Goal: Task Accomplishment & Management: Complete application form

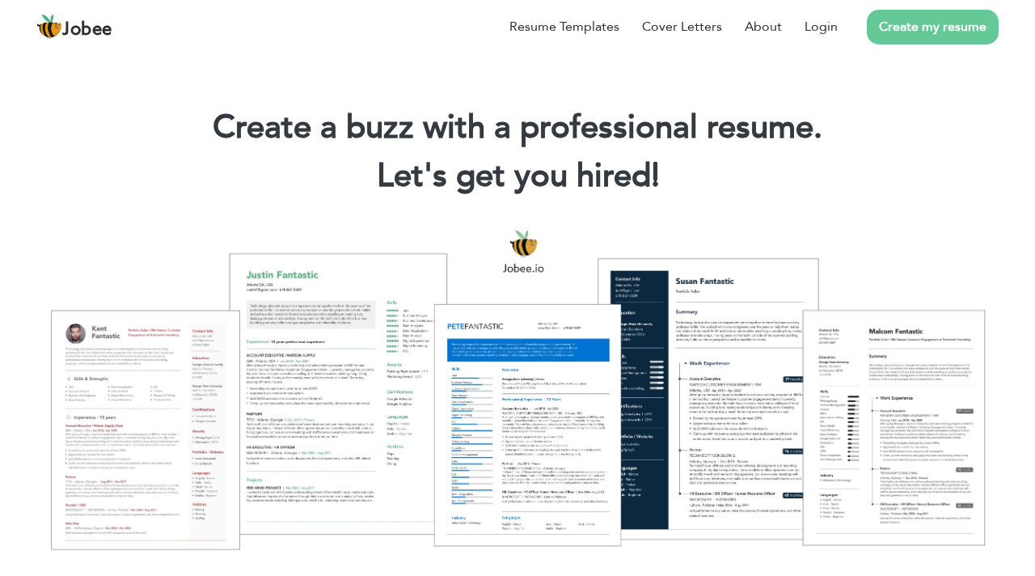
click at [925, 35] on link "Create my resume" at bounding box center [933, 27] width 132 height 35
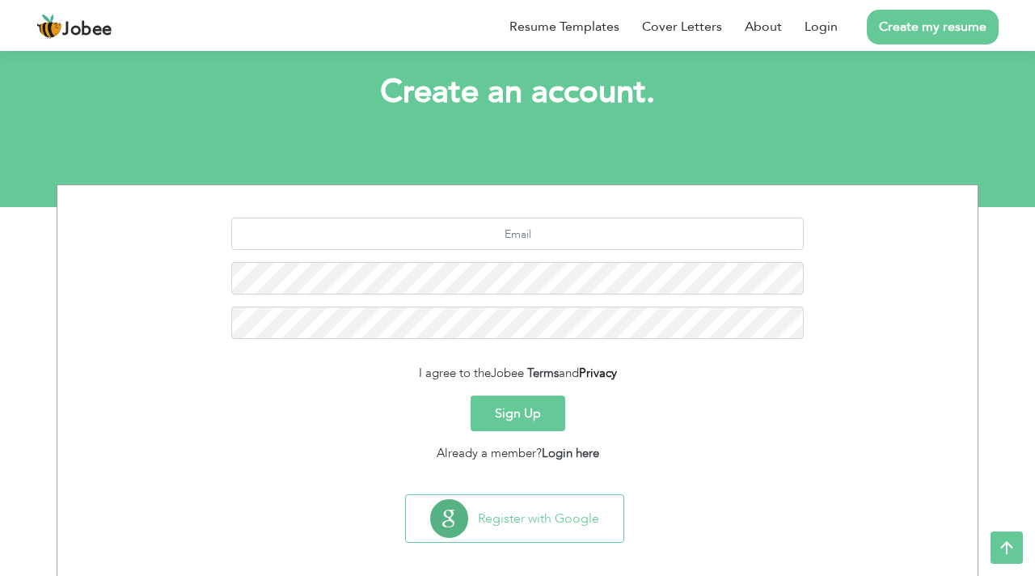
scroll to position [95, 0]
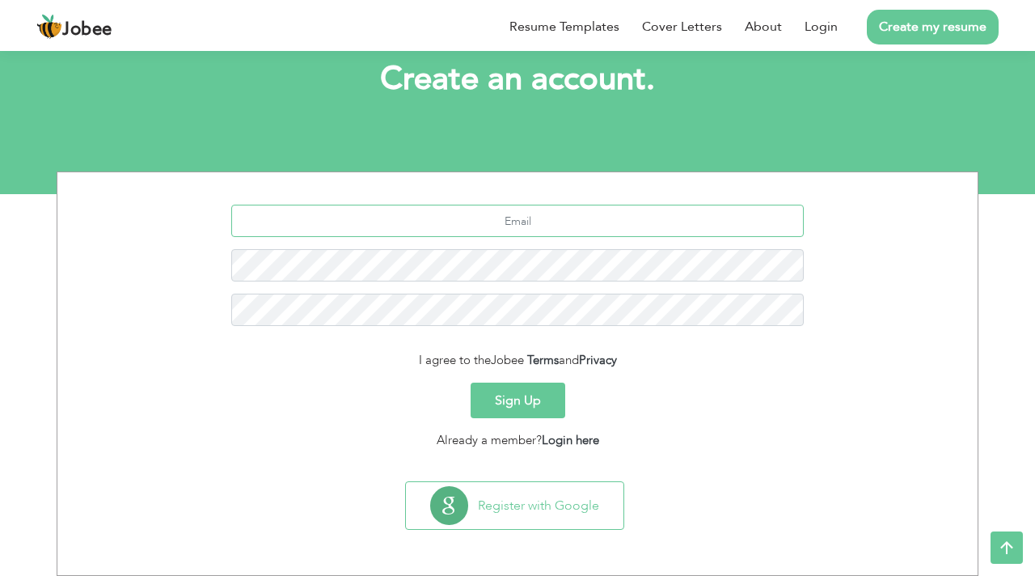
click at [538, 214] on input "text" at bounding box center [517, 221] width 573 height 32
type input "[EMAIL_ADDRESS][DOMAIN_NAME]"
click at [529, 391] on button "Sign Up" at bounding box center [517, 400] width 95 height 36
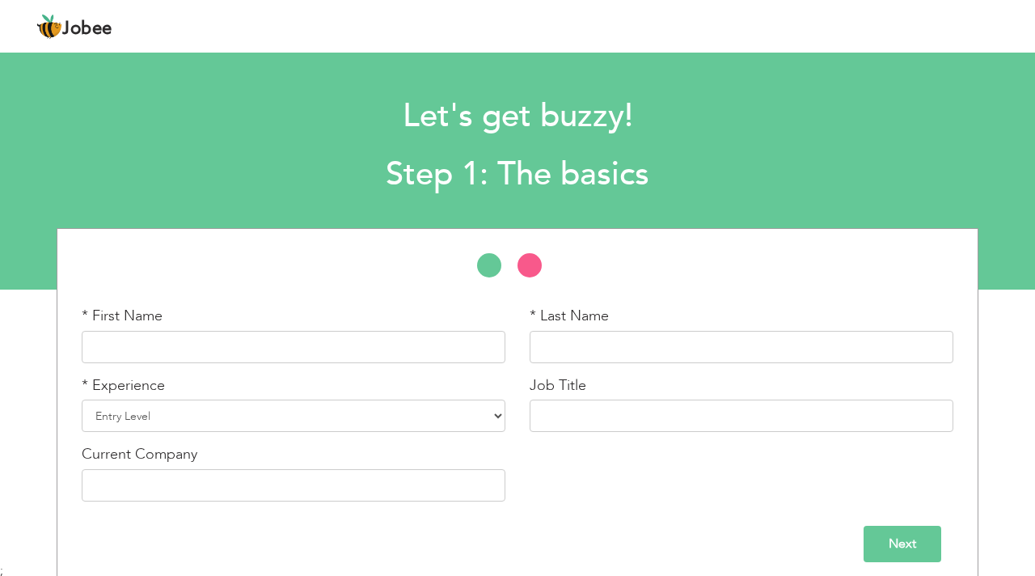
scroll to position [11, 0]
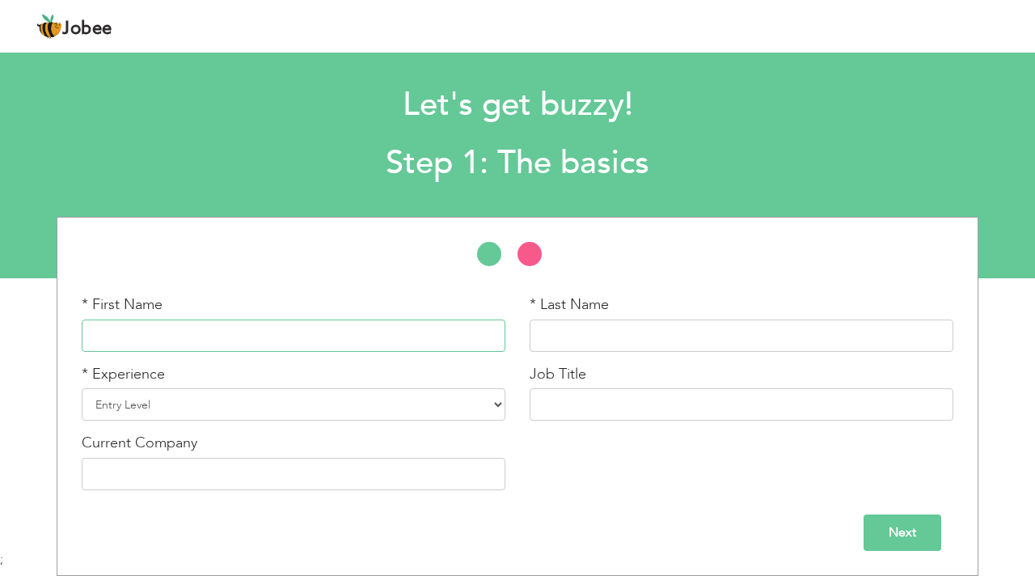
click at [340, 326] on input "text" at bounding box center [294, 335] width 424 height 32
type input "\"
type input "[PERSON_NAME]"
click at [704, 340] on input "text" at bounding box center [742, 335] width 424 height 32
type input "[PERSON_NAME]"
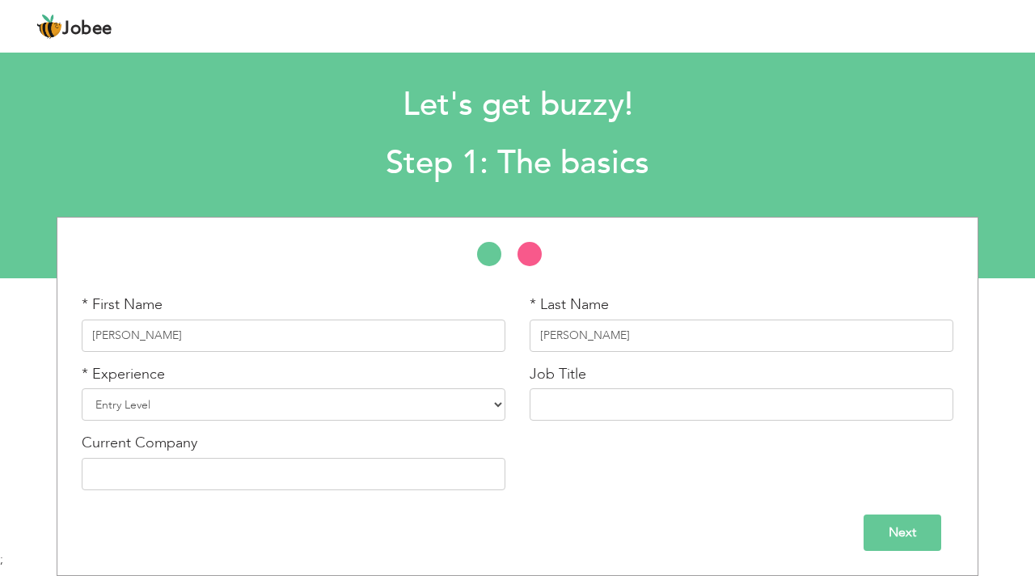
click at [332, 423] on div "* Experience Entry Level Less than 1 Year 1 Year 2 Years 3 Years 4 Years 5 Year…" at bounding box center [294, 399] width 448 height 70
click at [339, 417] on select "Entry Level Less than 1 Year 1 Year 2 Years 3 Years 4 Years 5 Years 6 Years 7 Y…" at bounding box center [294, 404] width 424 height 32
click at [331, 415] on select "Entry Level Less than 1 Year 1 Year 2 Years 3 Years 4 Years 5 Years 6 Years 7 Y…" at bounding box center [294, 404] width 424 height 32
select select "7"
click at [82, 388] on select "Entry Level Less than 1 Year 1 Year 2 Years 3 Years 4 Years 5 Years 6 Years 7 Y…" at bounding box center [294, 404] width 424 height 32
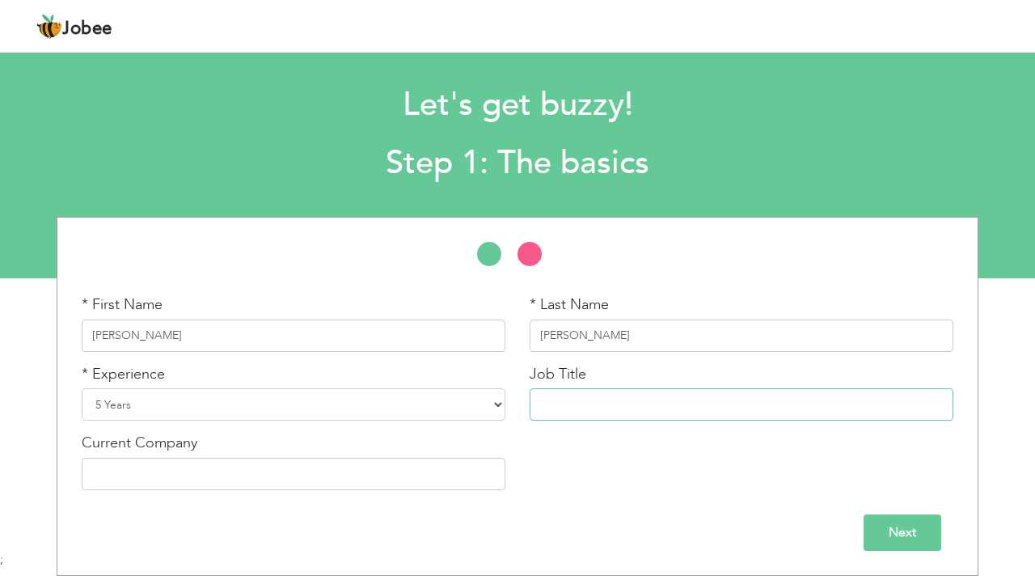
click at [592, 407] on input "text" at bounding box center [742, 404] width 424 height 32
click at [635, 407] on input "text" at bounding box center [742, 404] width 424 height 32
type input "Senior Software Engineer"
click at [368, 447] on div "Current Company" at bounding box center [294, 460] width 424 height 57
click at [354, 462] on input "text" at bounding box center [294, 474] width 424 height 32
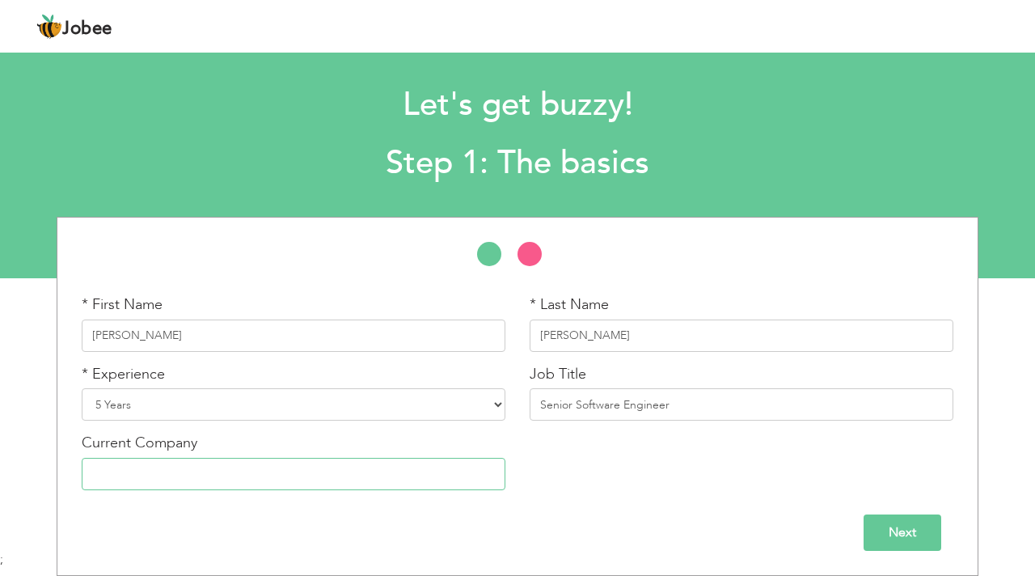
click at [178, 461] on input "text" at bounding box center [294, 474] width 424 height 32
paste input "INFINETWORX"
type input "INFINETWORX"
click at [897, 530] on input "Next" at bounding box center [902, 532] width 78 height 36
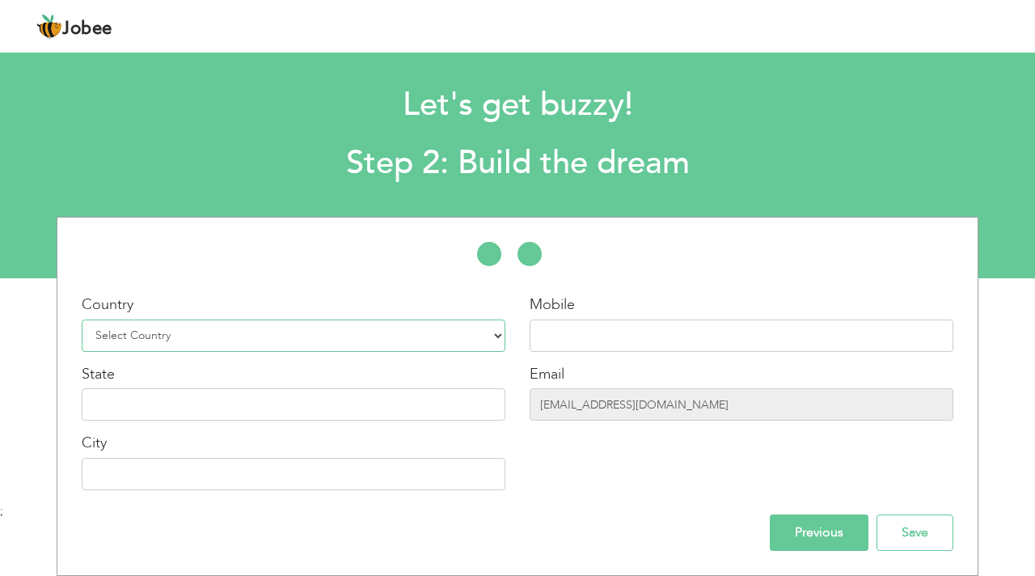
click at [414, 325] on select "Select Country Afghanistan Albania Algeria American Samoa Andorra Angola Anguil…" at bounding box center [294, 335] width 424 height 32
select select "166"
click at [82, 319] on select "Select Country Afghanistan Albania Algeria American Samoa Andorra Angola Anguil…" at bounding box center [294, 335] width 424 height 32
click at [649, 348] on input "text" at bounding box center [742, 335] width 424 height 32
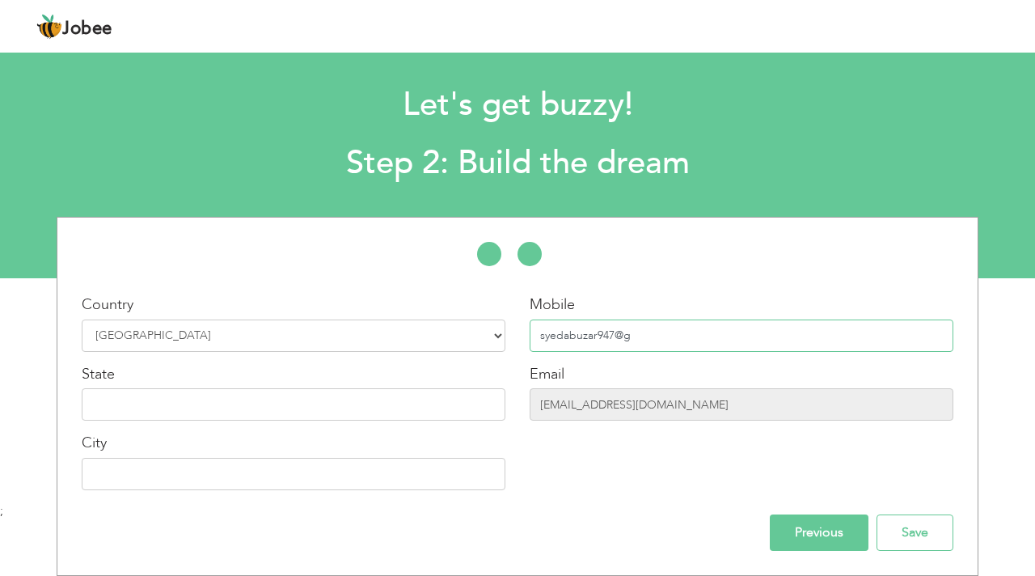
type input "syedabuzar947@gm"
click at [431, 394] on input "text" at bounding box center [294, 404] width 424 height 32
click at [277, 532] on div "Previous Save" at bounding box center [518, 532] width 896 height 36
click at [340, 477] on input "text" at bounding box center [294, 474] width 424 height 32
type input "[GEOGRAPHIC_DATA]"
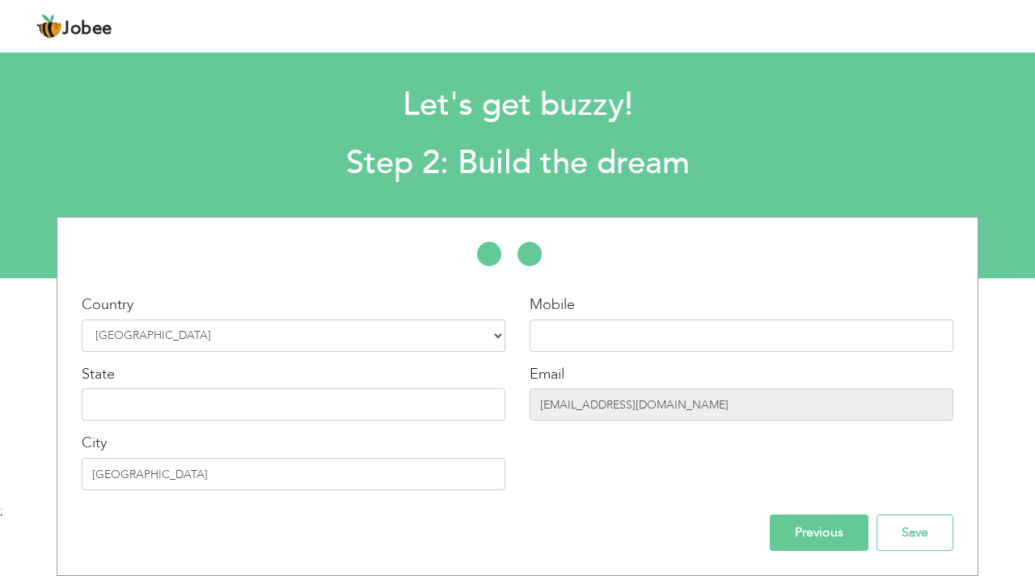
click at [362, 535] on div "Previous Save" at bounding box center [518, 532] width 896 height 36
click at [935, 526] on input "Save" at bounding box center [914, 532] width 77 height 36
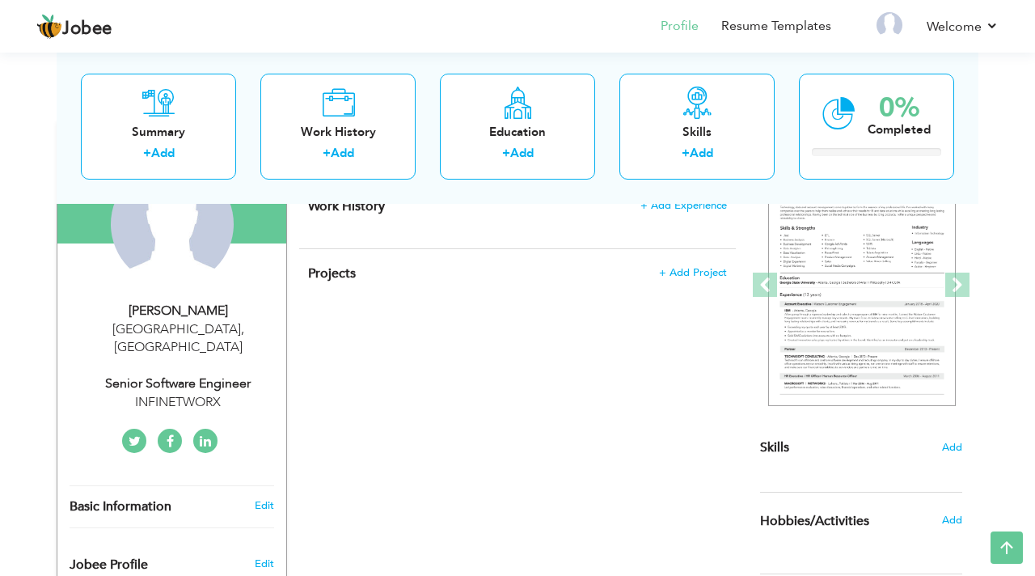
scroll to position [177, 0]
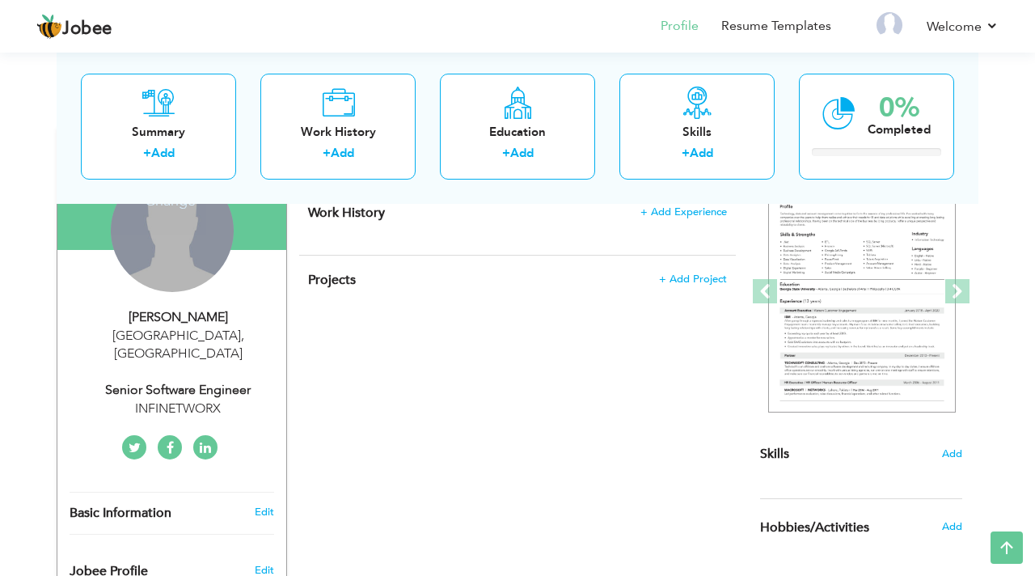
click at [214, 259] on div "Change Remove" at bounding box center [172, 230] width 123 height 123
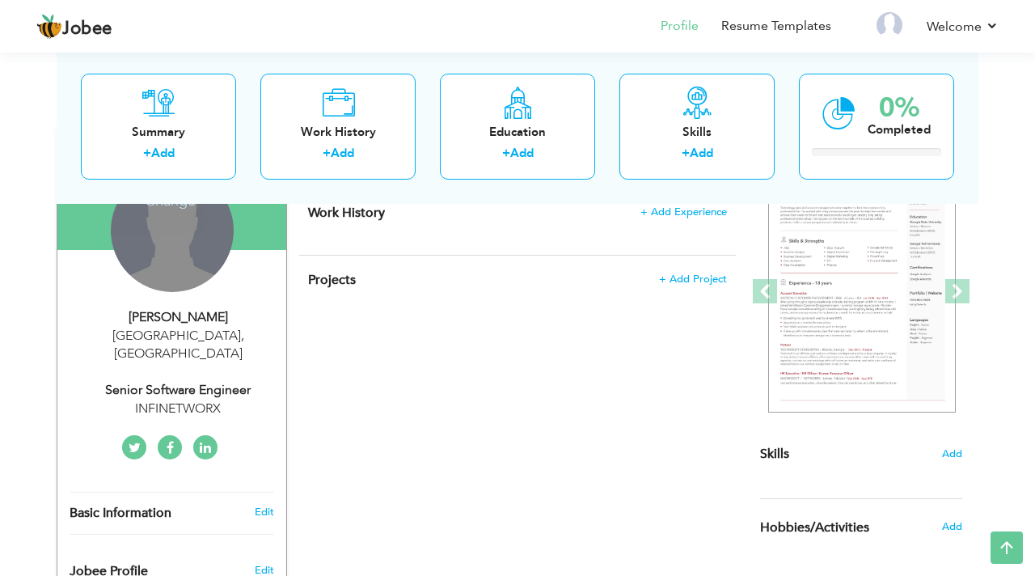
click at [167, 246] on div "Change Remove" at bounding box center [172, 230] width 123 height 123
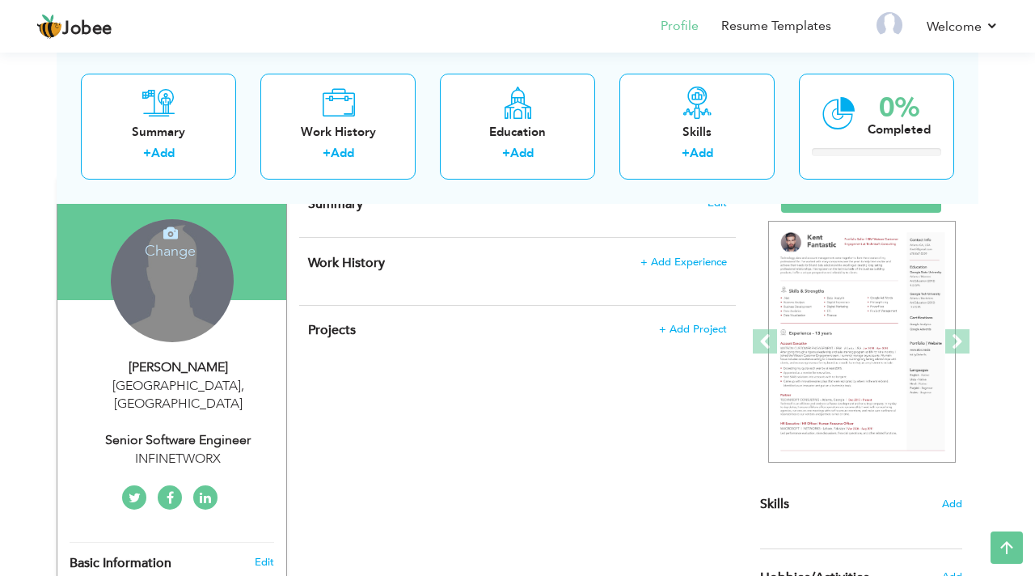
scroll to position [121, 0]
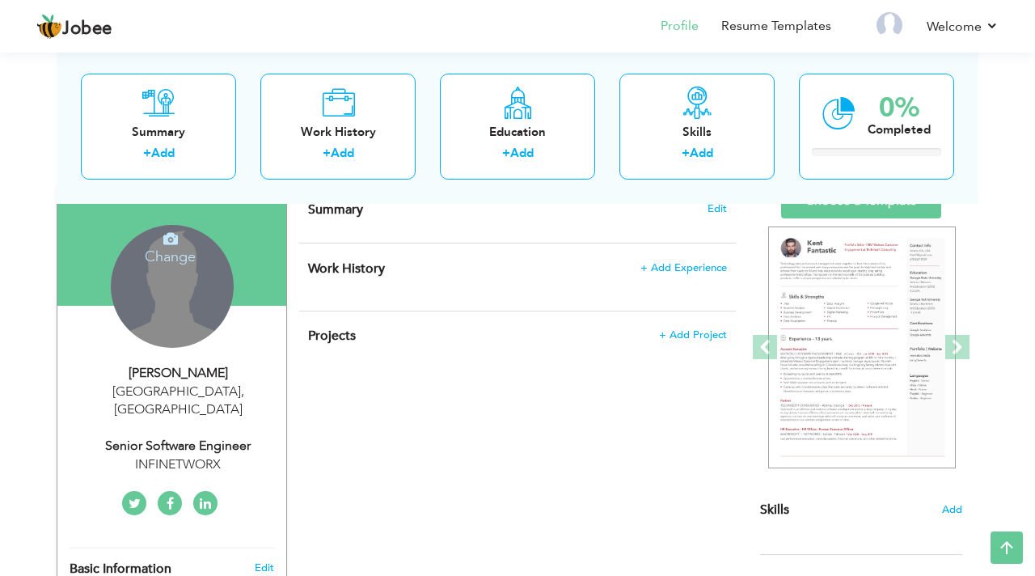
click at [167, 246] on icon at bounding box center [170, 238] width 15 height 15
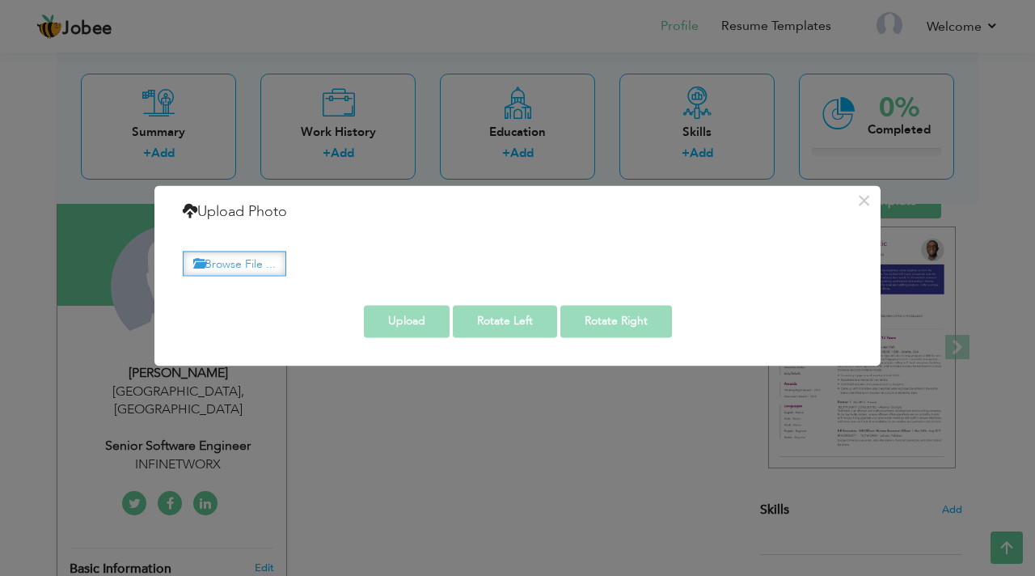
click at [248, 268] on label "Browse File ..." at bounding box center [234, 263] width 103 height 25
click at [0, 0] on input "Browse File ..." at bounding box center [0, 0] width 0 height 0
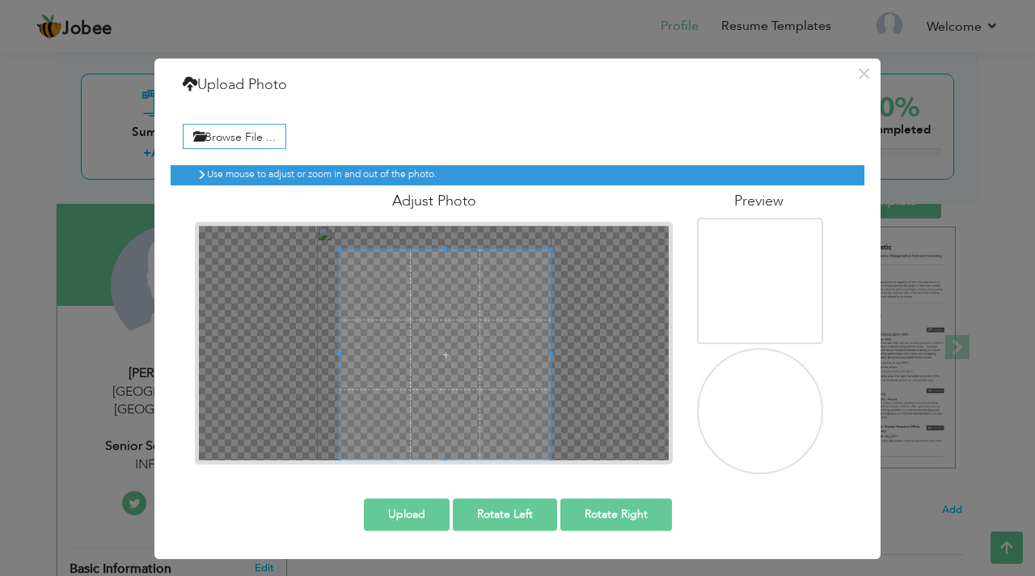
click at [570, 486] on div "× Upload Photo Browse File ... Adjust Photo Preview Upload Rotate Left" at bounding box center [517, 308] width 726 height 500
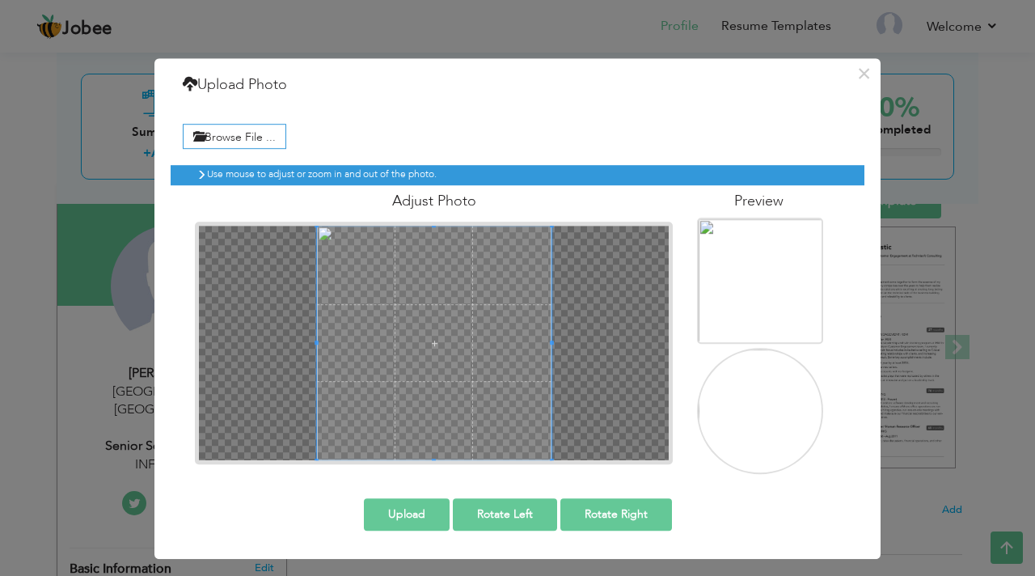
click at [301, 214] on div "Adjust Photo" at bounding box center [434, 324] width 502 height 279
click at [765, 258] on img at bounding box center [761, 282] width 126 height 126
click at [757, 403] on img at bounding box center [761, 412] width 126 height 126
click at [422, 514] on button "Upload" at bounding box center [407, 514] width 86 height 32
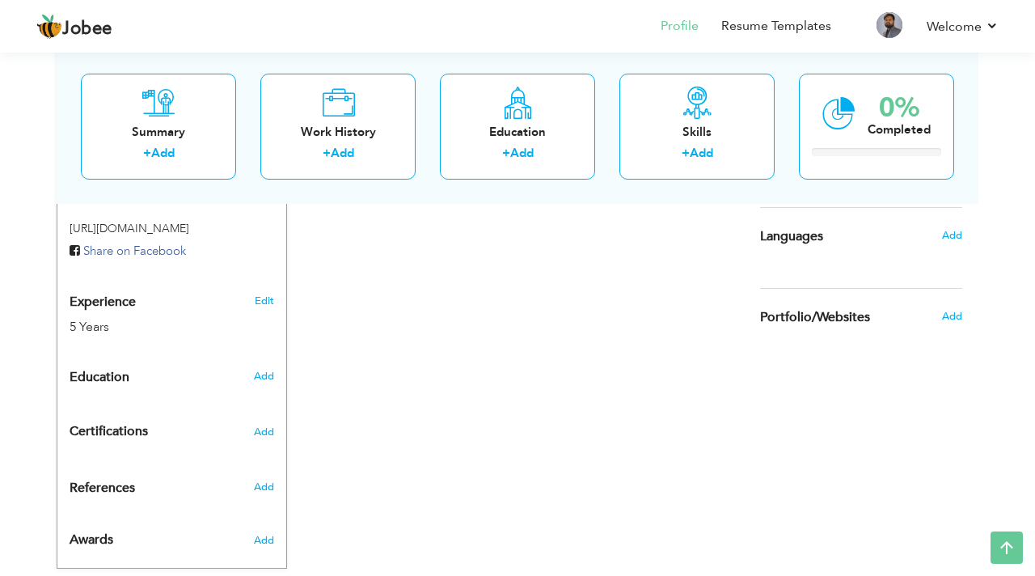
scroll to position [567, 0]
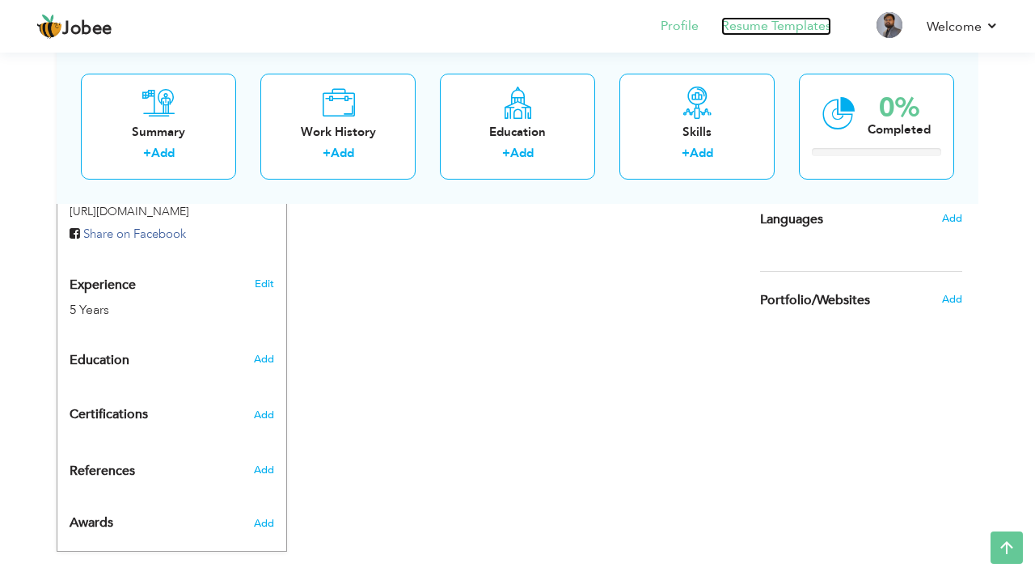
click at [791, 17] on link "Resume Templates" at bounding box center [776, 26] width 110 height 19
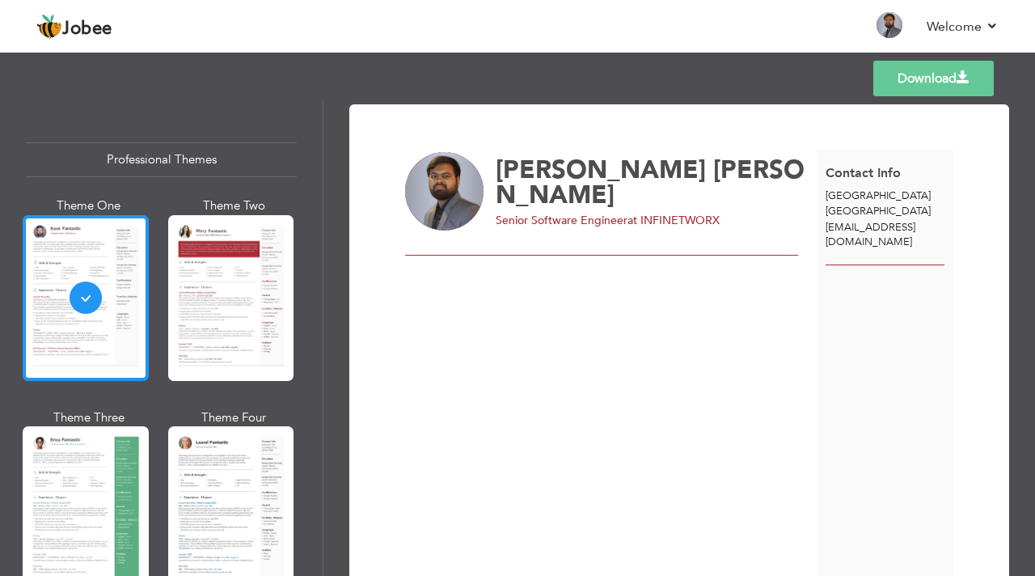
click at [111, 276] on div at bounding box center [86, 298] width 126 height 166
click at [663, 22] on link "Back to Profile" at bounding box center [656, 26] width 85 height 19
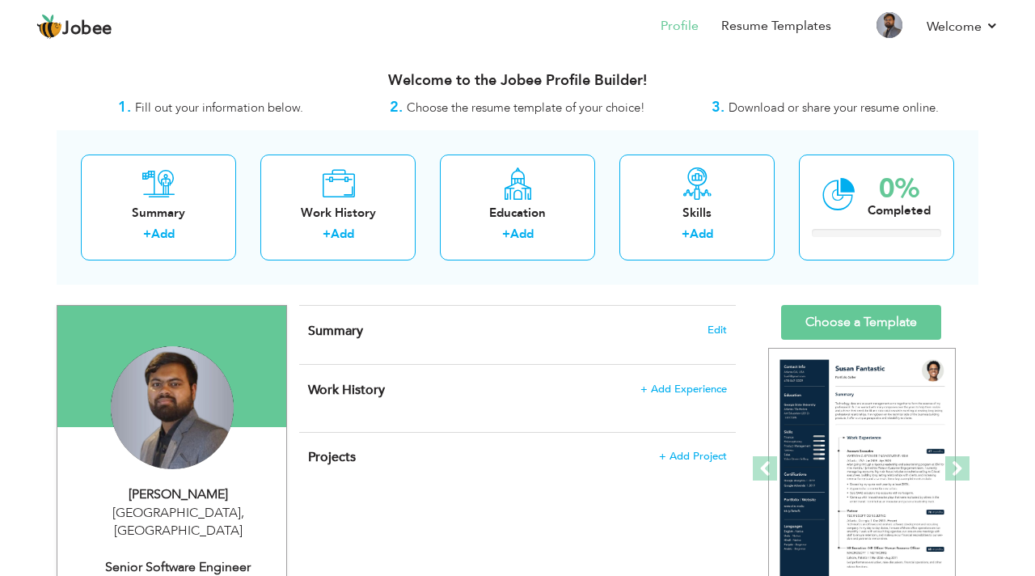
click at [706, 327] on h4 "Summary Edit" at bounding box center [517, 331] width 419 height 16
click at [728, 326] on div "Summary Edit" at bounding box center [517, 335] width 437 height 58
click at [716, 329] on span "Edit" at bounding box center [716, 329] width 19 height 11
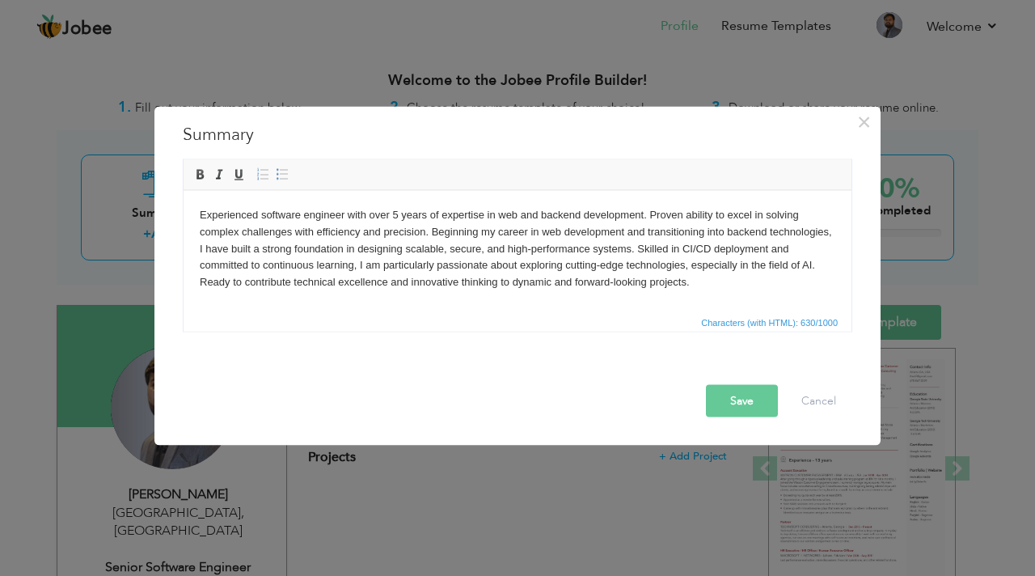
click at [733, 403] on button "Save" at bounding box center [742, 401] width 72 height 32
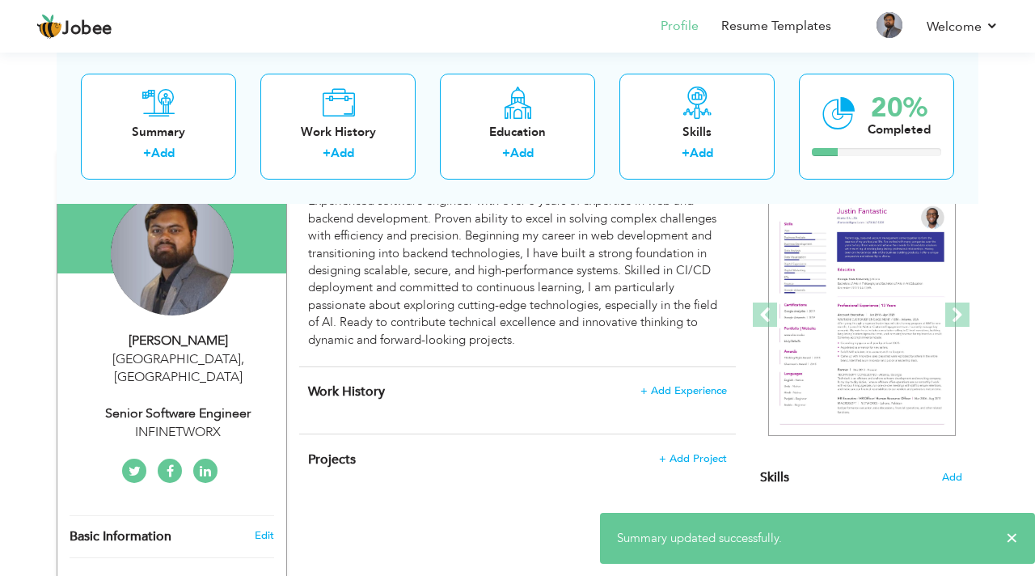
scroll to position [154, 0]
click at [684, 387] on span "+ Add Experience" at bounding box center [682, 389] width 87 height 11
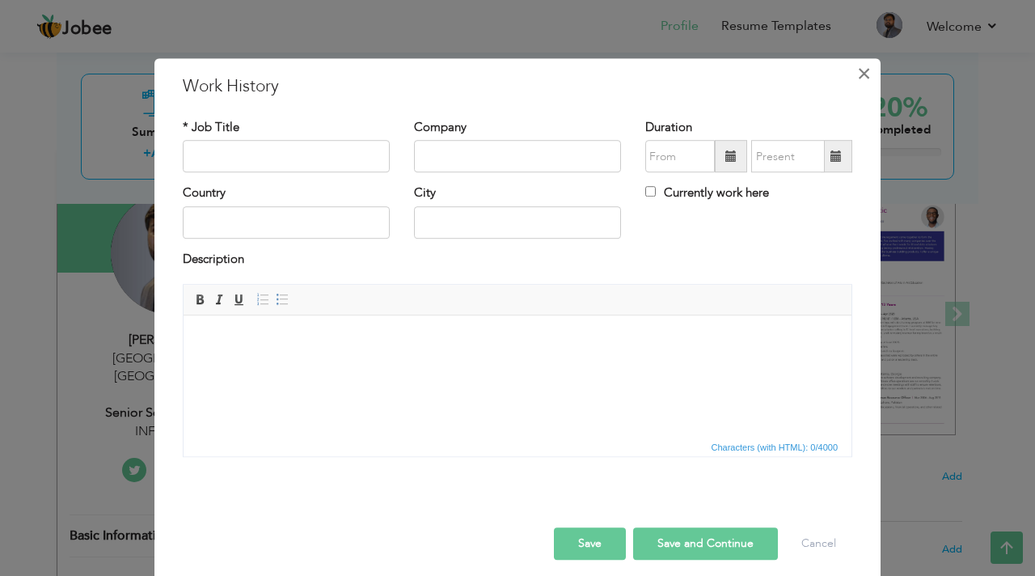
click at [865, 70] on span "×" at bounding box center [864, 73] width 14 height 29
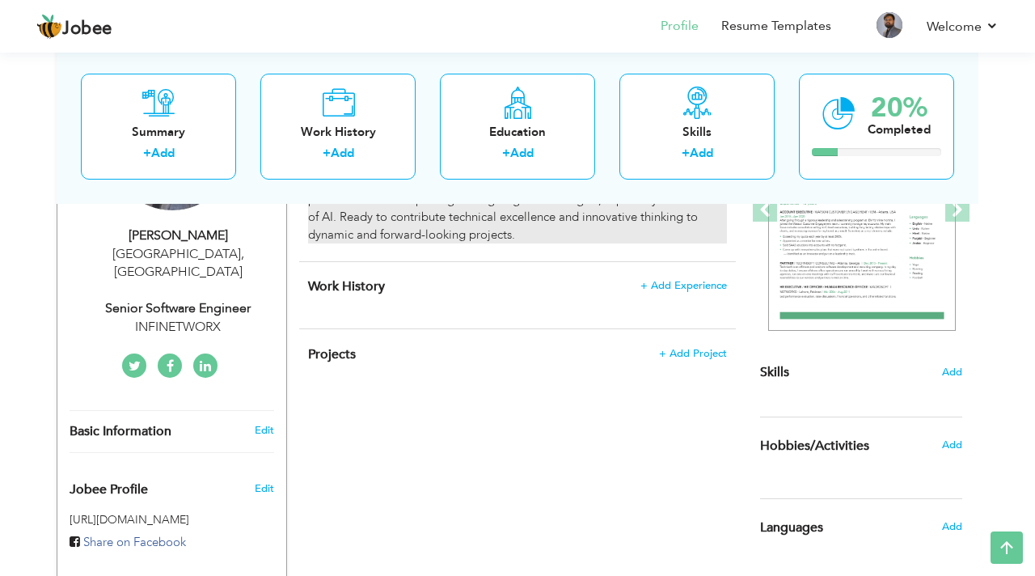
scroll to position [257, 0]
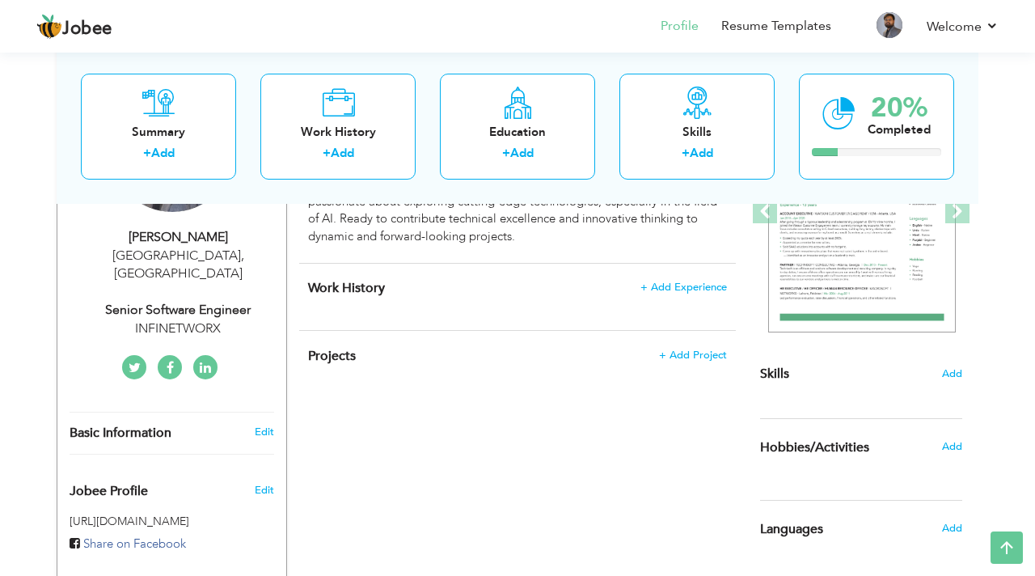
click at [956, 382] on div "Skills Add" at bounding box center [861, 215] width 202 height 335
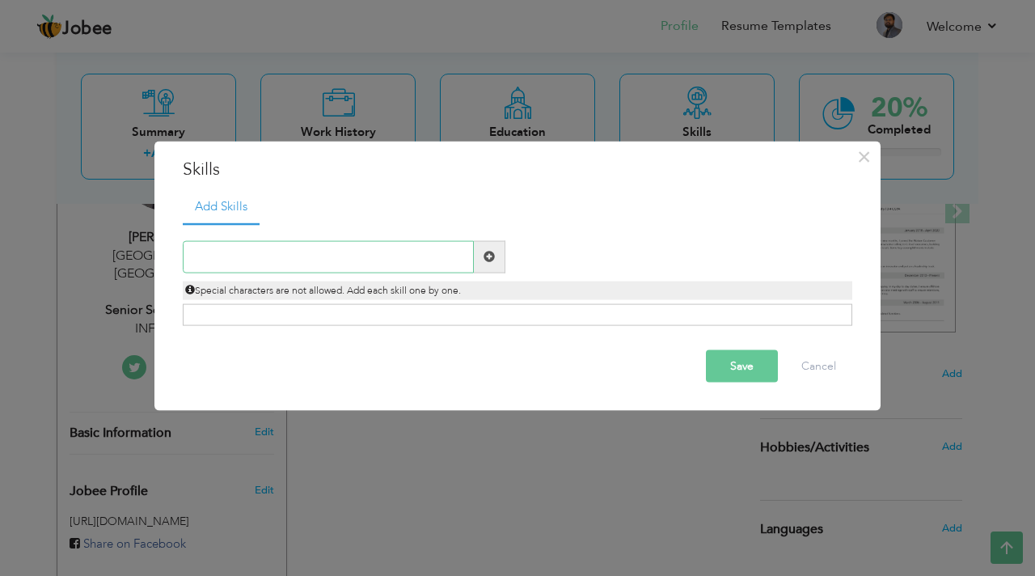
paste input "Node JS"
type input "Node JS"
click at [482, 260] on span at bounding box center [490, 256] width 32 height 32
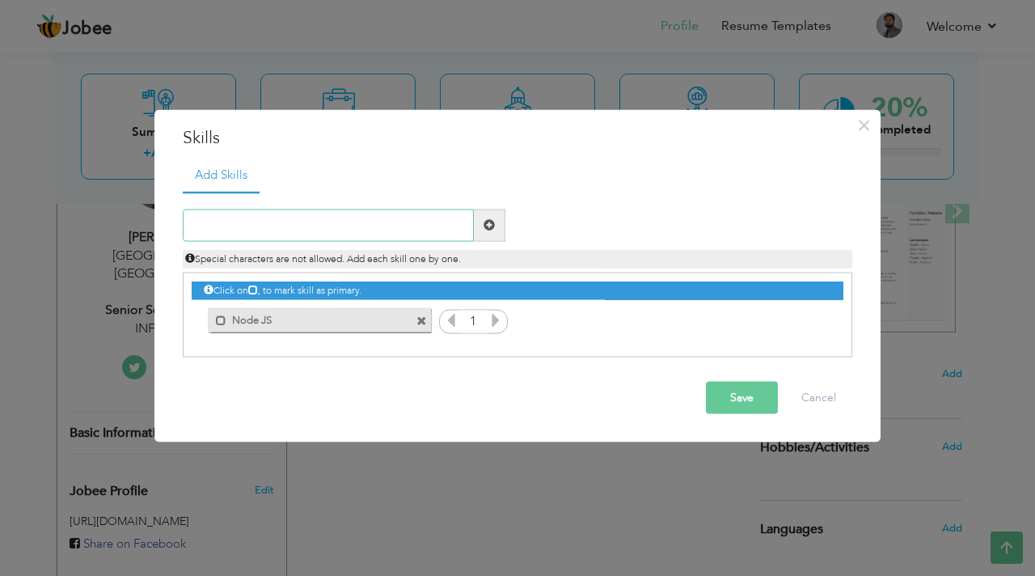
click at [314, 219] on input "text" at bounding box center [328, 225] width 291 height 32
paste input "Nest Js"
type input "Nest Js"
click at [724, 398] on button "Save" at bounding box center [742, 397] width 72 height 32
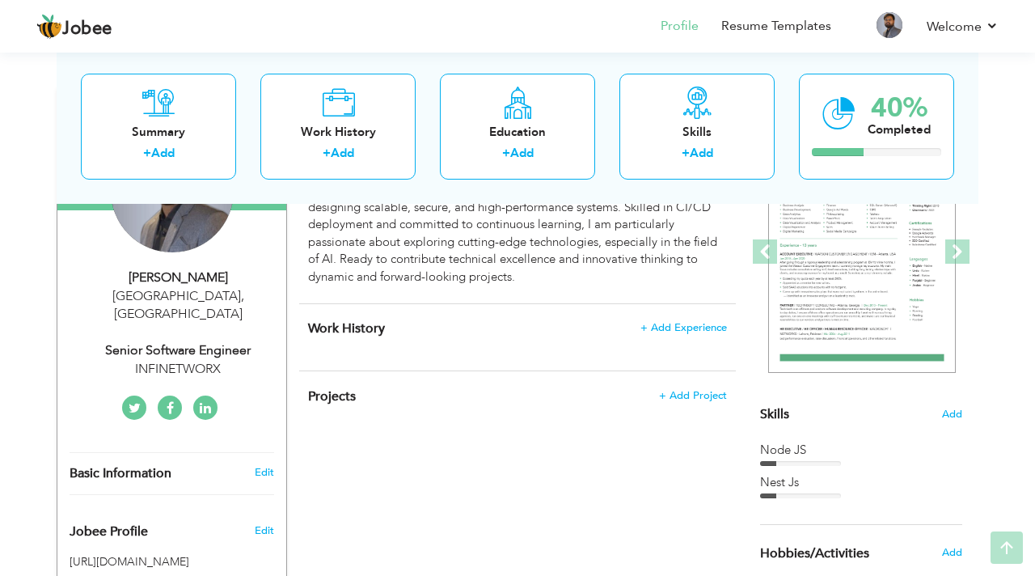
scroll to position [369, 0]
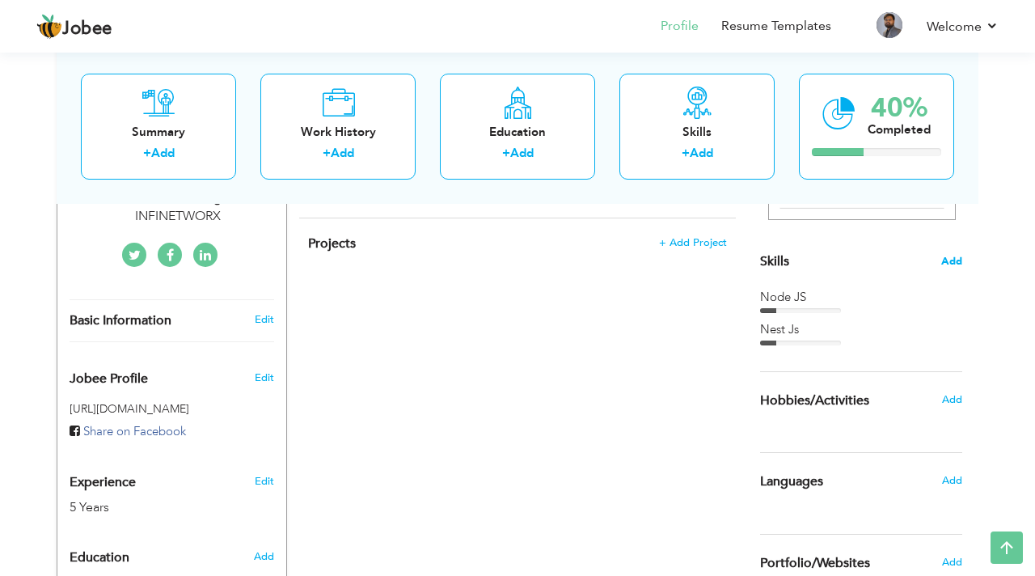
click at [952, 264] on span "Add" at bounding box center [951, 261] width 21 height 15
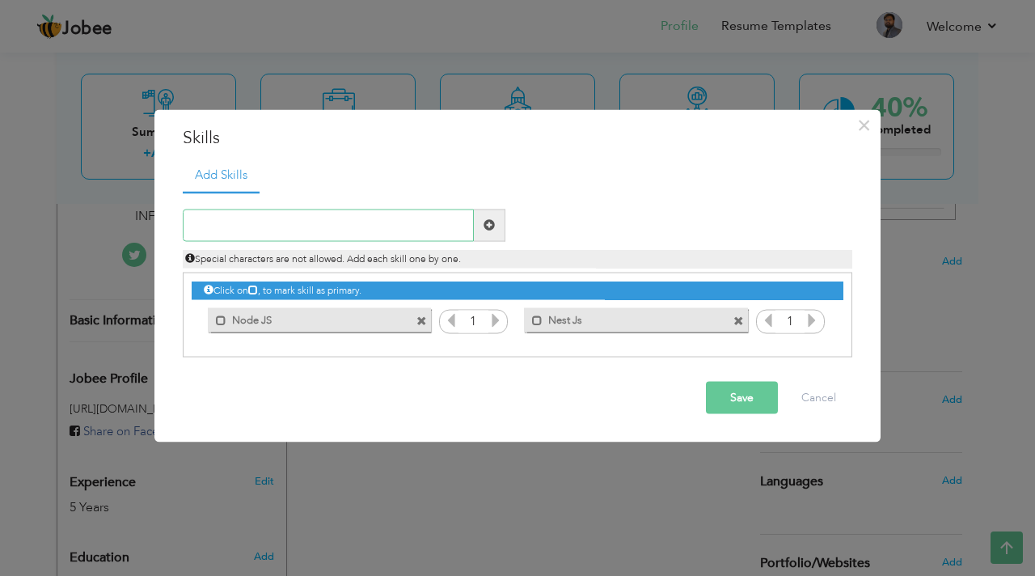
paste input "[PERSON_NAME] Developer"
type input "[PERSON_NAME] Developer"
click at [741, 383] on button "Save" at bounding box center [742, 397] width 72 height 32
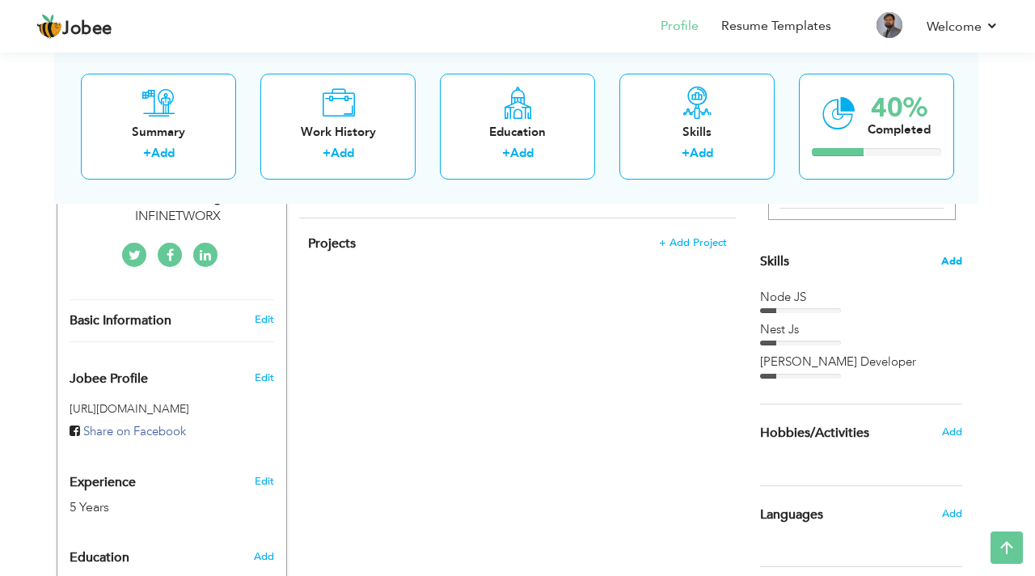
click at [952, 262] on span "Add" at bounding box center [951, 261] width 21 height 15
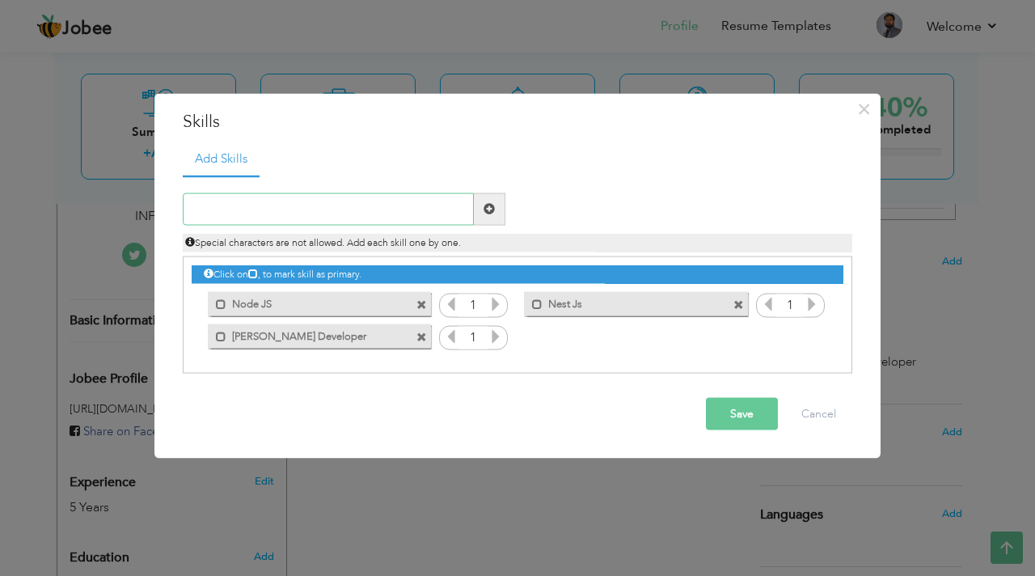
paste input "Web Scraping"
type input "Web Scraping"
click at [748, 430] on div "Save Cancel" at bounding box center [518, 413] width 694 height 57
click at [749, 420] on button "Save" at bounding box center [742, 413] width 72 height 32
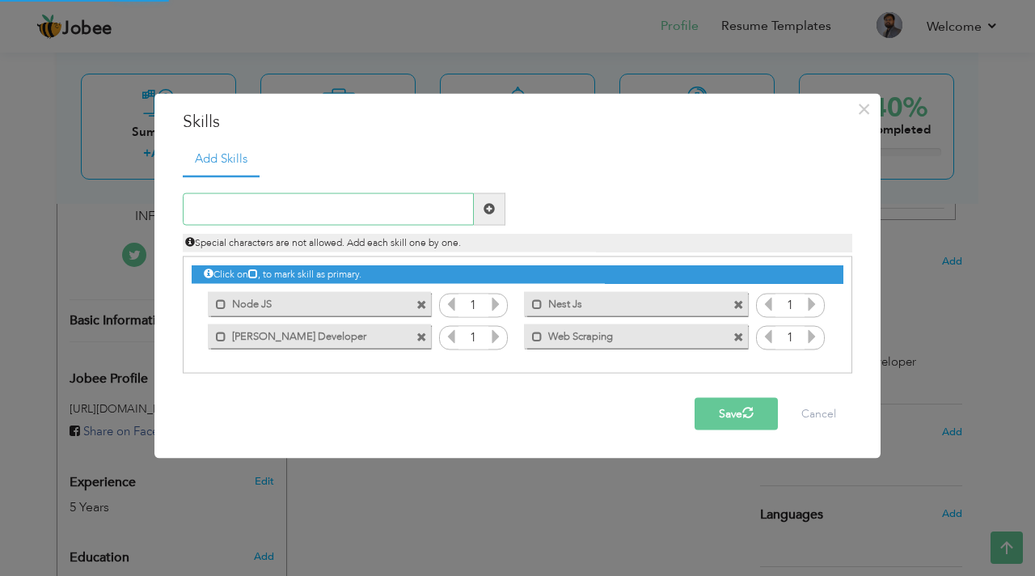
click at [348, 205] on input "text" at bounding box center [328, 208] width 291 height 32
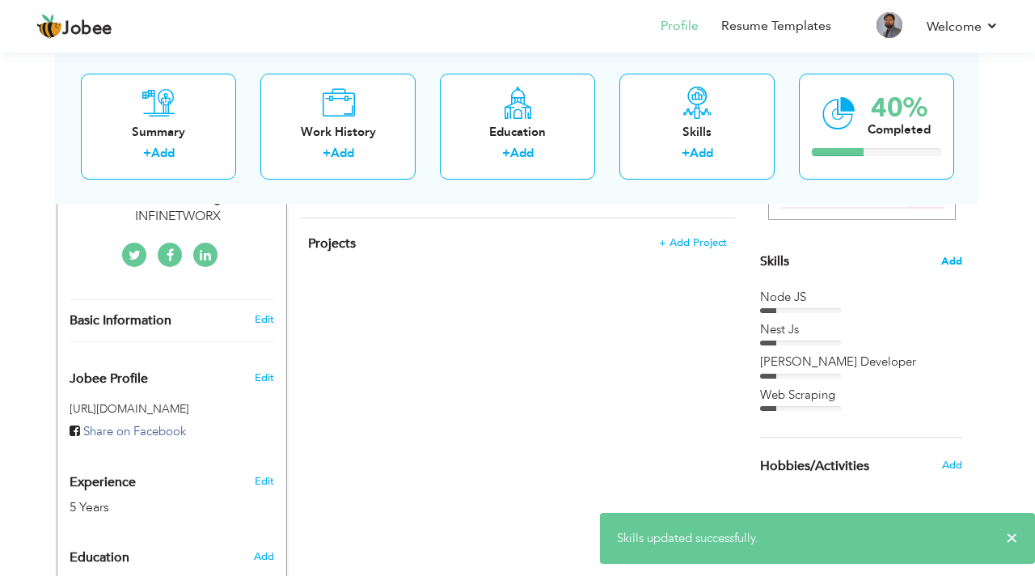
click at [947, 255] on span "Add" at bounding box center [951, 261] width 21 height 15
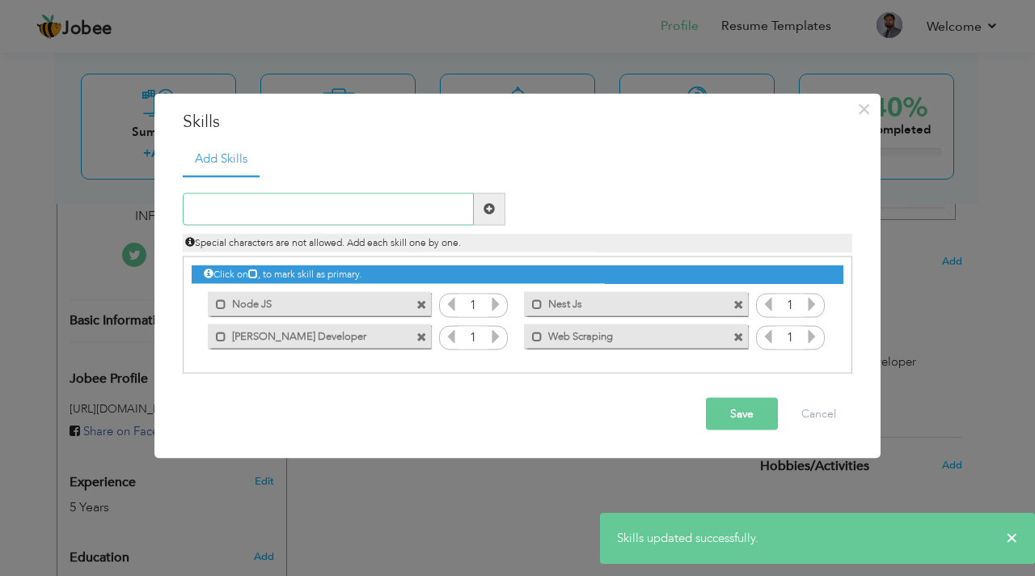
click at [353, 213] on input "text" at bounding box center [328, 208] width 291 height 32
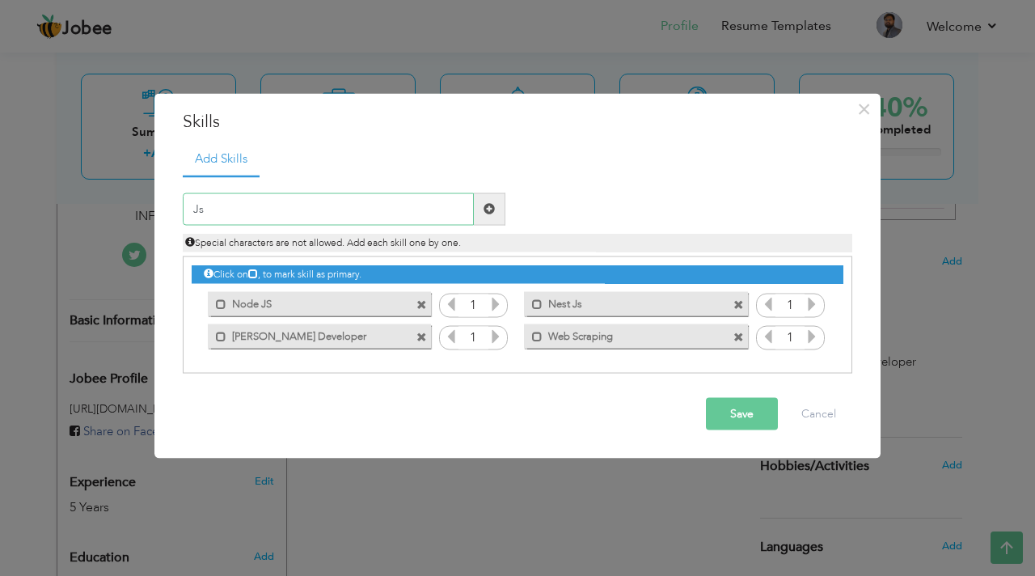
type input "Js"
click at [733, 417] on button "Save" at bounding box center [742, 413] width 72 height 32
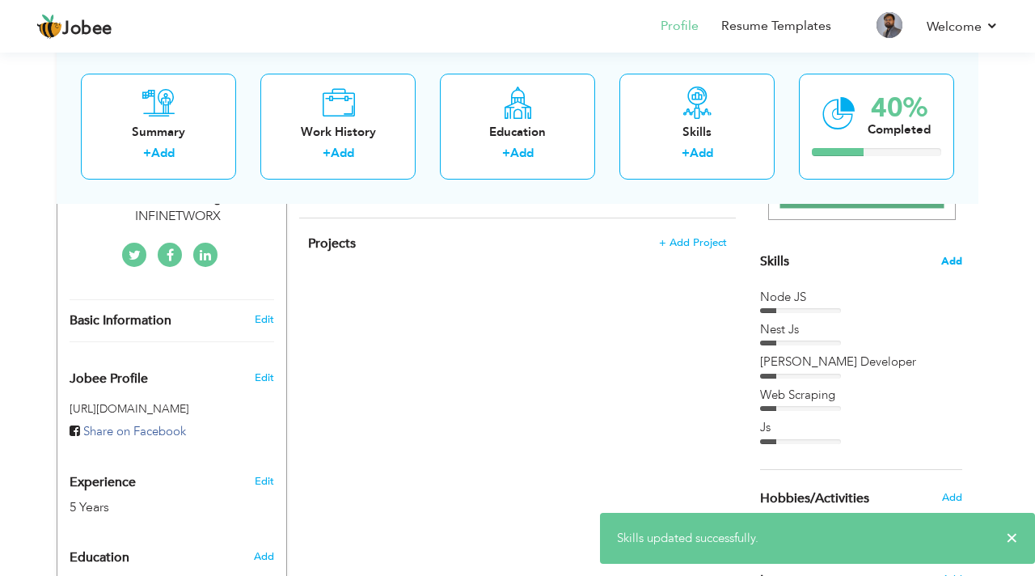
click at [953, 264] on span "Add" at bounding box center [951, 261] width 21 height 15
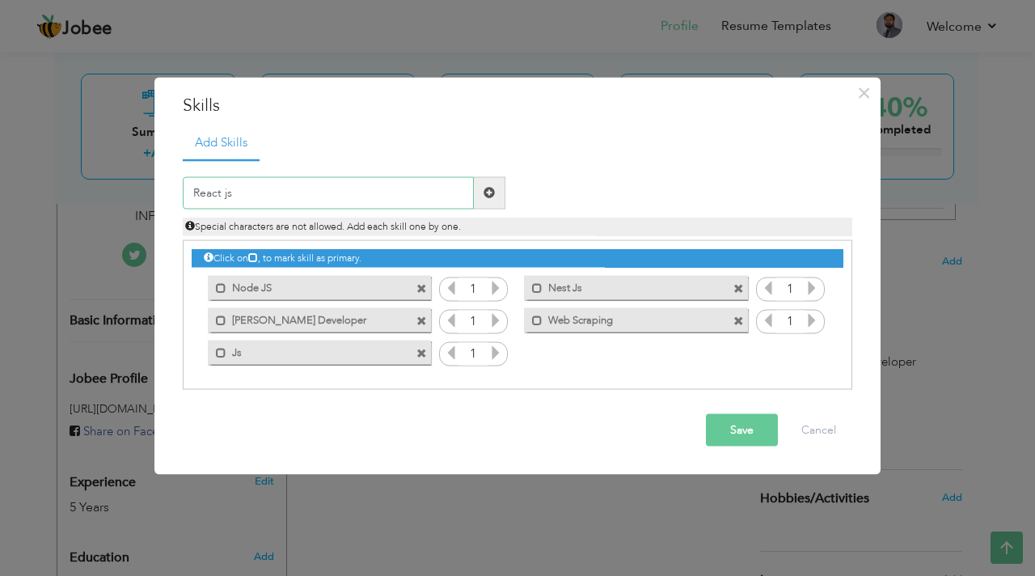
type input "React js"
click at [484, 192] on span at bounding box center [488, 192] width 11 height 11
click at [386, 194] on input "text" at bounding box center [328, 192] width 291 height 32
type input "Next js"
click at [492, 192] on span at bounding box center [488, 192] width 11 height 11
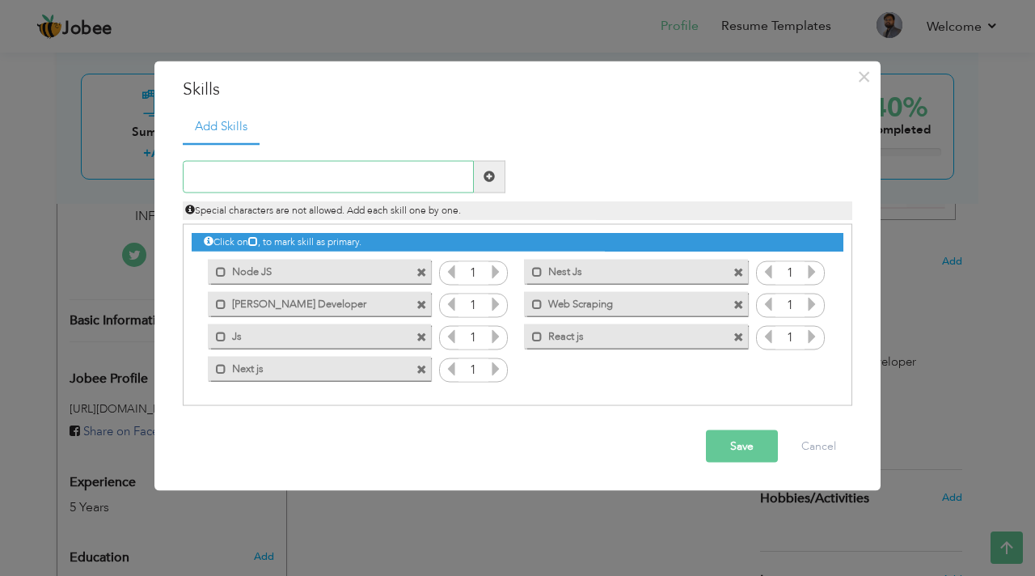
click at [431, 173] on input "text" at bounding box center [328, 176] width 291 height 32
type input "Docker"
click at [488, 177] on span at bounding box center [488, 176] width 11 height 11
click at [346, 184] on input "text" at bounding box center [328, 176] width 291 height 32
type input "AWS"
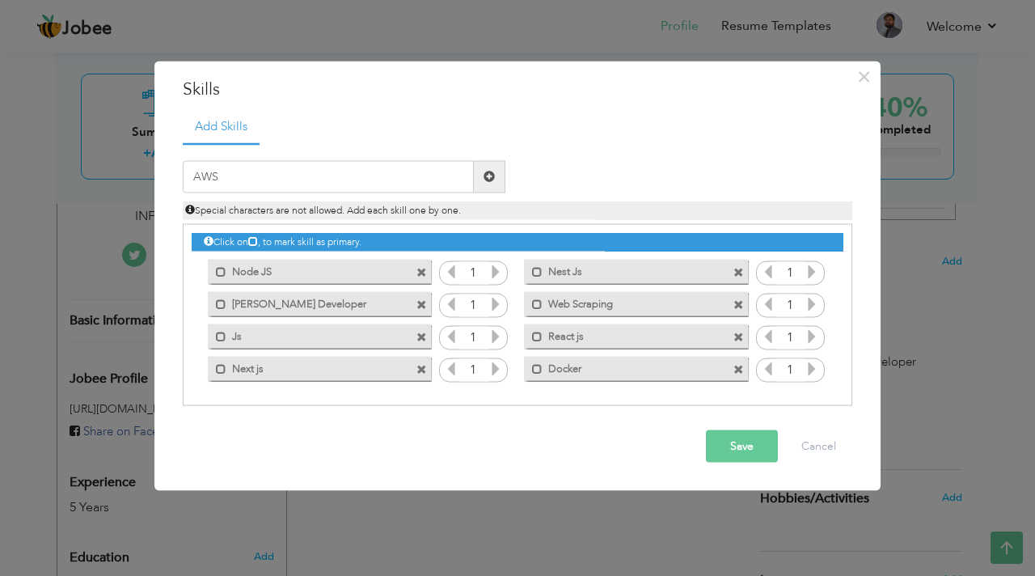
click at [488, 174] on span at bounding box center [488, 176] width 11 height 11
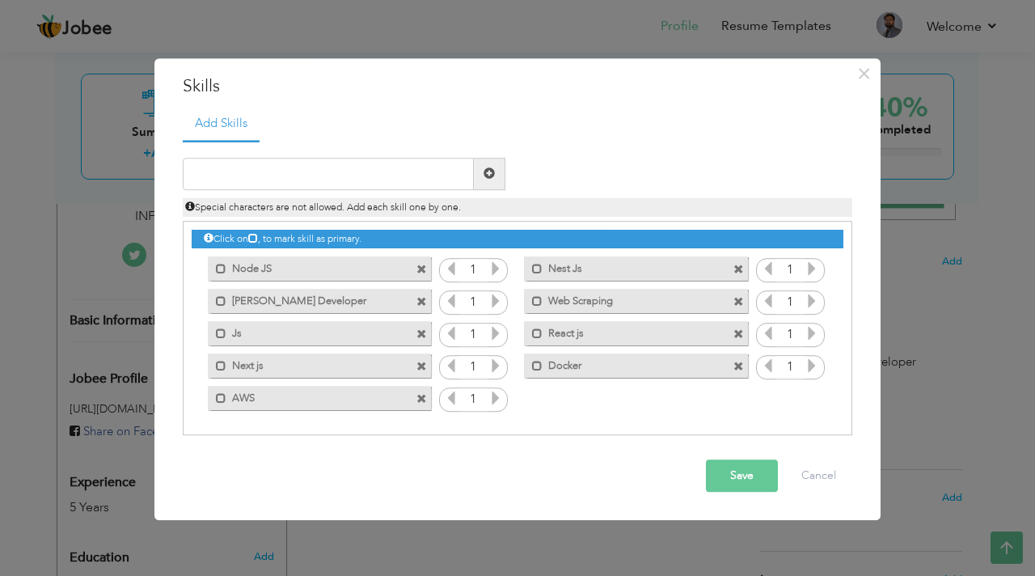
click at [423, 398] on span at bounding box center [421, 399] width 11 height 11
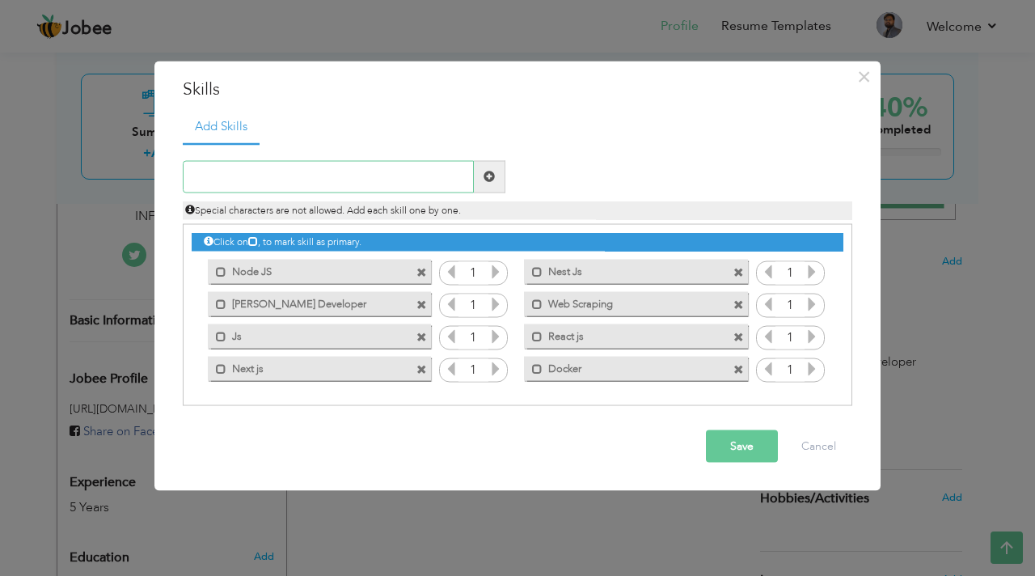
click at [359, 175] on input "text" at bounding box center [328, 176] width 291 height 32
paste input "AI models"
type input "AI models"
click at [484, 175] on span at bounding box center [488, 176] width 11 height 11
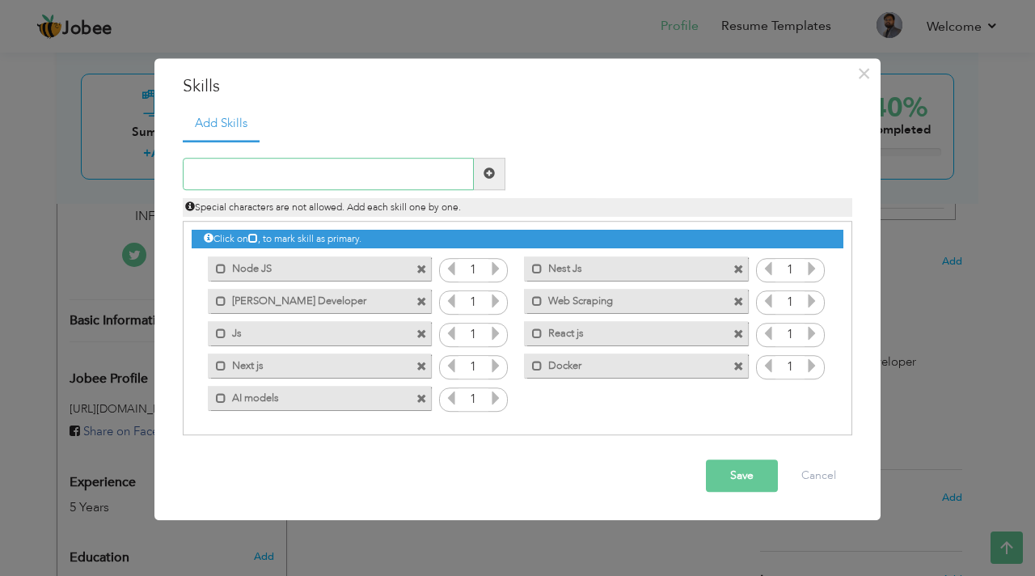
click at [374, 177] on input "text" at bounding box center [328, 174] width 291 height 32
paste input "LLM"
type input "LLM"
click at [480, 175] on span at bounding box center [490, 174] width 32 height 32
click at [335, 176] on input "text" at bounding box center [328, 174] width 291 height 32
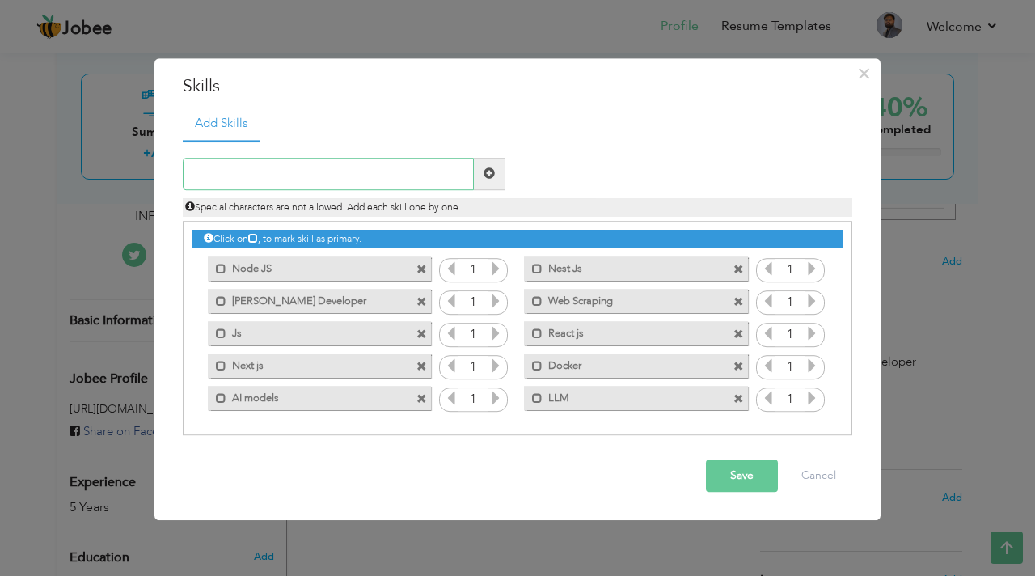
paste input "Computer vision"
type input "Computer vision"
click at [500, 167] on span at bounding box center [490, 174] width 32 height 32
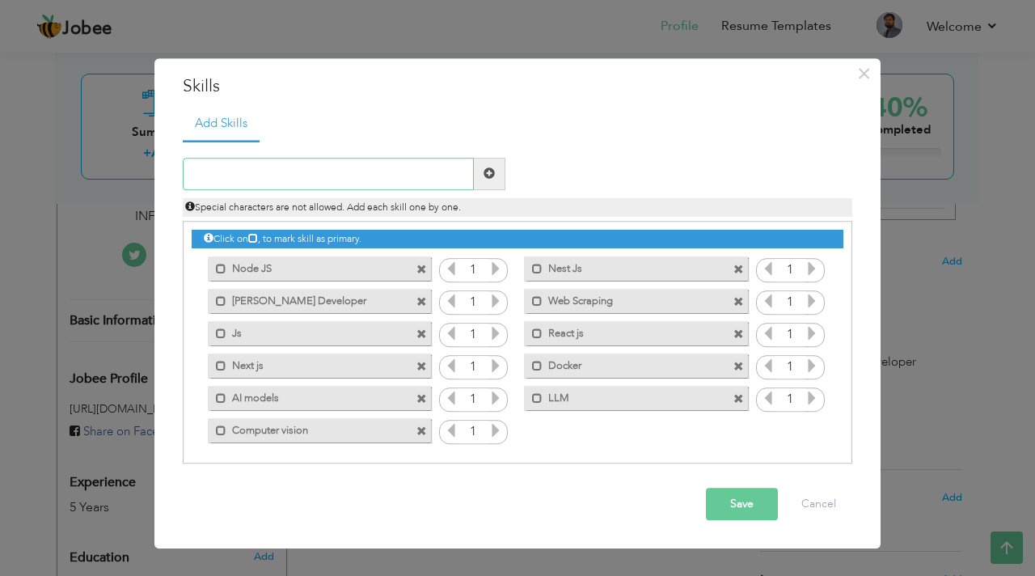
click at [385, 185] on input "text" at bounding box center [328, 174] width 291 height 32
type input "RAG"
click at [496, 156] on div "RAG Duplicate entry" at bounding box center [517, 302] width 669 height 323
click at [491, 172] on span at bounding box center [488, 173] width 11 height 11
click at [743, 483] on div "Save Cancel" at bounding box center [518, 503] width 694 height 57
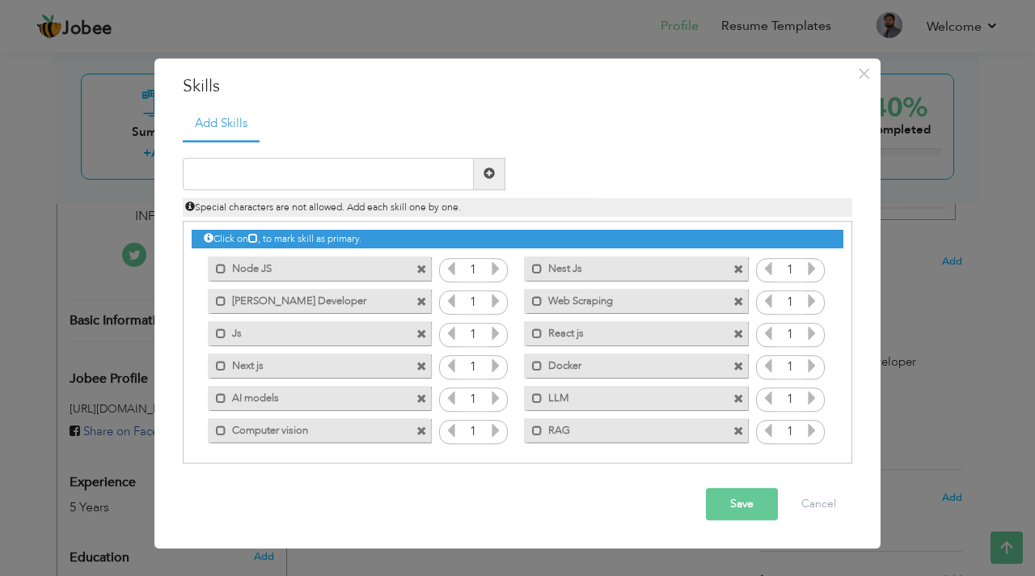
click at [739, 504] on button "Save" at bounding box center [742, 503] width 72 height 32
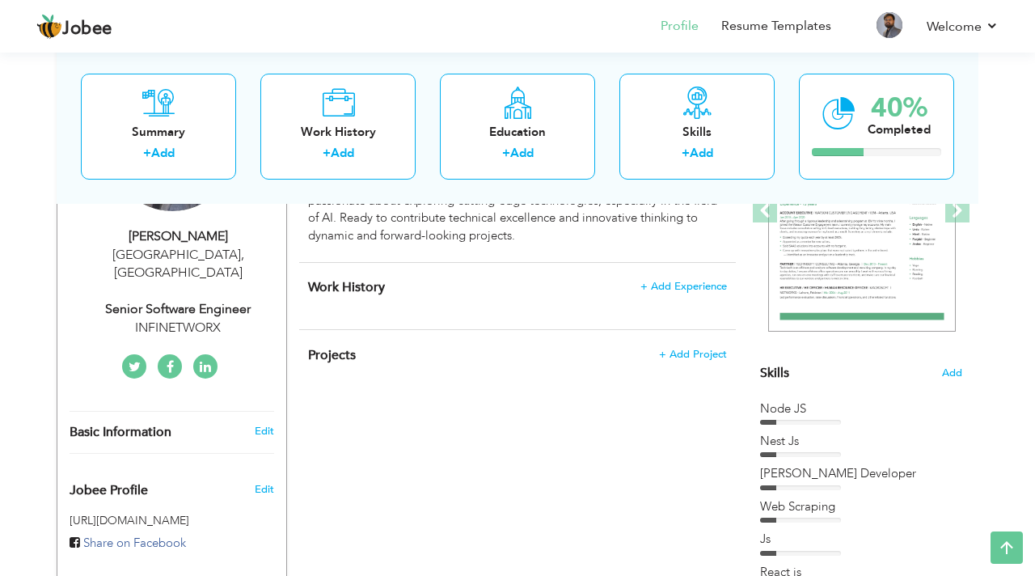
scroll to position [268, 0]
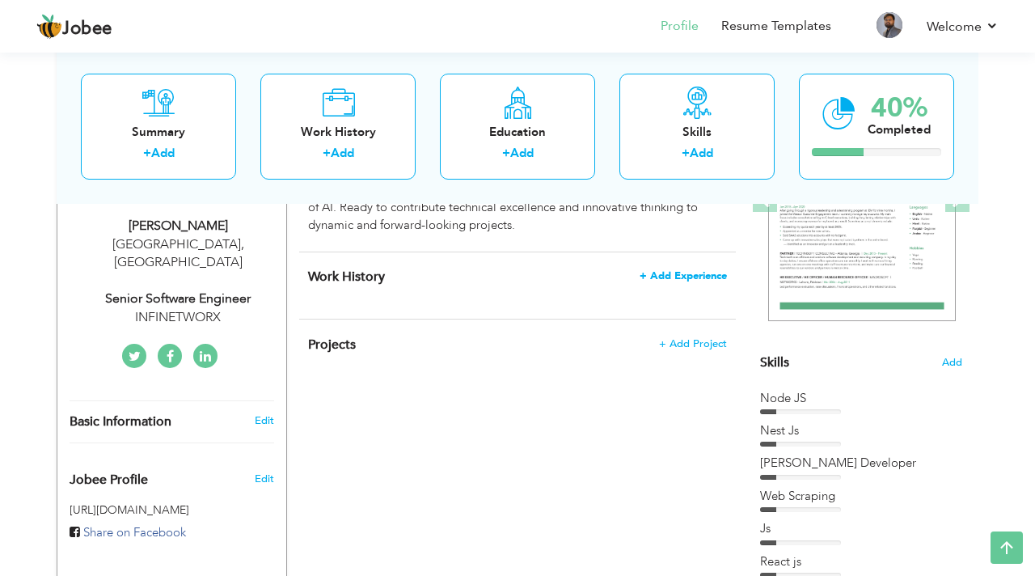
click at [668, 274] on span "+ Add Experience" at bounding box center [682, 275] width 87 height 11
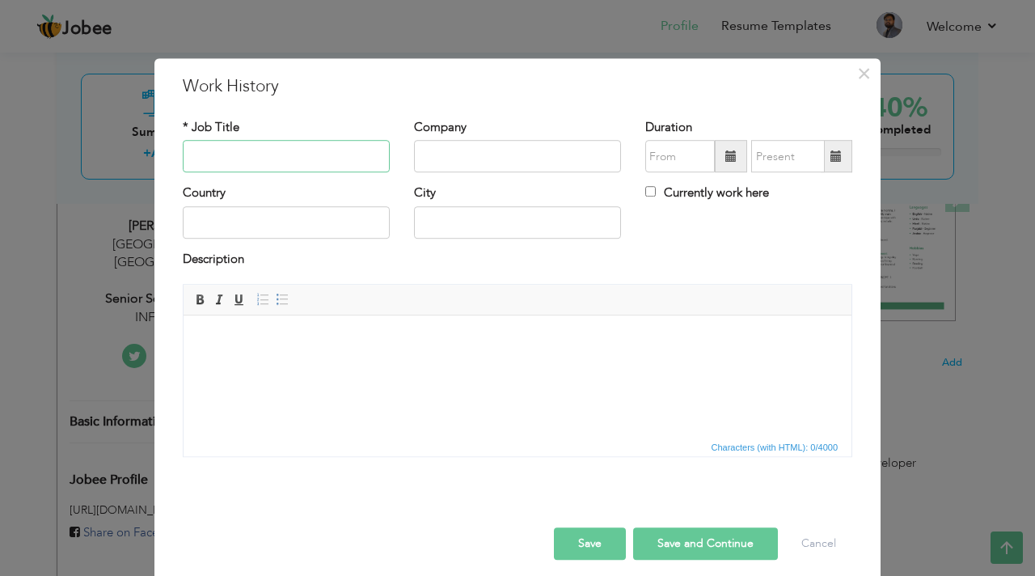
paste input "Senior Software Engineer"
type input "Senior Software Engineer"
click at [660, 189] on label "Currently work here" at bounding box center [707, 193] width 124 height 17
click at [656, 189] on input "Currently work here" at bounding box center [650, 192] width 11 height 11
checkbox input "true"
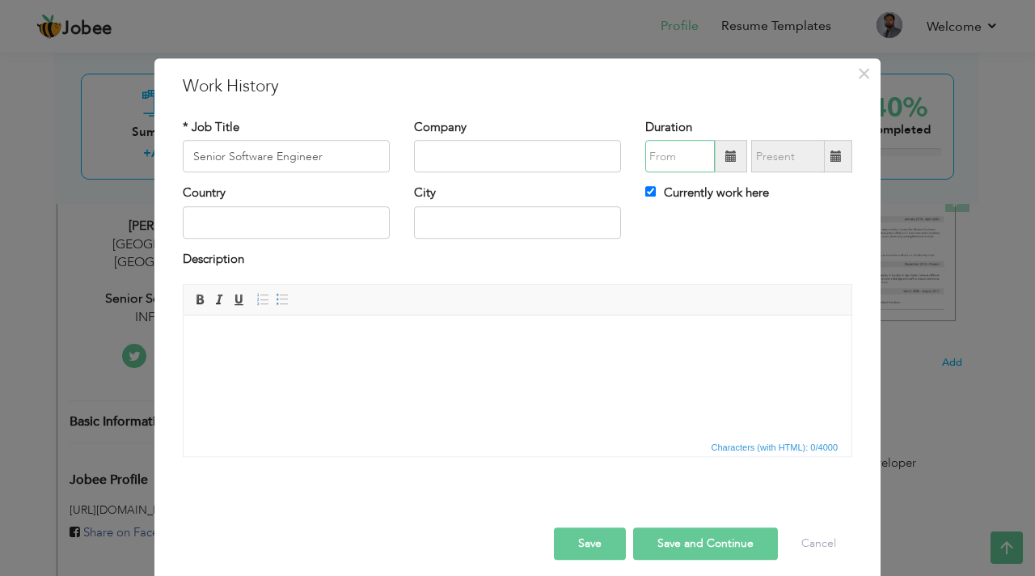
click at [673, 168] on input "text" at bounding box center [680, 157] width 70 height 32
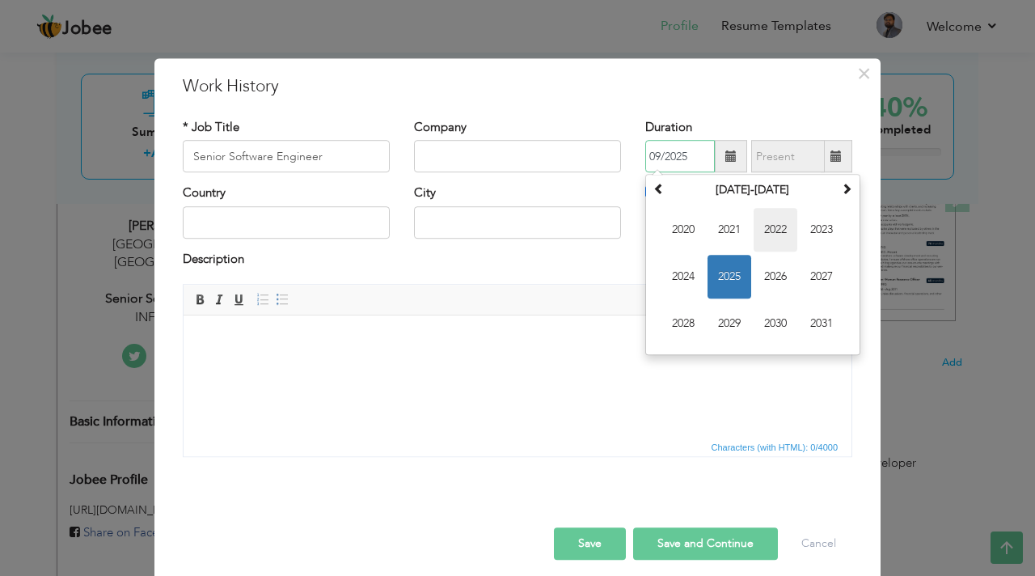
click at [777, 235] on span "2022" at bounding box center [775, 231] width 44 height 44
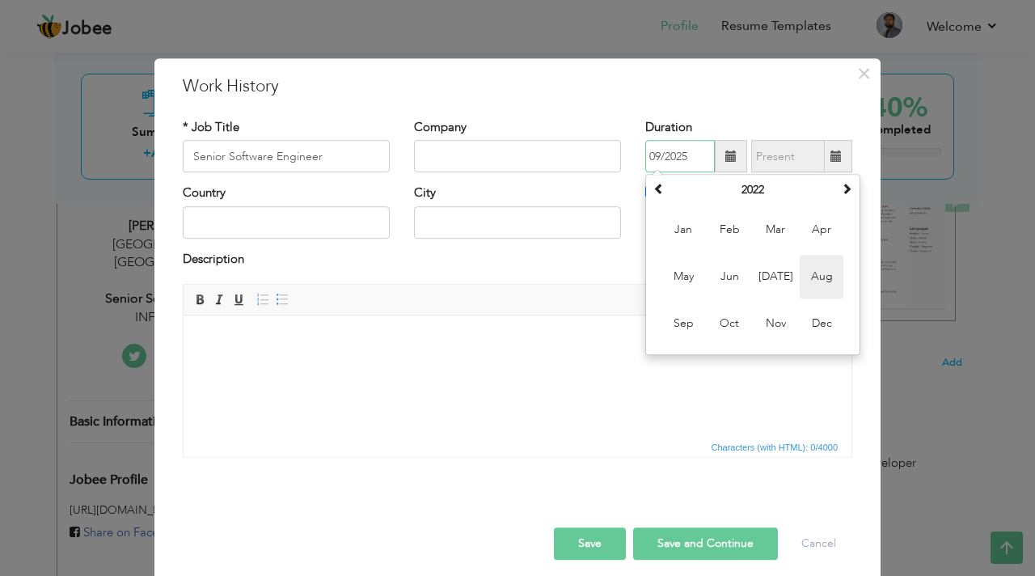
click at [831, 275] on span "Aug" at bounding box center [822, 277] width 44 height 44
type input "08/2022"
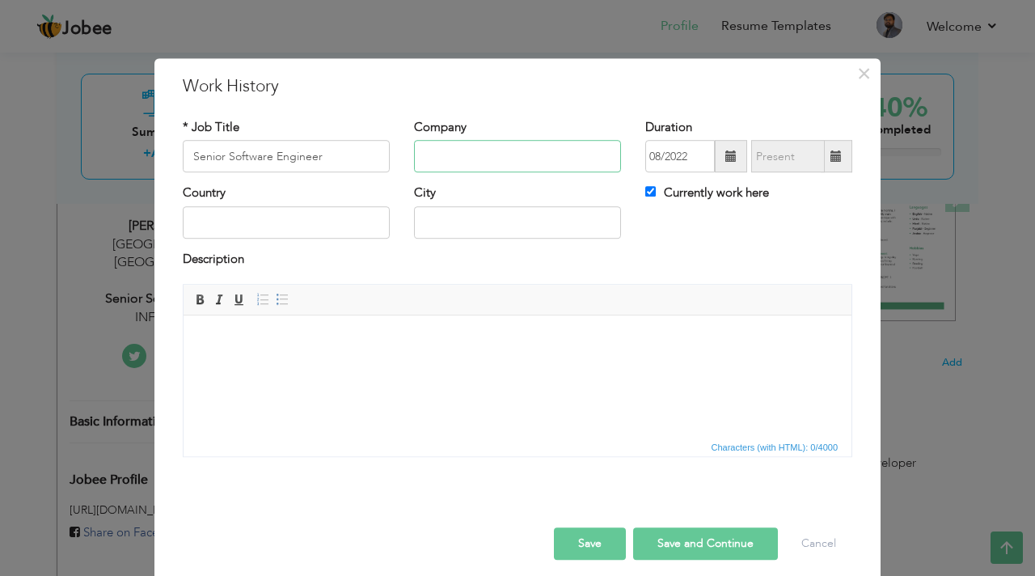
click at [457, 165] on input "text" at bounding box center [517, 157] width 207 height 32
paste input "INFINETWORX"
type input "INFINETWORX"
click at [322, 226] on input "text" at bounding box center [286, 222] width 207 height 32
type input "[GEOGRAPHIC_DATA]"
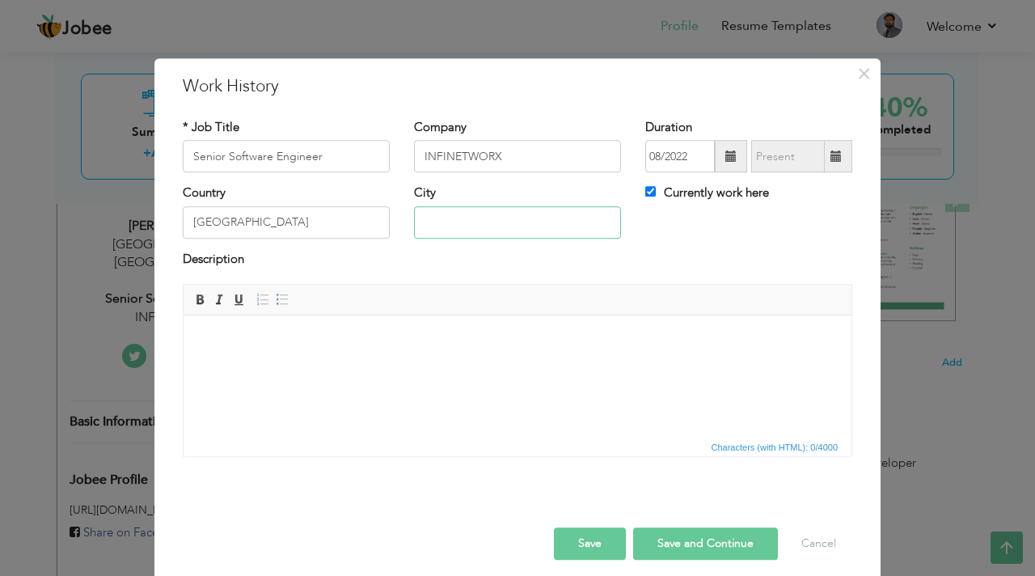
type input "[GEOGRAPHIC_DATA]"
click at [587, 530] on button "Save" at bounding box center [590, 543] width 72 height 32
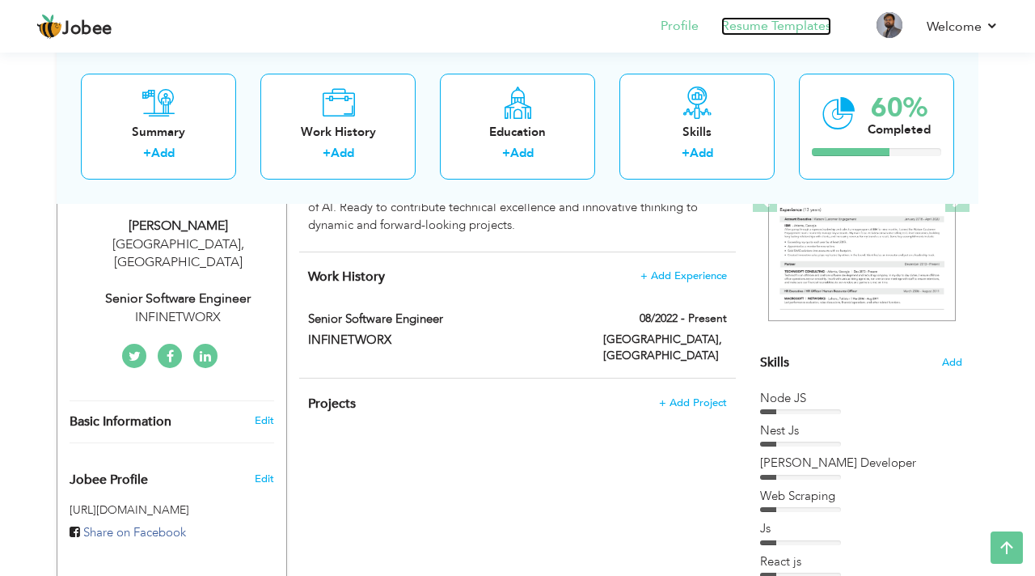
click at [803, 29] on link "Resume Templates" at bounding box center [776, 26] width 110 height 19
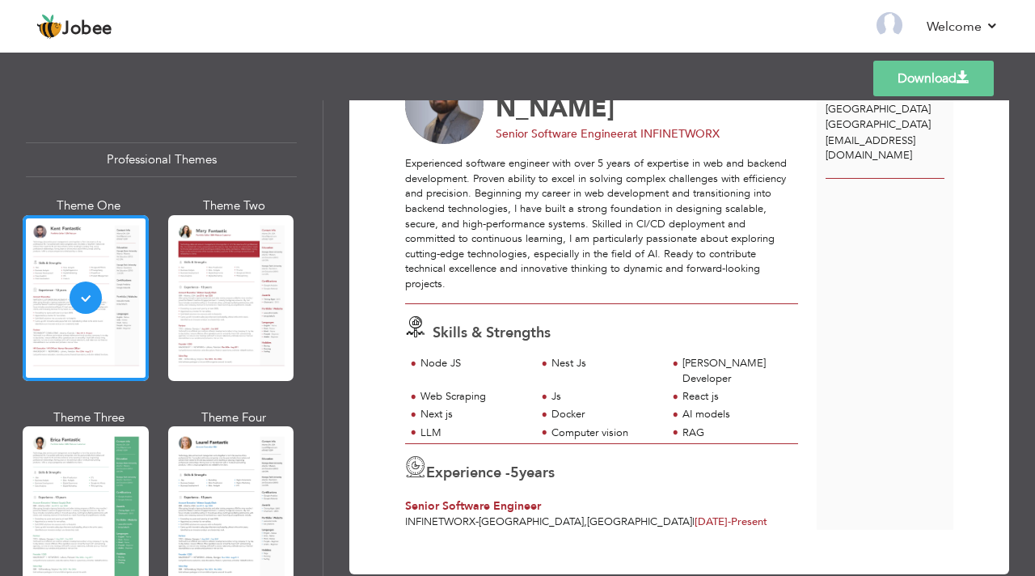
scroll to position [118, 0]
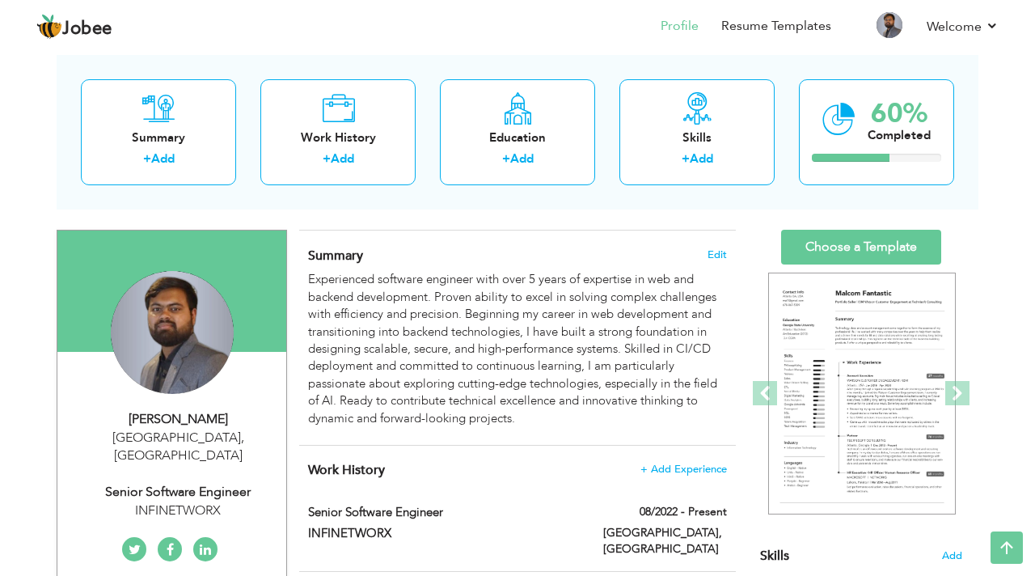
scroll to position [66, 0]
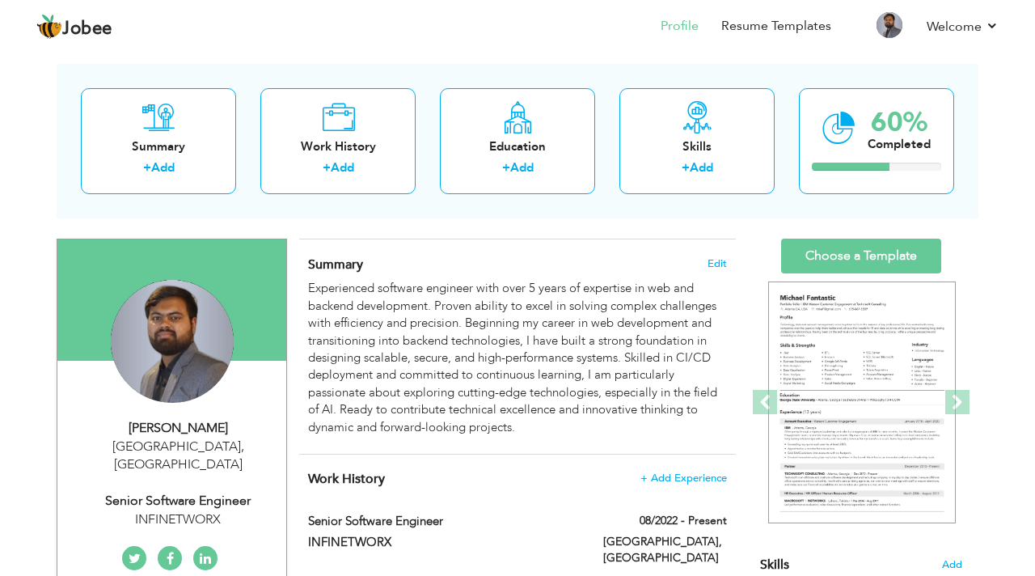
click at [624, 540] on div "[GEOGRAPHIC_DATA], [GEOGRAPHIC_DATA]" at bounding box center [665, 552] width 148 height 36
type input "Senior Software Engineer"
type input "INFINETWORX"
type input "08/2022"
type input "[GEOGRAPHIC_DATA]"
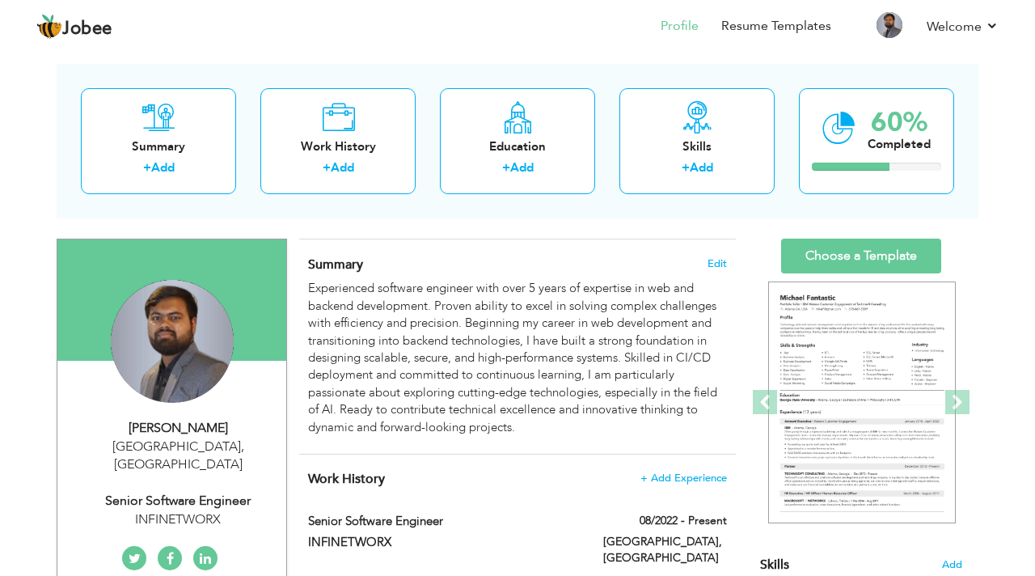
type input "[GEOGRAPHIC_DATA]"
checkbox input "true"
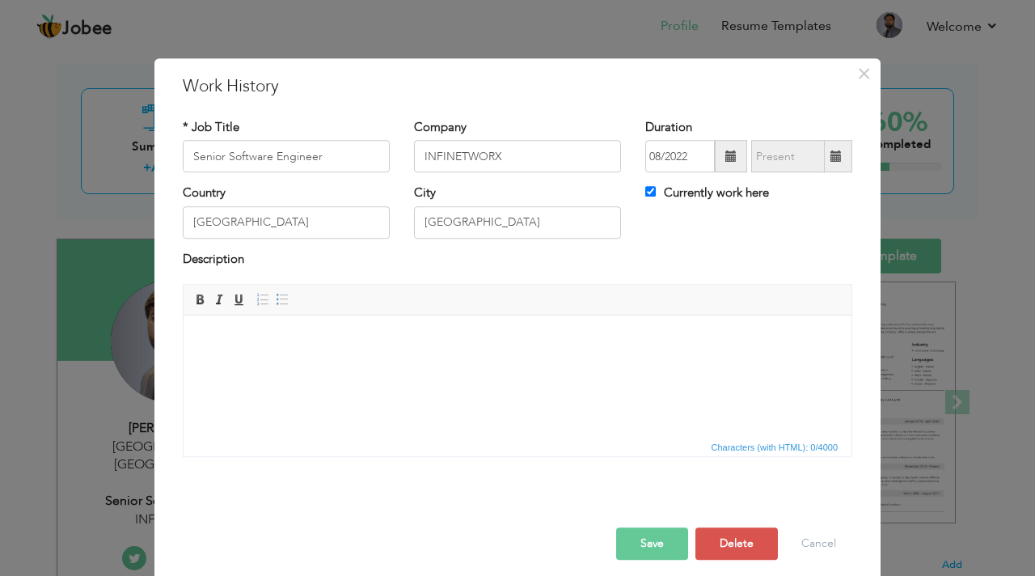
click at [432, 365] on html at bounding box center [518, 339] width 668 height 49
click at [266, 335] on body at bounding box center [517, 339] width 635 height 17
drag, startPoint x: 319, startPoint y: 339, endPoint x: 84, endPoint y: 342, distance: 235.3
click at [184, 342] on html "CHATSUPPLIES" at bounding box center [518, 339] width 668 height 49
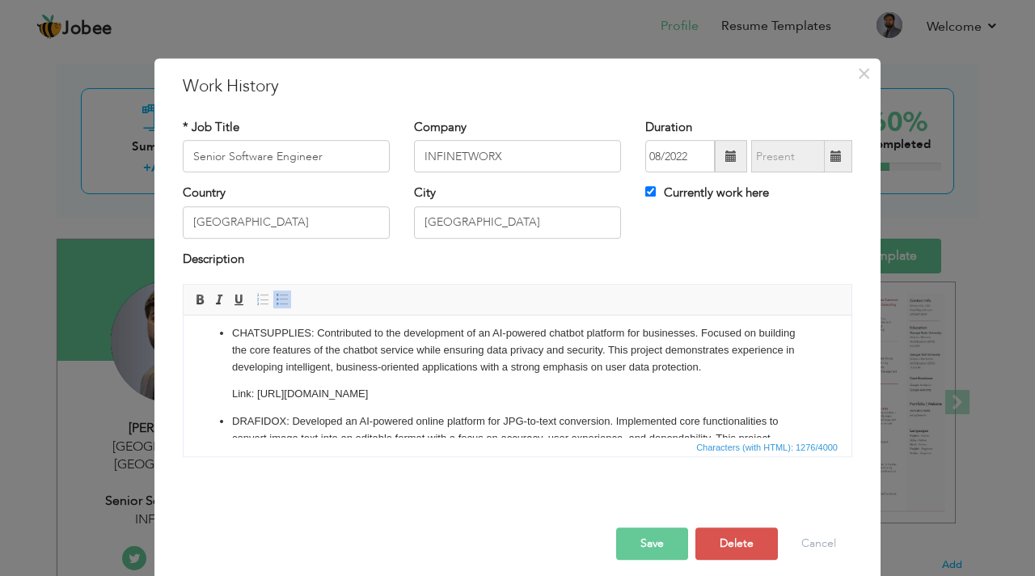
scroll to position [0, 0]
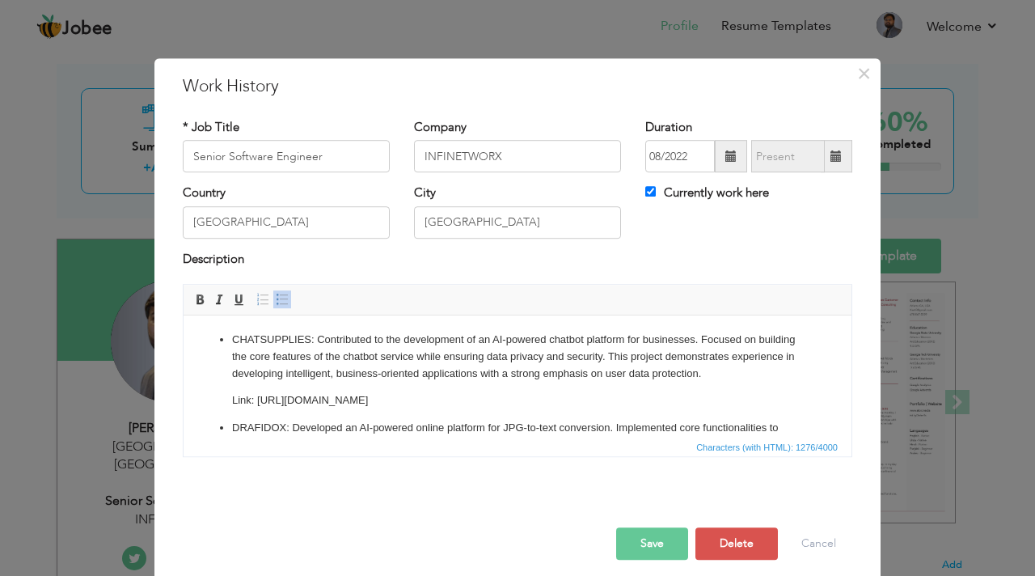
click at [636, 538] on button "Save" at bounding box center [652, 543] width 72 height 32
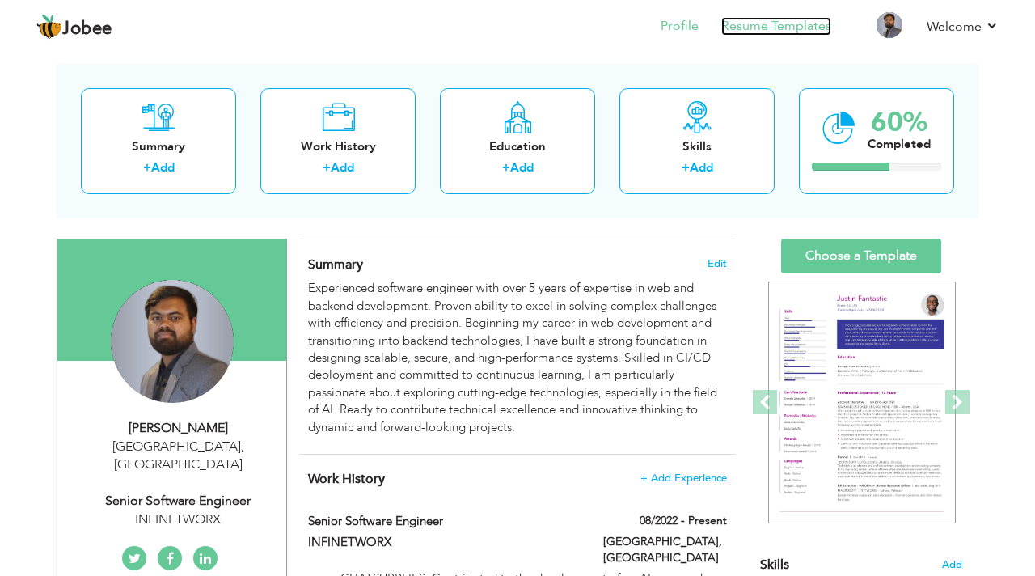
click at [782, 26] on link "Resume Templates" at bounding box center [776, 26] width 110 height 19
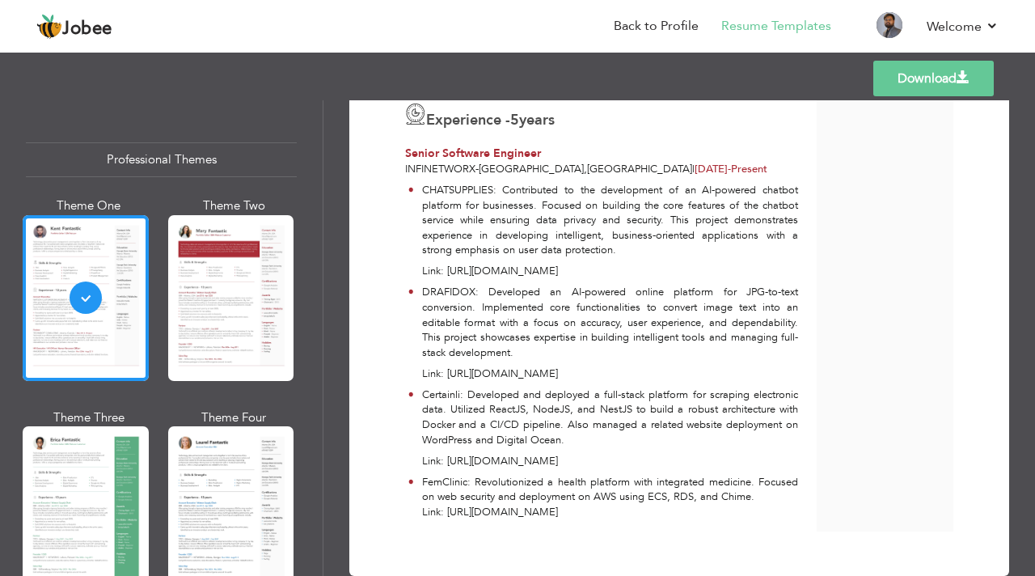
scroll to position [443, 0]
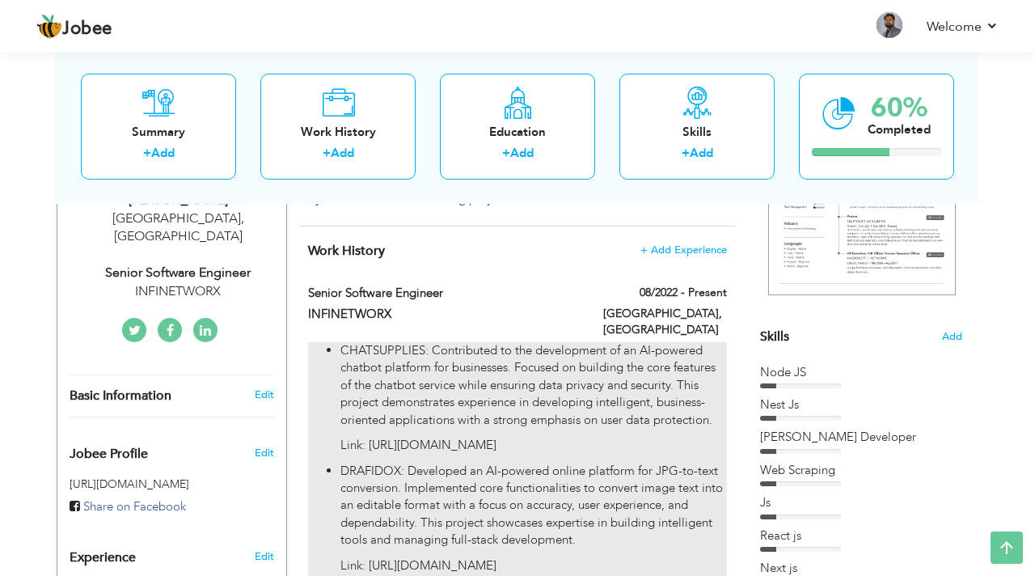
click at [426, 356] on p "CHATSUPPLIES: Contributed to the development of an AI-powered chatbot platform …" at bounding box center [533, 385] width 386 height 86
type input "Senior Software Engineer"
type input "INFINETWORX"
type input "08/2022"
type input "[GEOGRAPHIC_DATA]"
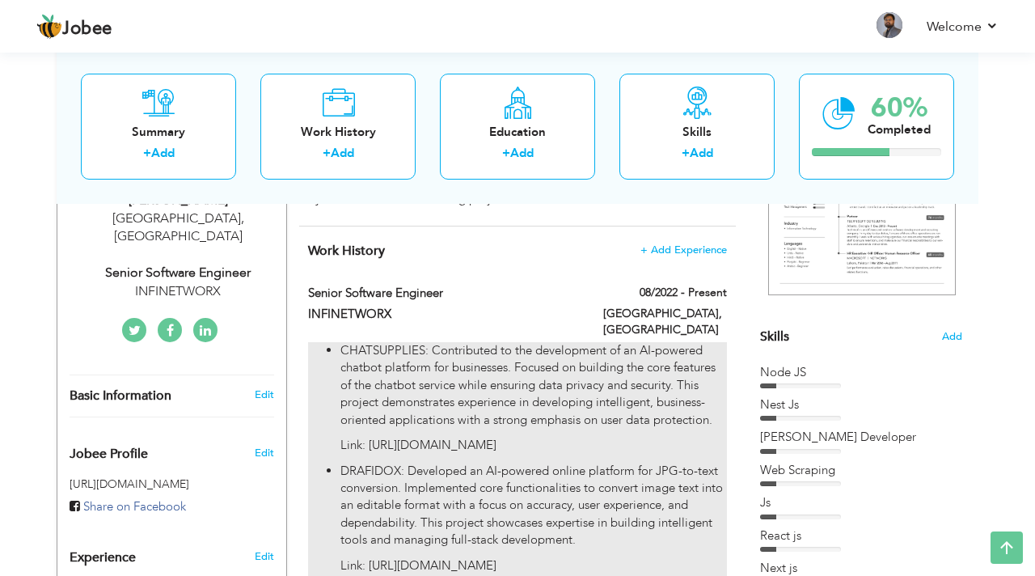
type input "[GEOGRAPHIC_DATA]"
checkbox input "true"
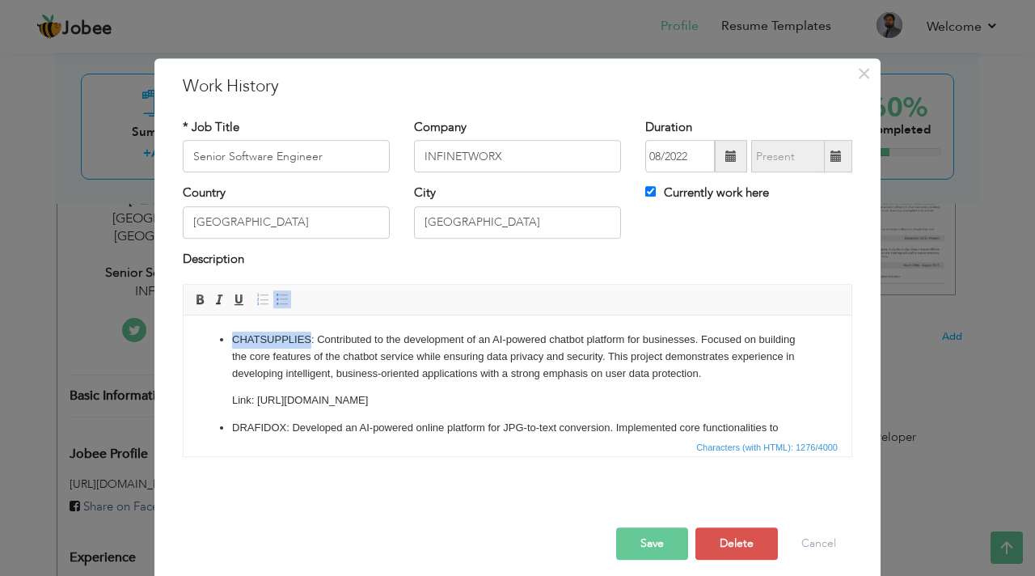
drag, startPoint x: 312, startPoint y: 336, endPoint x: 233, endPoint y: 335, distance: 79.2
click at [232, 336] on p "CHATSUPPLIES: Contributed to the development of an AI-powered chatbot platform …" at bounding box center [517, 356] width 571 height 50
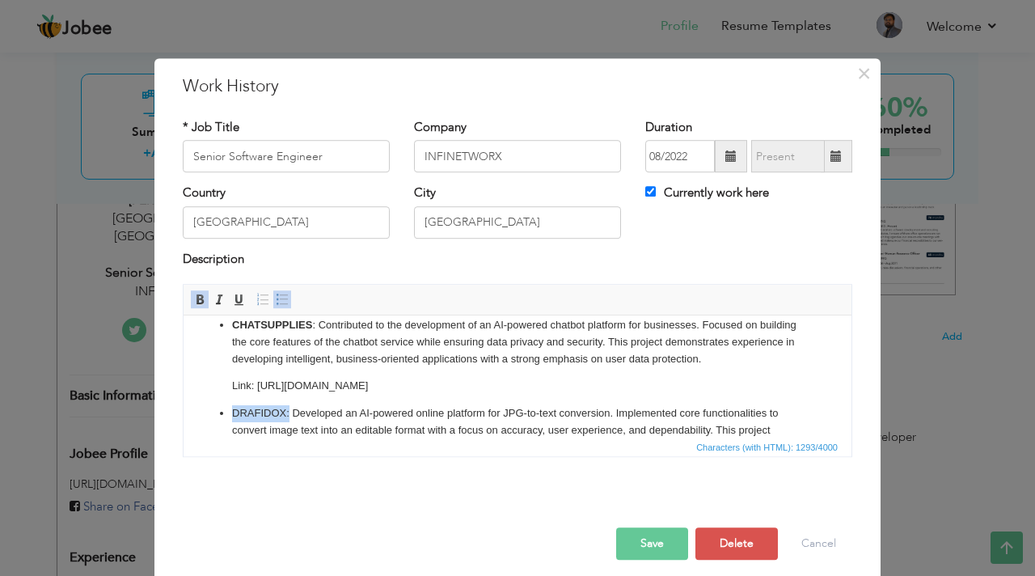
drag, startPoint x: 288, startPoint y: 413, endPoint x: 216, endPoint y: 414, distance: 72.0
click at [216, 414] on ul "CHATSUPPLIES : Contributed to the development of an AI-powered chatbot platform…" at bounding box center [517, 474] width 635 height 315
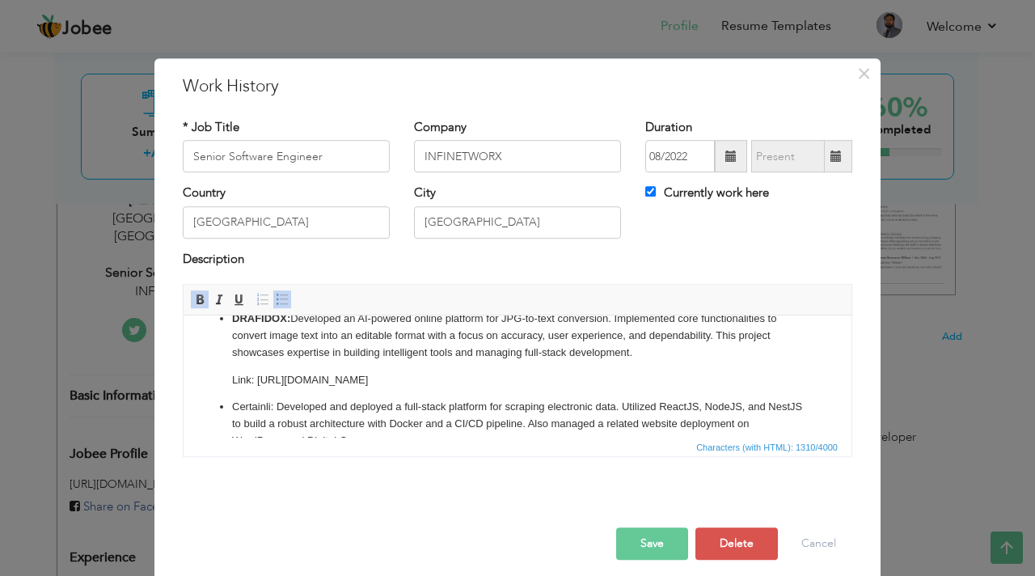
scroll to position [114, 0]
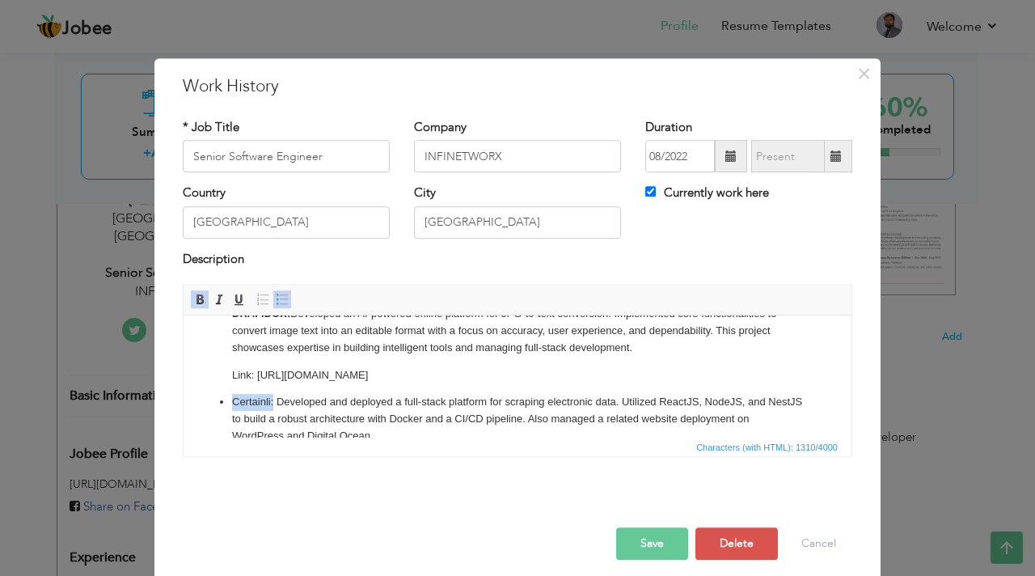
drag, startPoint x: 273, startPoint y: 400, endPoint x: 234, endPoint y: 402, distance: 39.6
click at [234, 402] on p "Certainli: Developed and deployed a full-stack platform for scraping electronic…" at bounding box center [517, 419] width 571 height 50
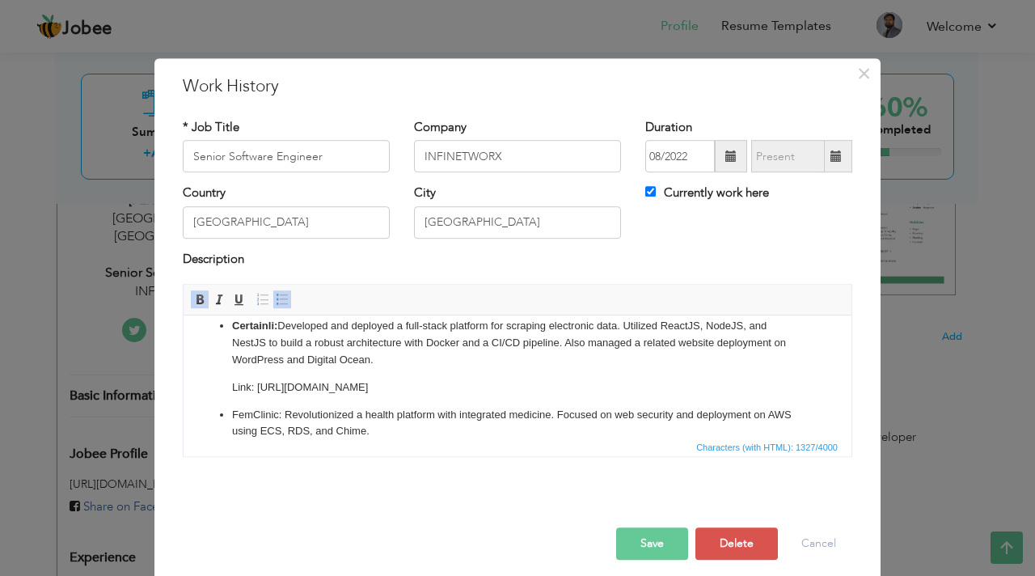
scroll to position [197, 0]
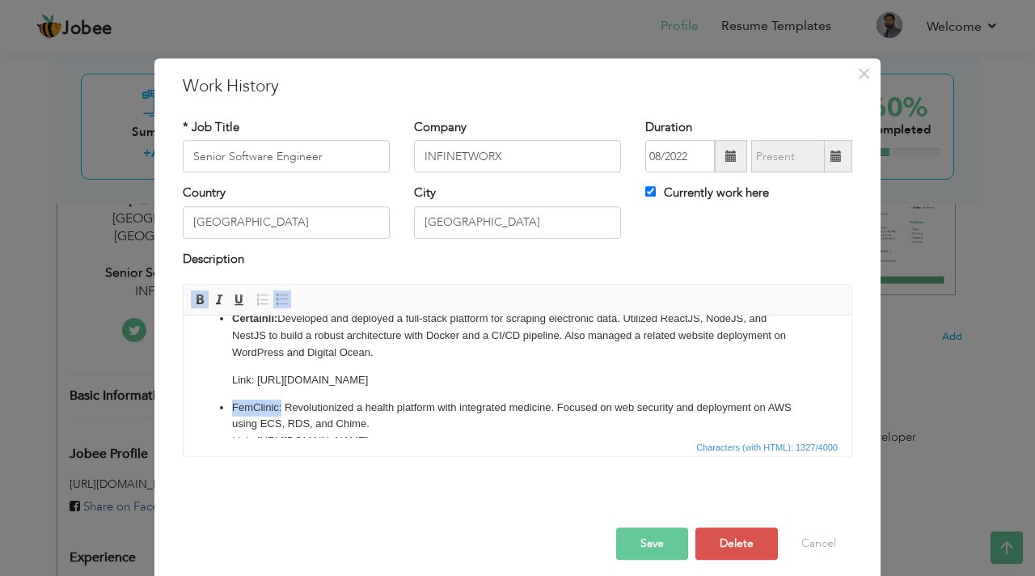
drag, startPoint x: 281, startPoint y: 408, endPoint x: 205, endPoint y: 400, distance: 77.2
click at [205, 400] on ul "CHATSUPPLIES : Contributed to the development of an AI-powered chatbot platform…" at bounding box center [517, 291] width 635 height 315
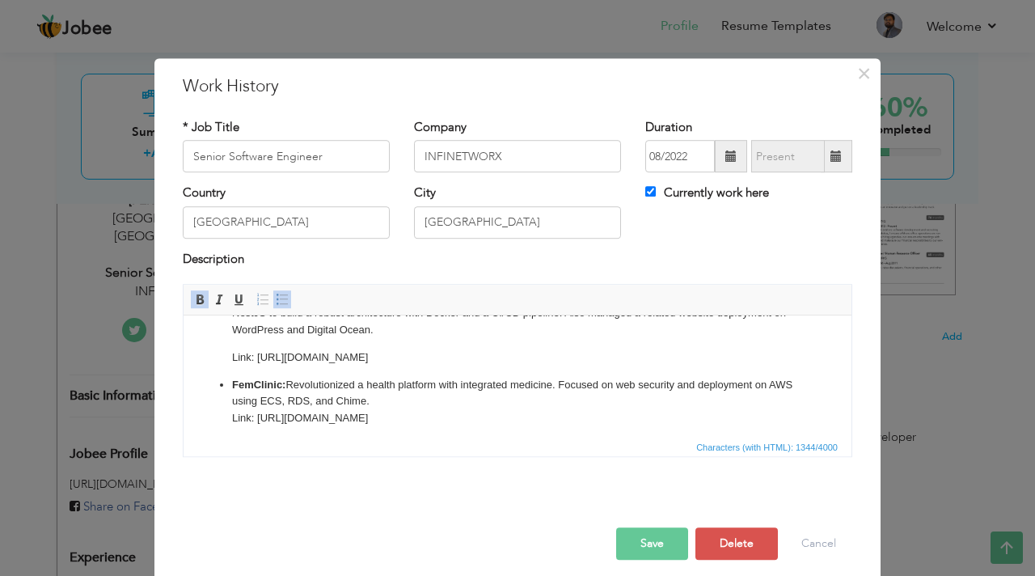
scroll to position [226, 0]
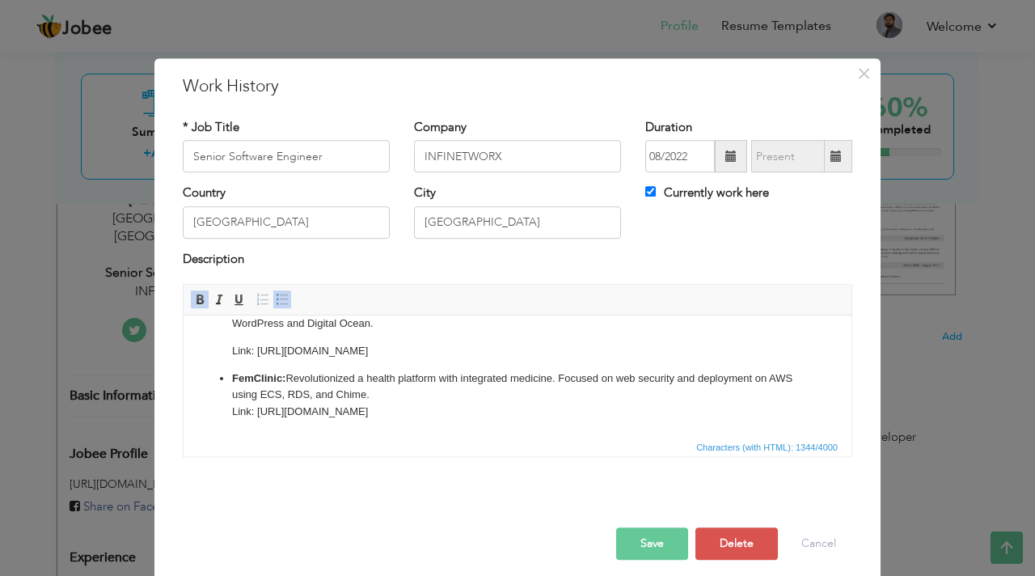
click at [366, 420] on html "CHATSUPPLIES : Contributed to the development of an AI-powered chatbot platform…" at bounding box center [518, 263] width 668 height 348
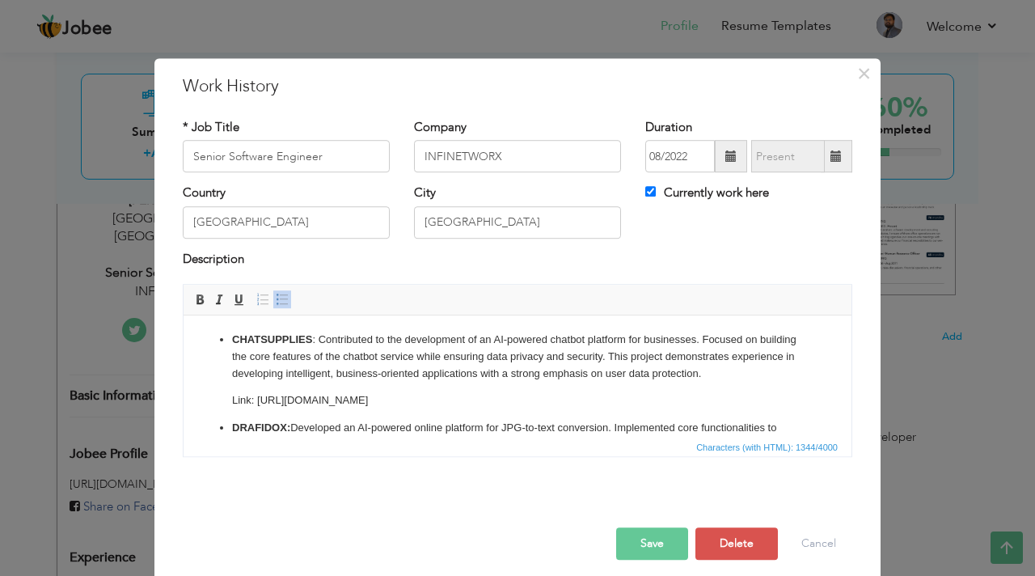
click at [218, 341] on ul "CHATSUPPLIES : Contributed to the development of an AI-powered chatbot platform…" at bounding box center [517, 488] width 635 height 315
drag, startPoint x: 317, startPoint y: 340, endPoint x: 191, endPoint y: 342, distance: 126.1
click at [191, 342] on html "CHATSUPPLIES : Contributed to the development of an AI-powered chatbot platform…" at bounding box center [518, 489] width 668 height 348
copy p "CHATSUPPLIES :"
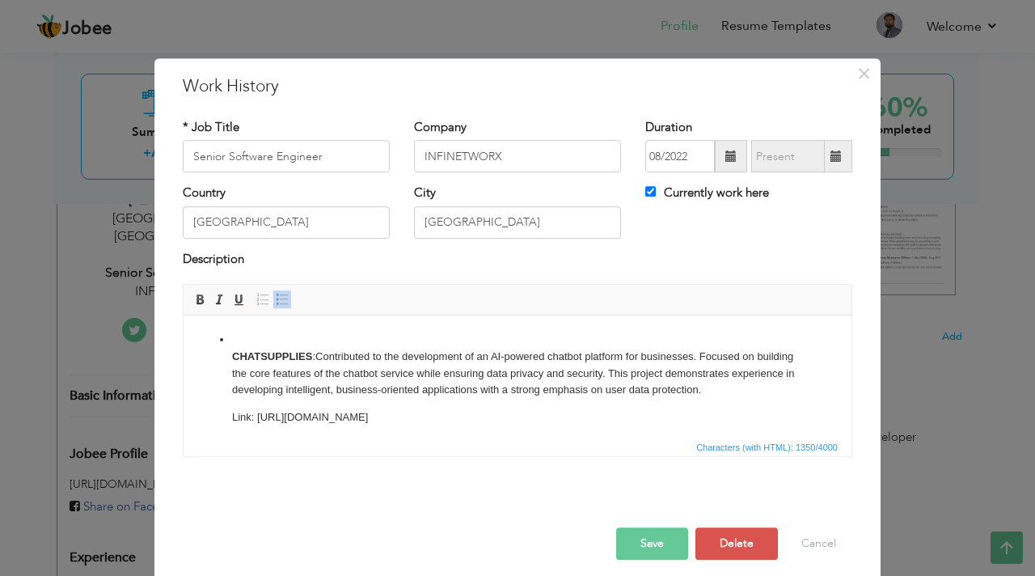
click at [227, 360] on ul "​​​​​​​ CHATSUPPLIES : Contributed to the development of an AI-powered chatbot …" at bounding box center [517, 497] width 635 height 332
click at [279, 300] on span at bounding box center [282, 299] width 13 height 13
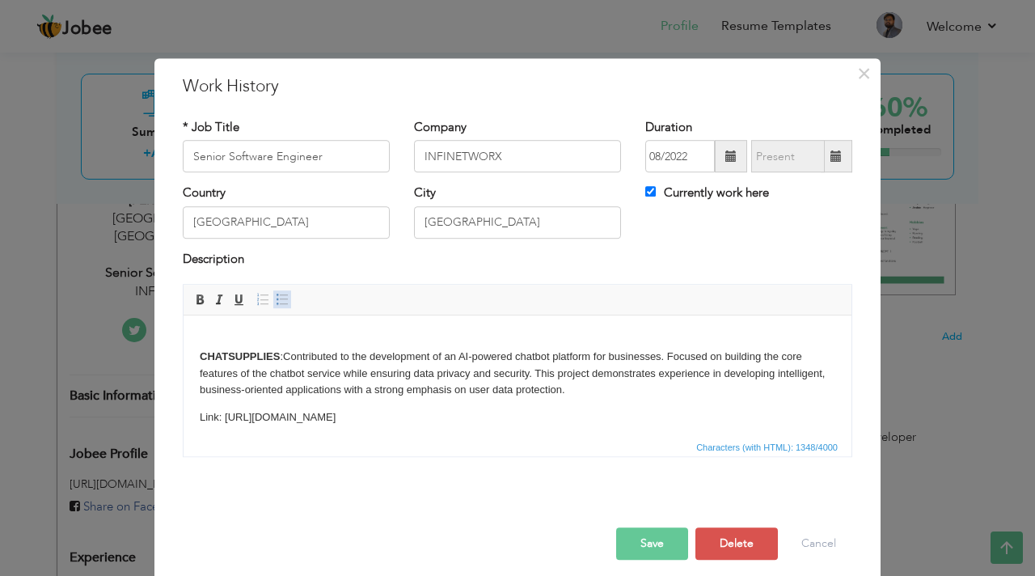
click at [279, 300] on span at bounding box center [282, 299] width 13 height 13
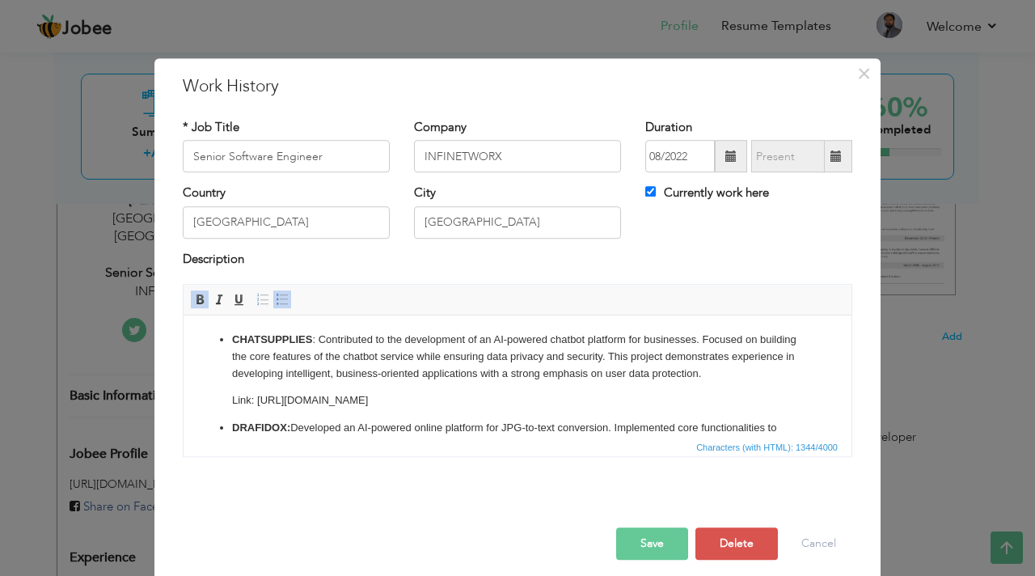
click at [282, 361] on p "CHATSUPPLIES : Contributed to the development of an AI-powered chatbot platform…" at bounding box center [517, 356] width 571 height 50
click at [232, 347] on li "CHATSUPPLIES : Contributed to the development of an AI-powered chatbot platform…" at bounding box center [517, 370] width 571 height 78
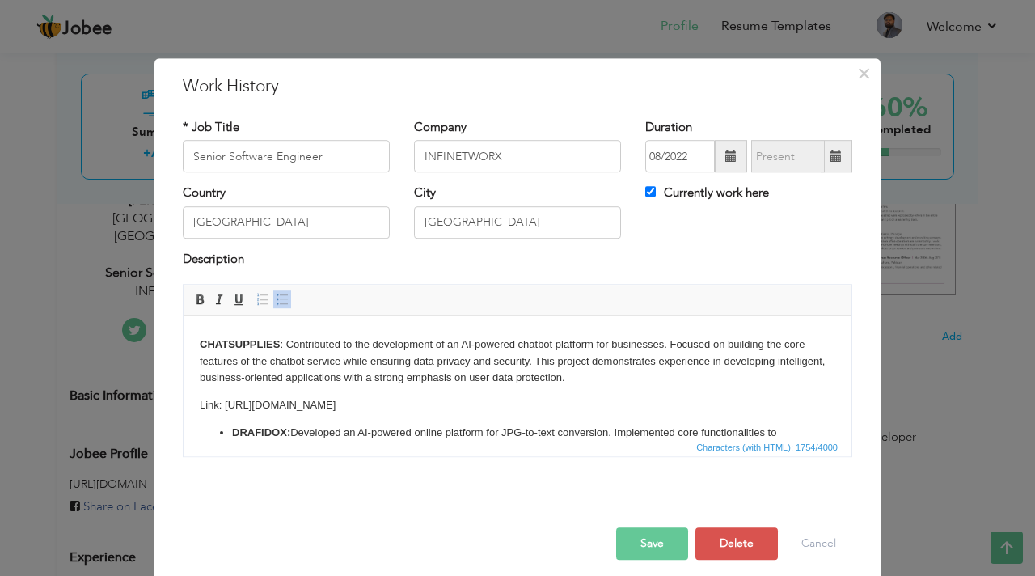
scroll to position [115, 0]
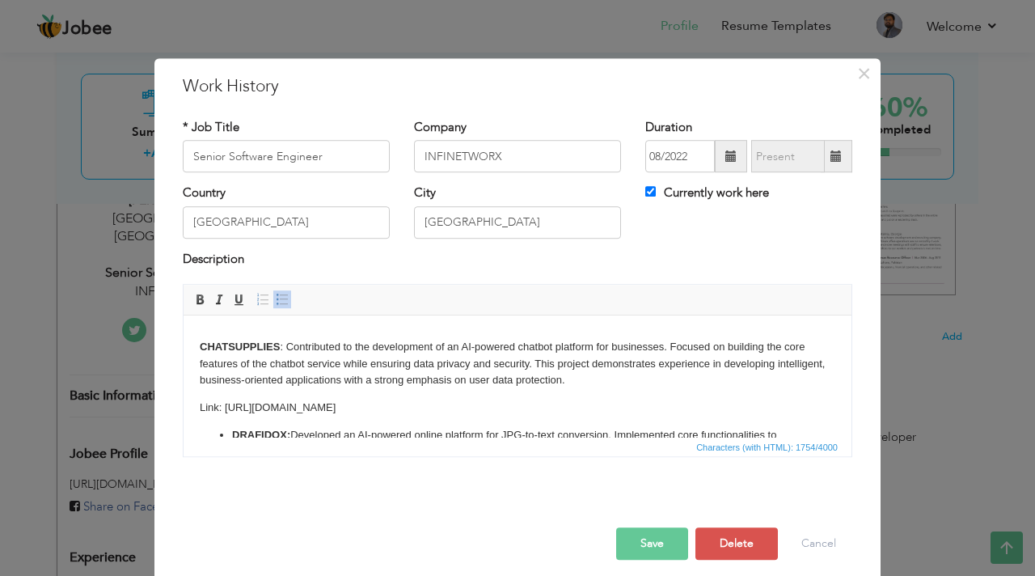
click at [200, 346] on strong "​​​​​​​ CHATSUPPLIES" at bounding box center [240, 346] width 80 height 12
click at [278, 293] on span at bounding box center [282, 299] width 13 height 13
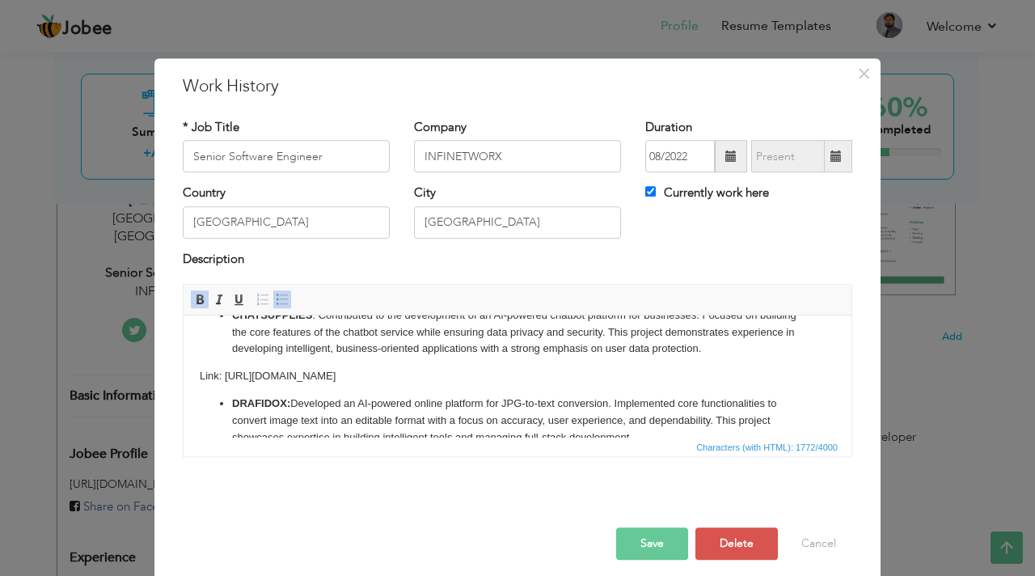
scroll to position [154, 0]
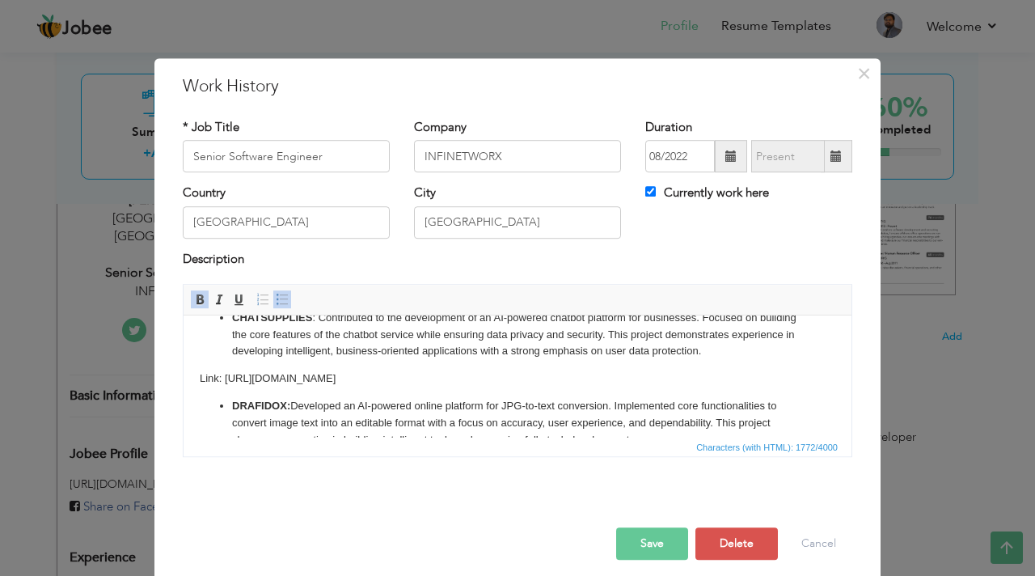
click at [196, 384] on html "CHATSUPPLIES: Contributed to the development of an AI-powered chatbot platform …" at bounding box center [518, 401] width 668 height 480
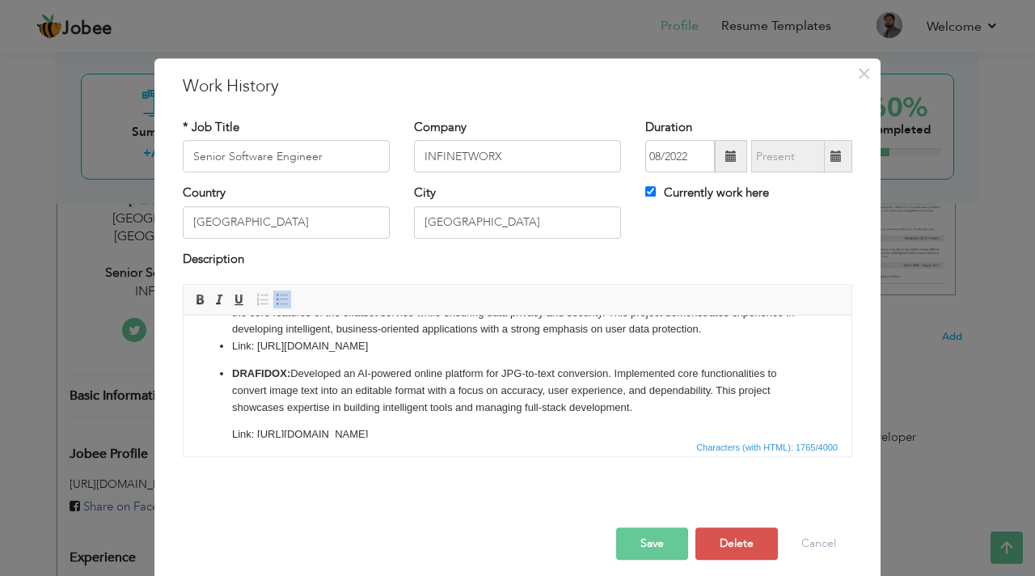
scroll to position [173, 0]
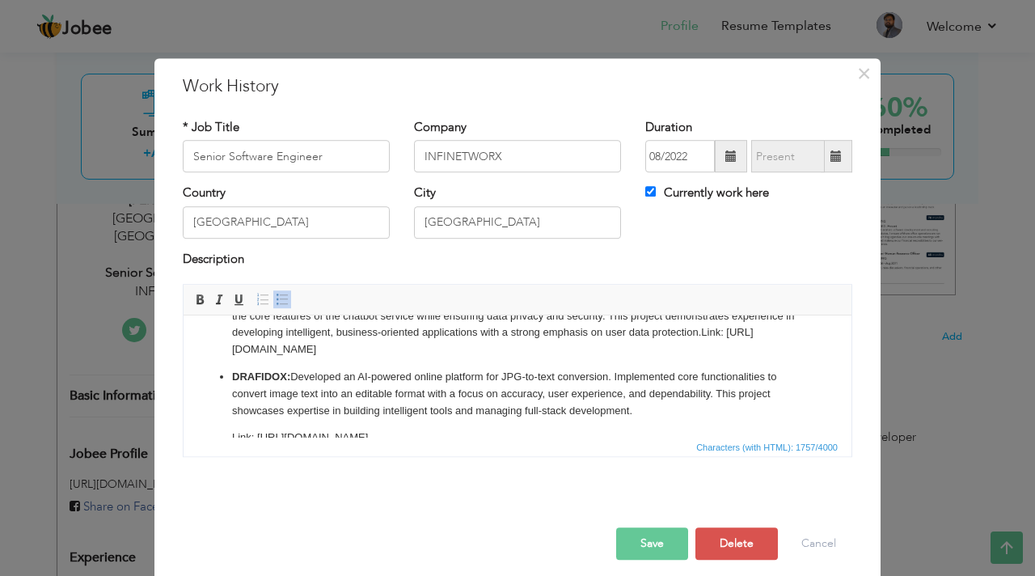
click at [352, 354] on li "​​​​​​​ CHATSUPPLIES : Contributed to the development of an AI-powered chatbot …" at bounding box center [517, 324] width 571 height 67
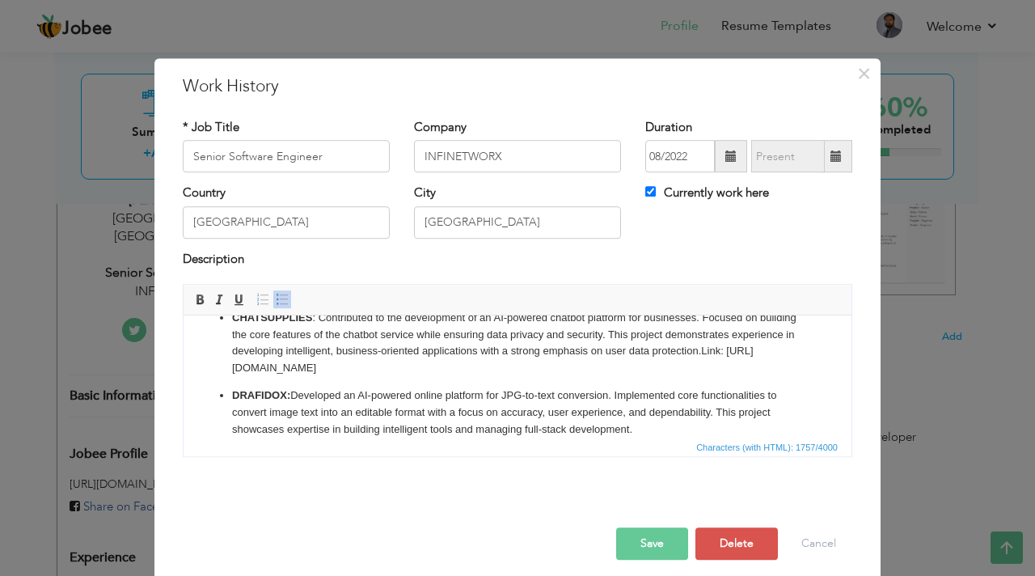
scroll to position [150, 0]
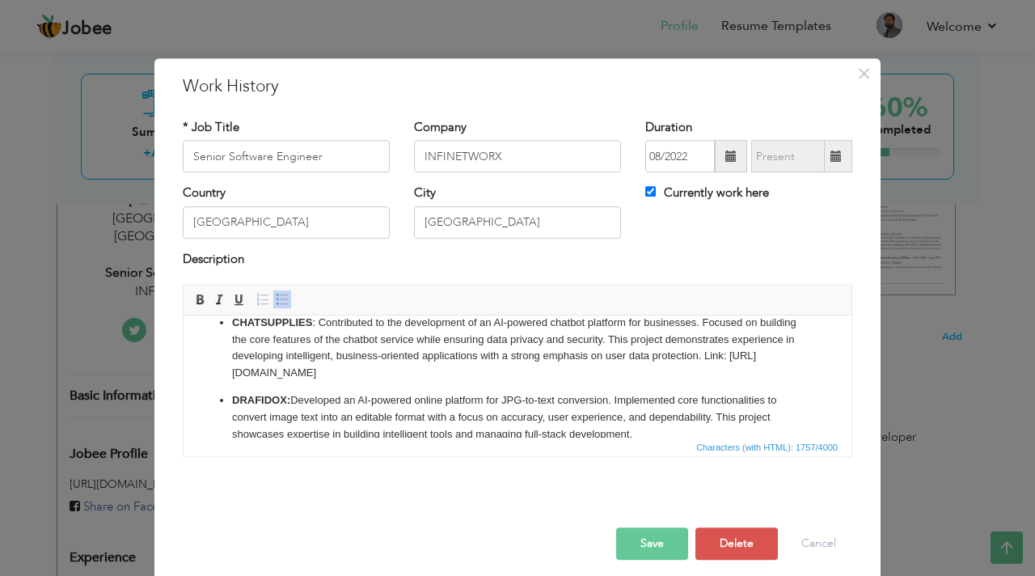
click at [701, 352] on li "CHATSUPPLIES : Contributed to the development of an AI-powered chatbot platform…" at bounding box center [517, 347] width 571 height 67
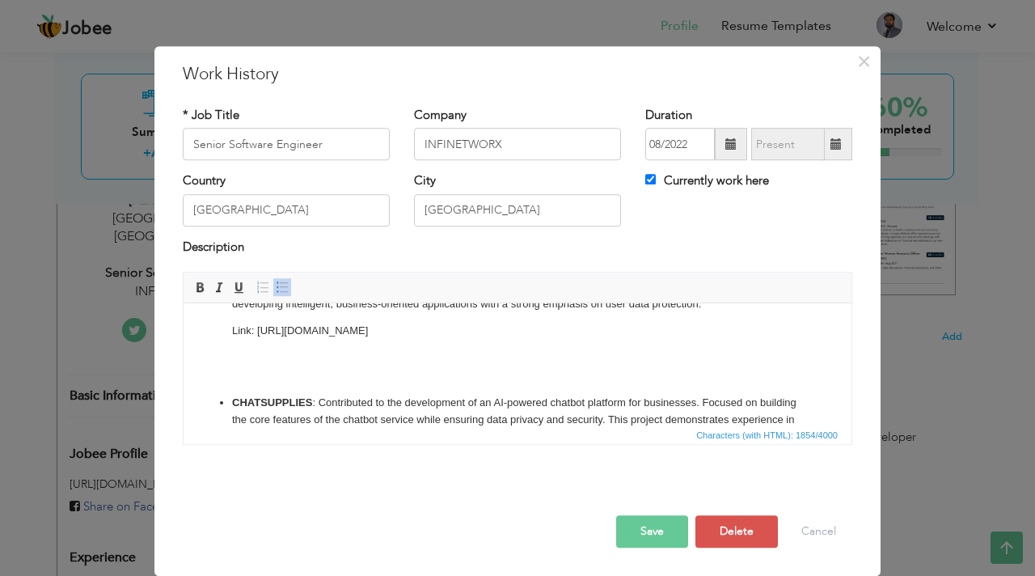
scroll to position [60, 0]
click at [389, 381] on body "CHATSUPPLIES: Contributed to the development of an AI-powered chatbot platform …" at bounding box center [517, 477] width 635 height 437
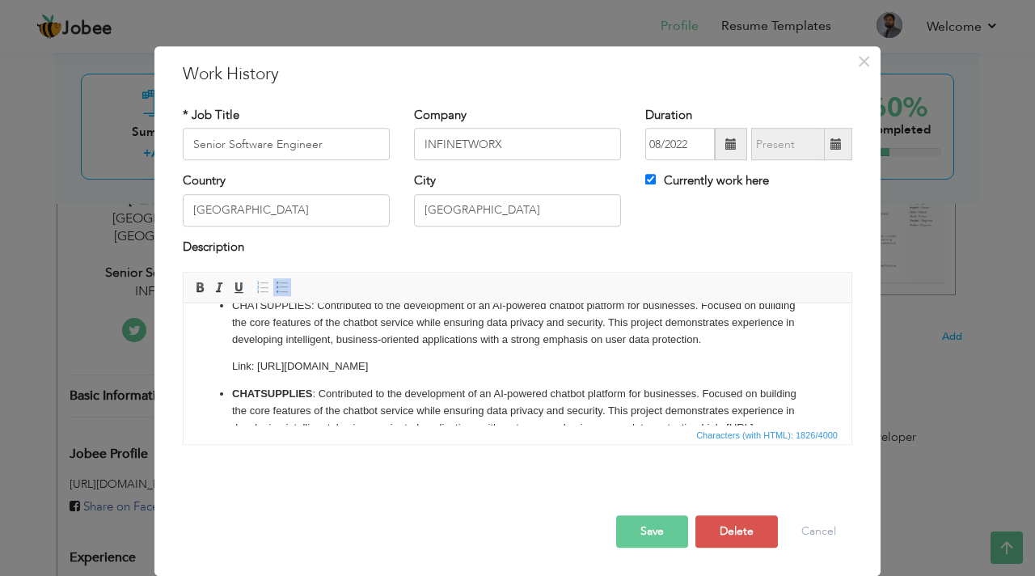
scroll to position [0, 0]
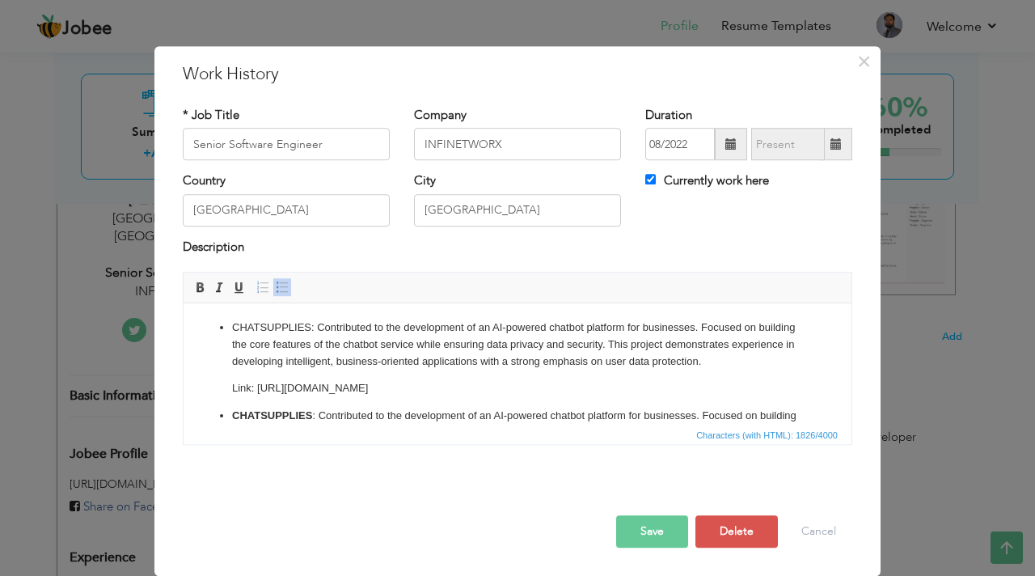
click at [302, 354] on p "CHATSUPPLIES: Contributed to the development of an AI-powered chatbot platform …" at bounding box center [517, 344] width 571 height 50
click at [292, 327] on p "CHATSUPPLIES: Contributed to the development of an AI-powered chatbot platform …" at bounding box center [517, 344] width 571 height 50
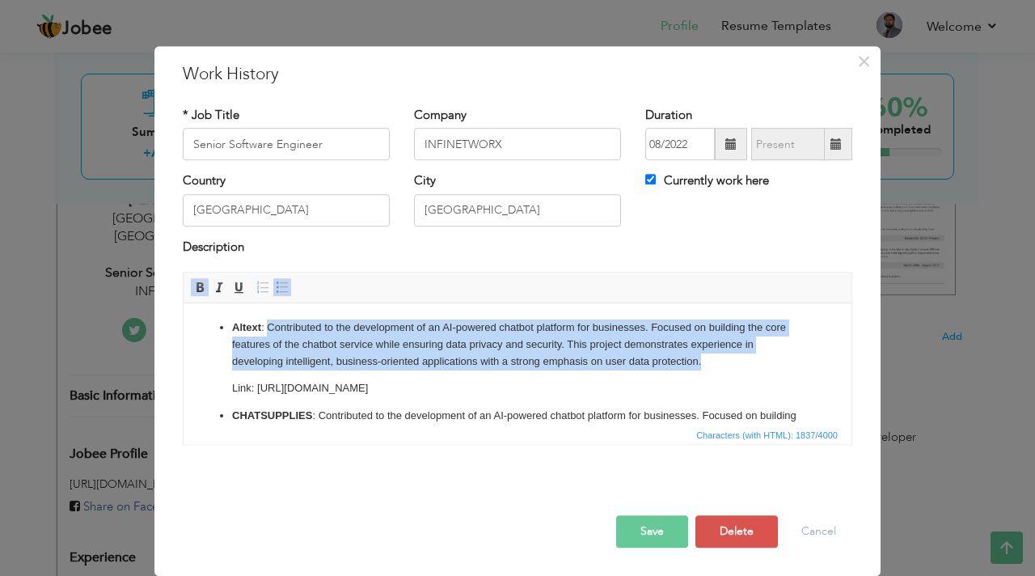
drag, startPoint x: 699, startPoint y: 360, endPoint x: 266, endPoint y: 333, distance: 434.1
click at [266, 333] on p "Altext : Contributed to the development of an AI-powered chatbot platform for b…" at bounding box center [517, 344] width 571 height 50
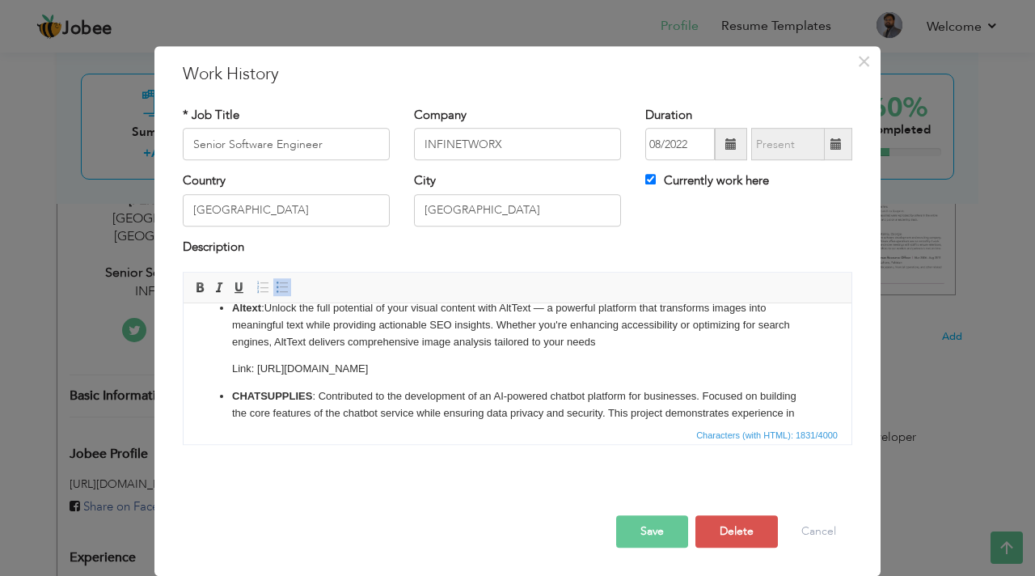
scroll to position [23, 0]
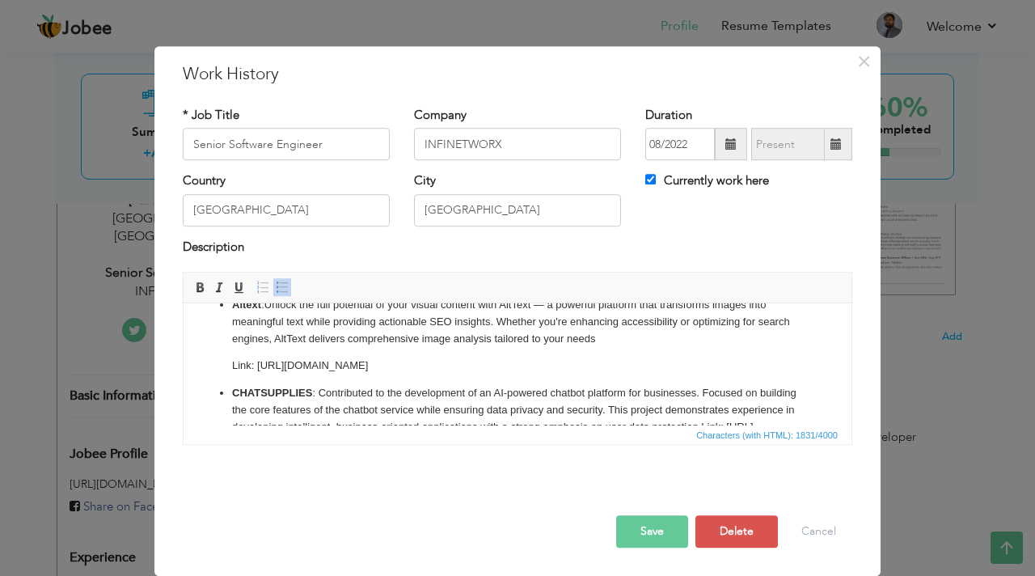
click at [403, 369] on p "Link: https://www.chatsupplies.com/" at bounding box center [517, 365] width 571 height 17
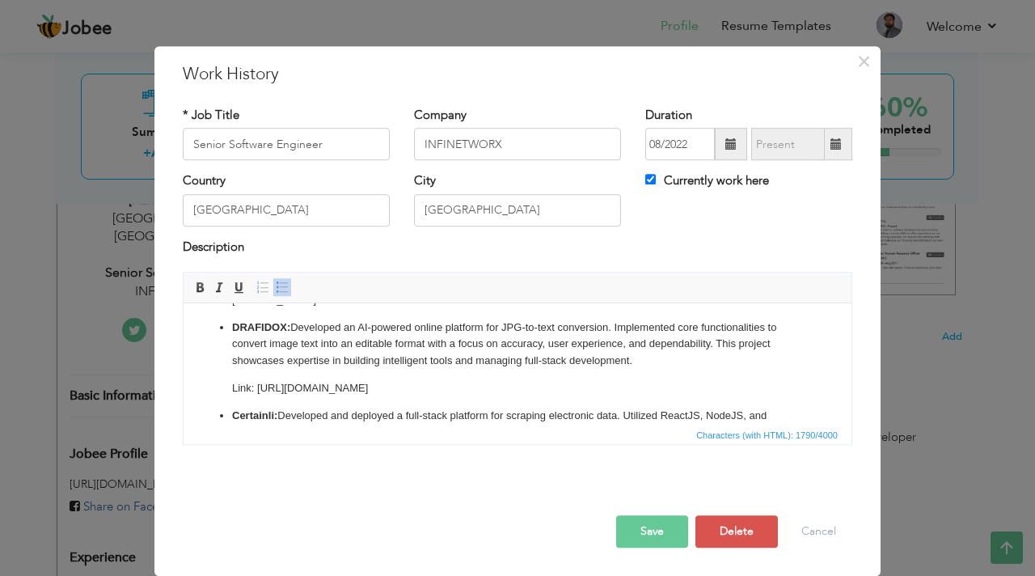
scroll to position [276, 0]
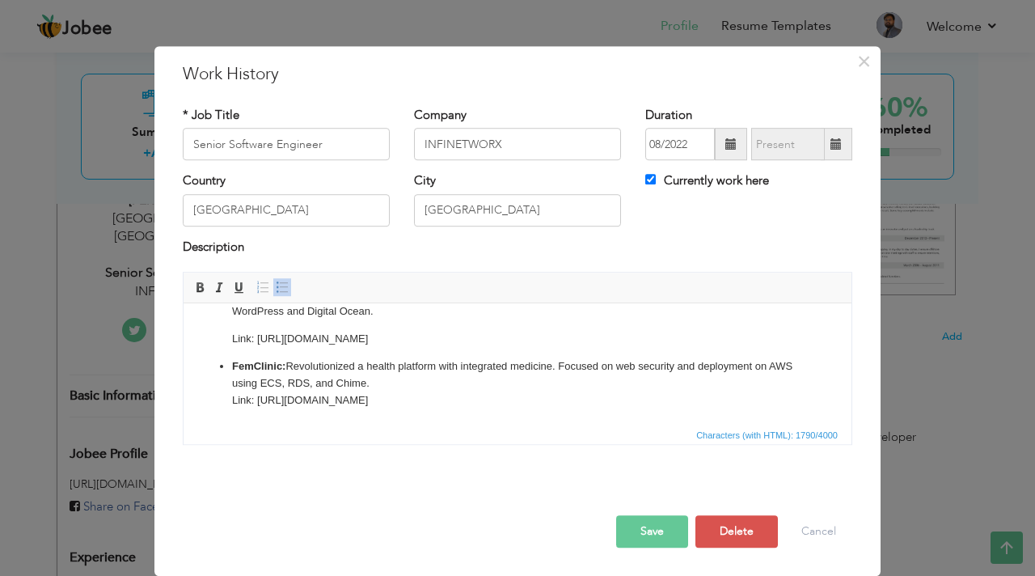
click at [671, 543] on button "Save" at bounding box center [652, 531] width 72 height 32
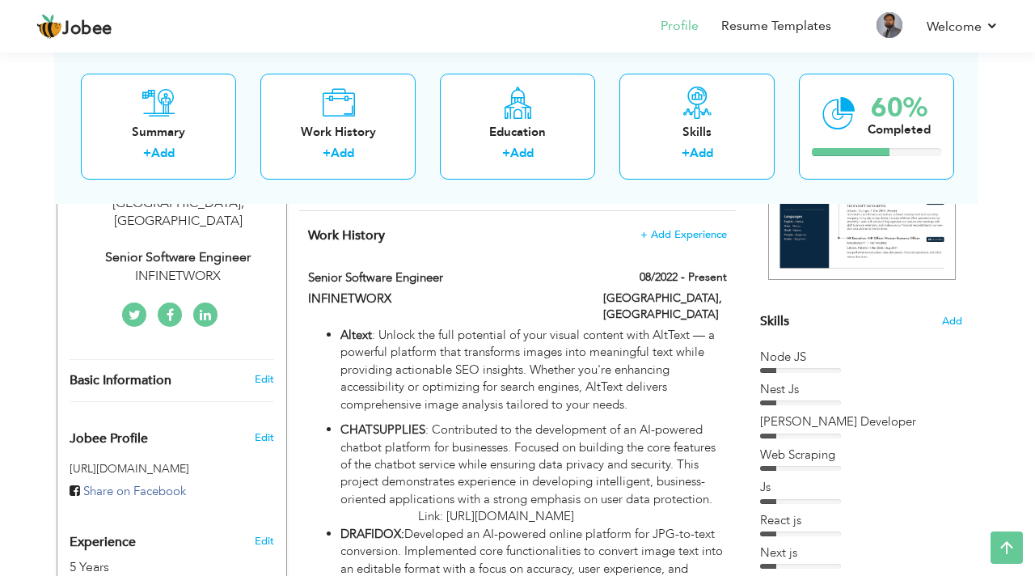
scroll to position [283, 0]
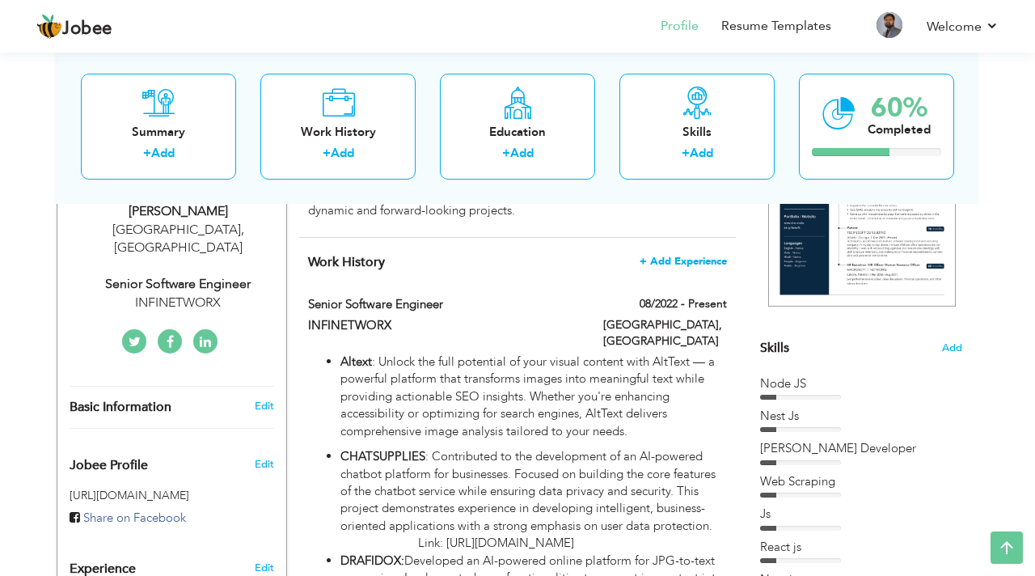
click at [682, 258] on span "+ Add Experience" at bounding box center [682, 260] width 87 height 11
checkbox input "false"
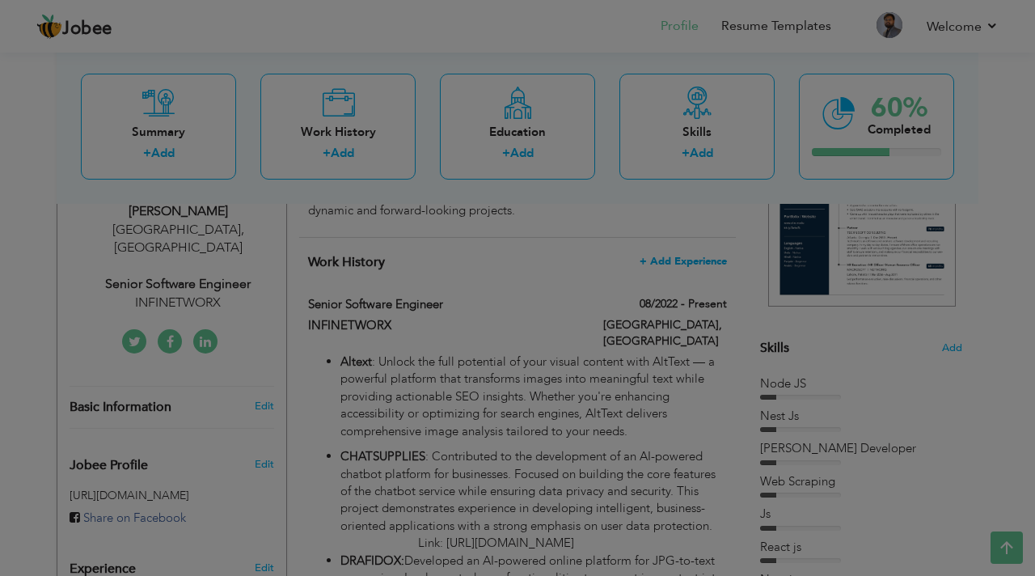
scroll to position [0, 0]
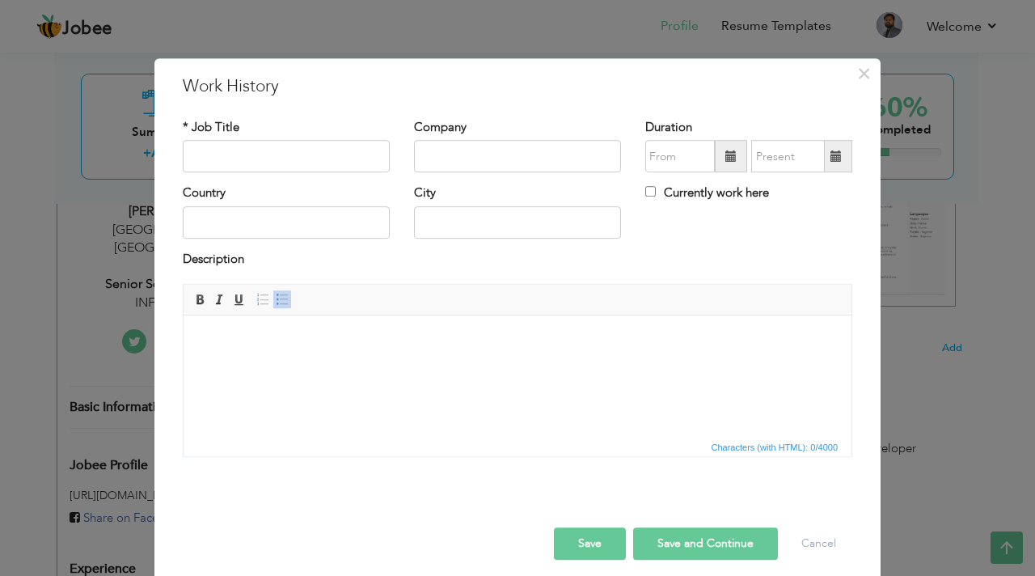
click at [265, 179] on div "* Job Title" at bounding box center [286, 151] width 231 height 65
click at [243, 159] on input "text" at bounding box center [286, 157] width 207 height 32
paste input "Back End Developer |"
type input "Back End Developer | Frontend End Developer"
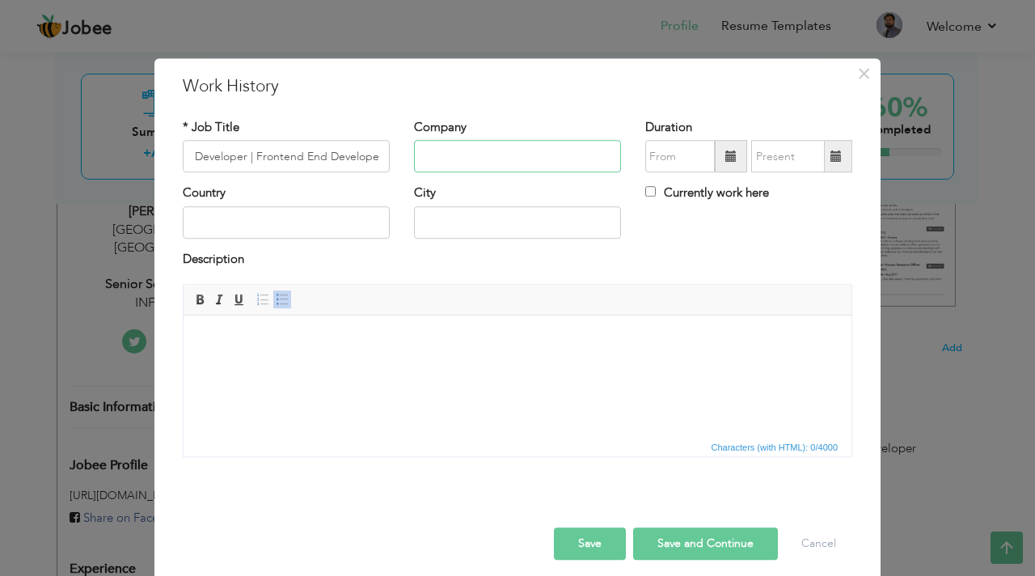
click at [464, 159] on input "text" at bounding box center [517, 157] width 207 height 32
type input "Securehops"
click at [770, 162] on input "text" at bounding box center [788, 157] width 74 height 32
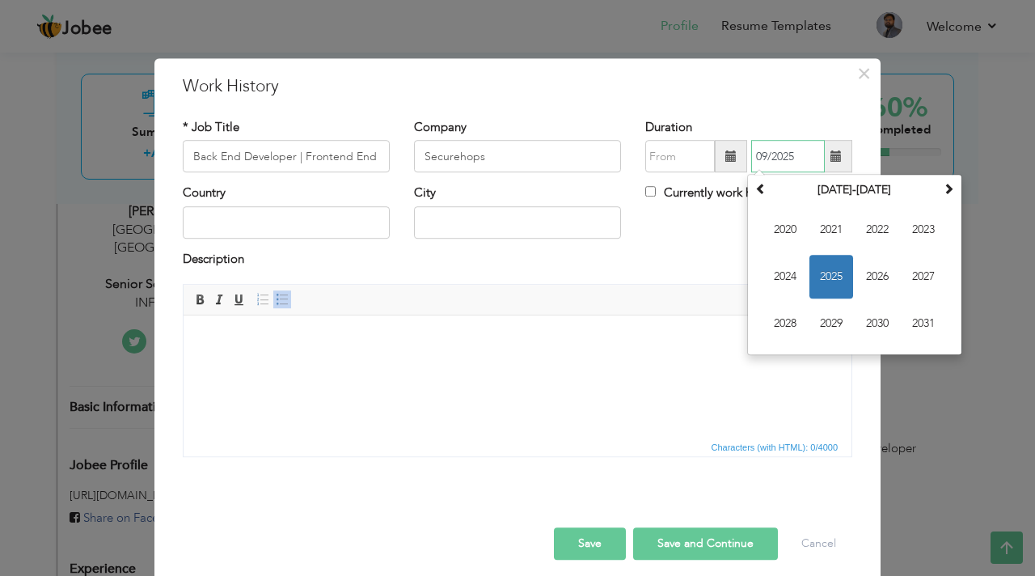
click at [792, 160] on input "09/2025" at bounding box center [788, 157] width 74 height 32
click at [766, 154] on input "09/2022" at bounding box center [788, 157] width 74 height 32
type input "08/2022"
click at [686, 157] on input "text" at bounding box center [680, 157] width 70 height 32
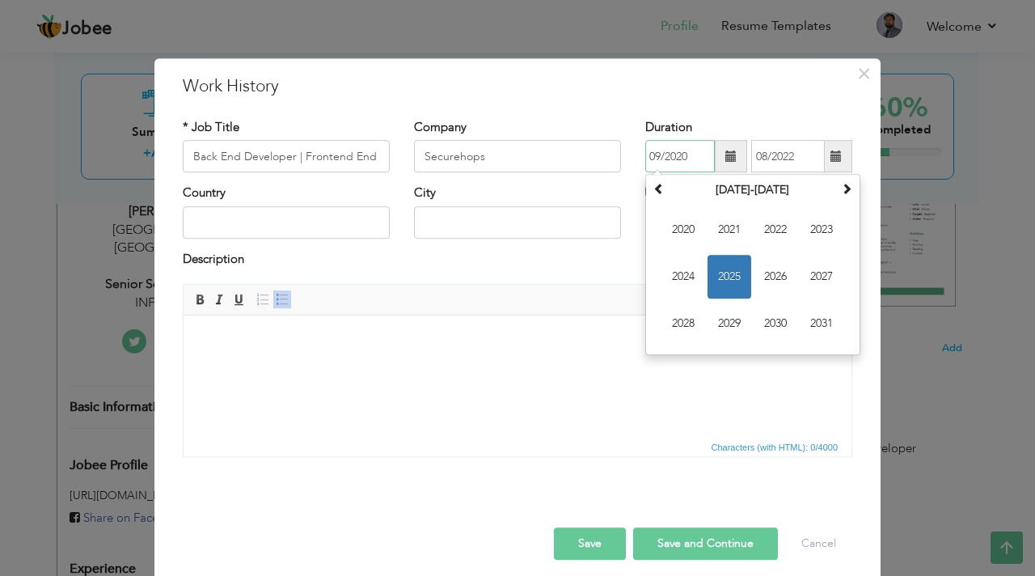
click at [661, 158] on input "09/2020" at bounding box center [680, 157] width 70 height 32
type input "06/2020"
click at [553, 183] on div "Company Securehops" at bounding box center [517, 151] width 231 height 65
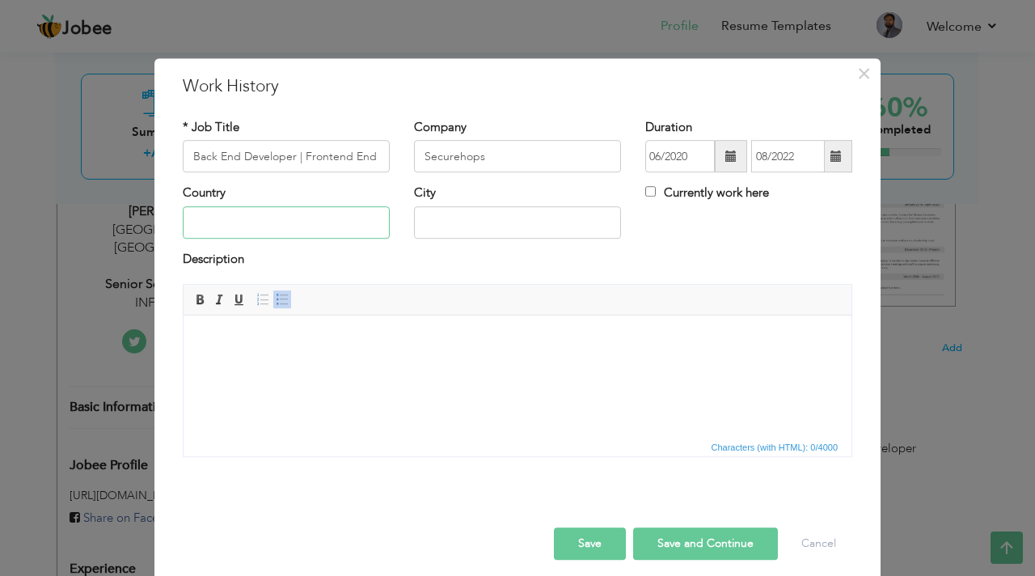
click at [310, 233] on input "text" at bounding box center [286, 222] width 207 height 32
type input "[GEOGRAPHIC_DATA]"
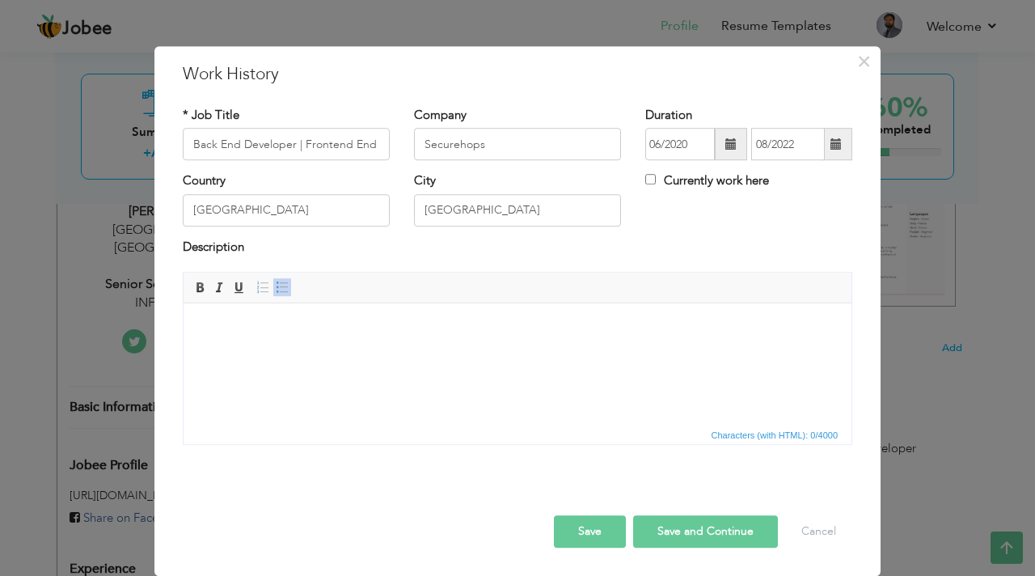
click at [319, 352] on html at bounding box center [518, 327] width 668 height 49
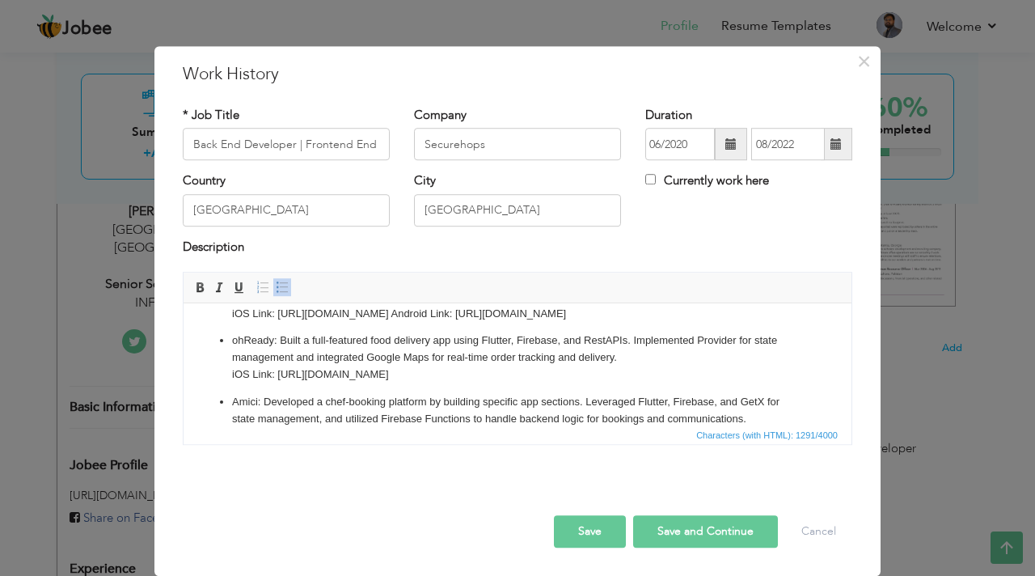
scroll to position [0, 0]
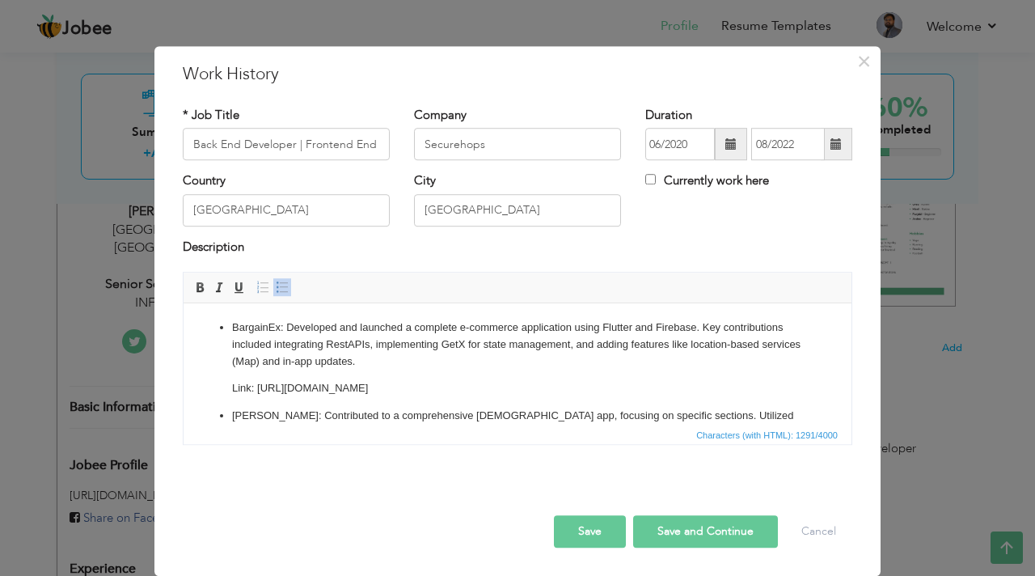
click at [624, 323] on p "BargainEx: Developed and launched a complete e-commerce application using Flutt…" at bounding box center [517, 344] width 571 height 50
click at [563, 327] on p "BargainEx: Developed and launched a complete e-commerce application using Flutt…" at bounding box center [517, 344] width 571 height 50
click at [647, 326] on p "BargainEx: Developed and launched a complete e-commerce web application using F…" at bounding box center [517, 344] width 571 height 50
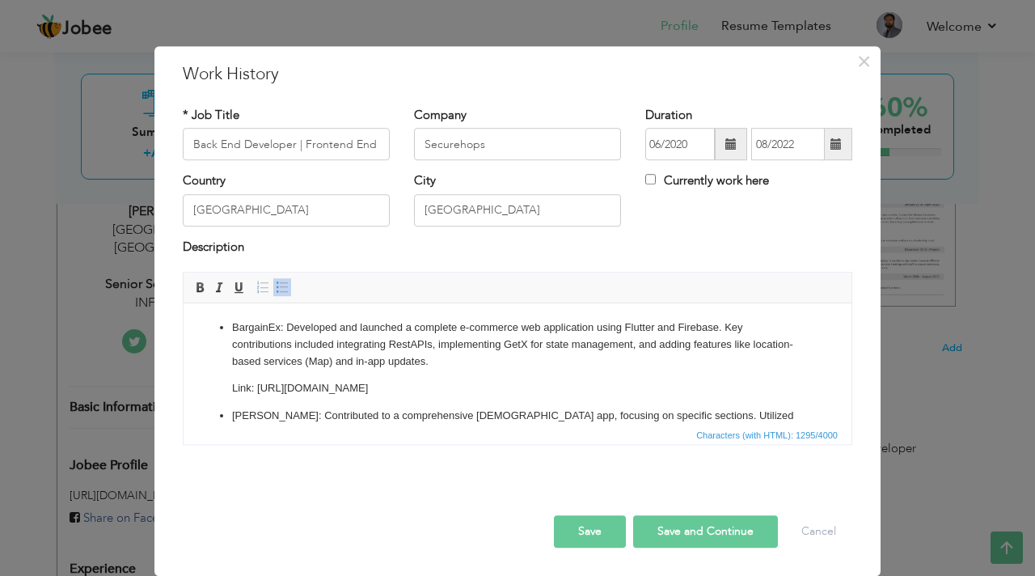
click at [647, 326] on p "BargainEx: Developed and launched a complete e-commerce web application using F…" at bounding box center [517, 344] width 571 height 50
click at [407, 346] on p "BargainEx: Developed and launched a complete e-commerce web application using r…" at bounding box center [517, 344] width 571 height 50
click at [281, 361] on p "BargainEx: Developed and launched a complete e-commerce web application using r…" at bounding box center [517, 344] width 571 height 50
click at [566, 389] on p "Link: https://apps.apple.com/pk/app/bargain-exchange/id6468424905" at bounding box center [517, 388] width 571 height 17
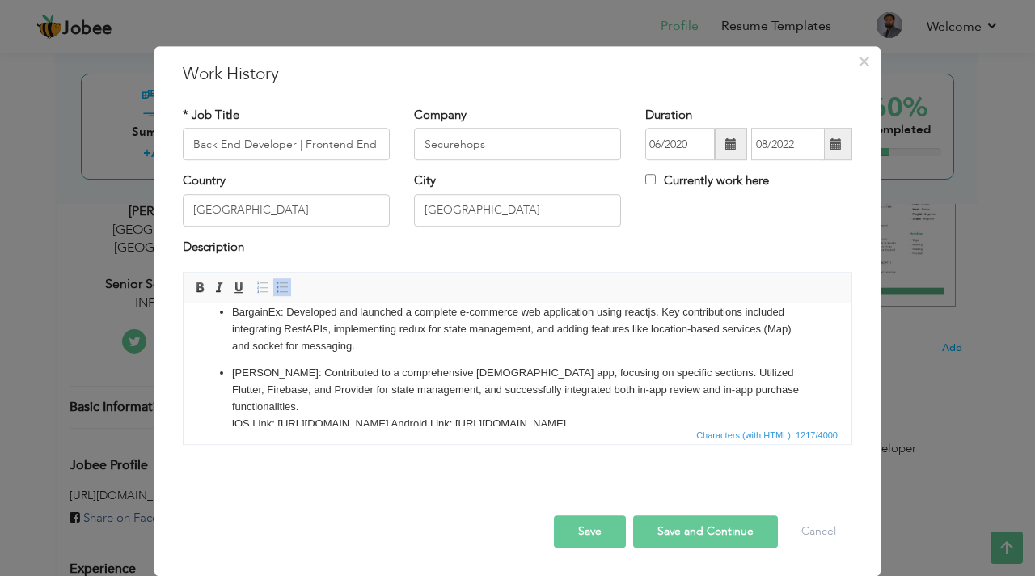
scroll to position [16, 0]
click at [255, 378] on p "Salamy: Contributed to a comprehensive Islamic app, focusing on specific sectio…" at bounding box center [517, 397] width 571 height 67
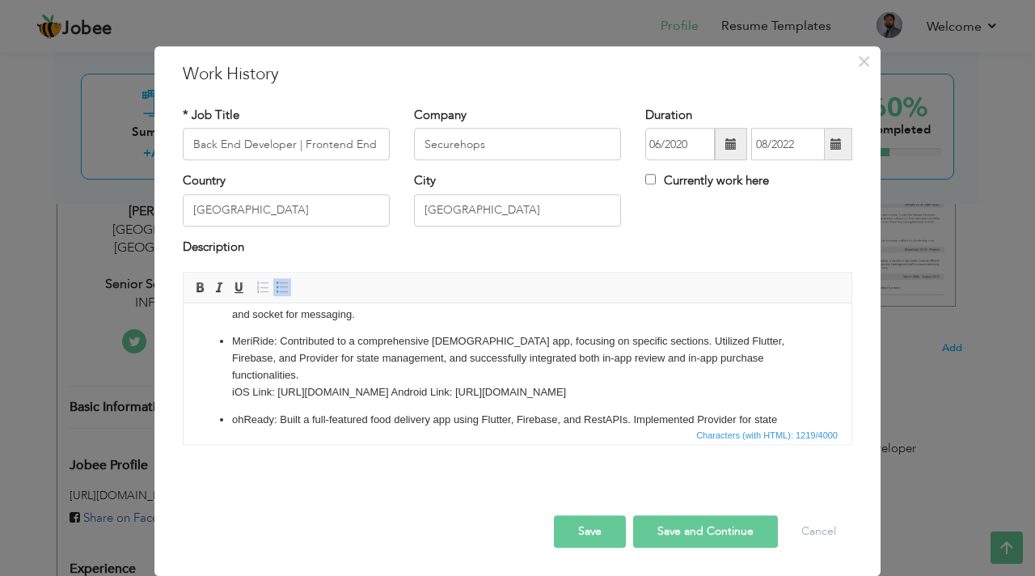
scroll to position [48, 0]
click at [582, 390] on p "MeriRide : Contributed to a comprehensive Islamic app, focusing on specific sec…" at bounding box center [517, 365] width 571 height 67
drag, startPoint x: 582, startPoint y: 390, endPoint x: 281, endPoint y: 344, distance: 305.0
click at [281, 344] on p "MeriRide : Contributed to a comprehensive Islamic app, focusing on specific sec…" at bounding box center [517, 365] width 571 height 67
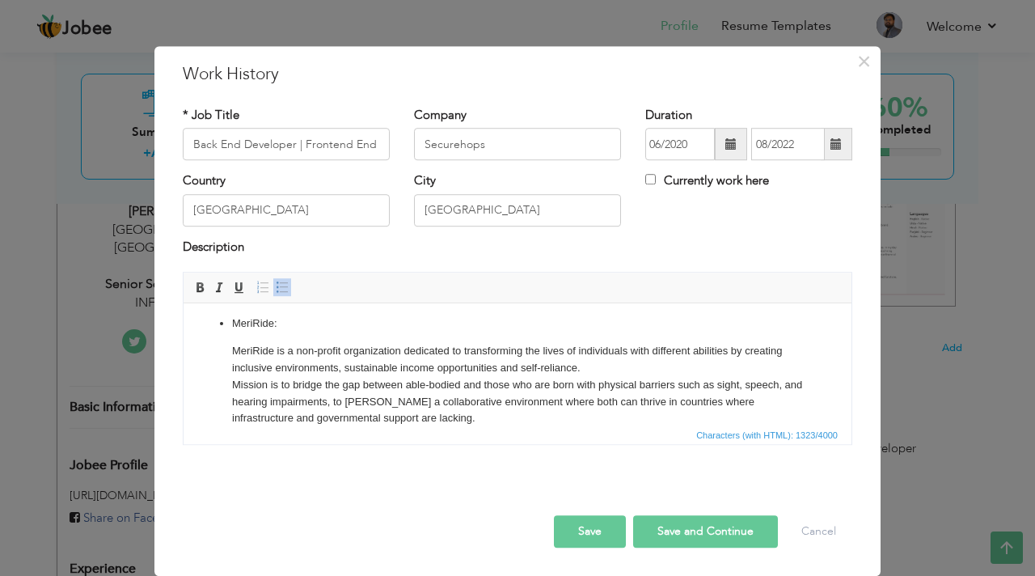
scroll to position [67, 0]
click at [222, 344] on ul "BargainEx: Developed and launched a complete e-commerce web application using r…" at bounding box center [517, 390] width 635 height 277
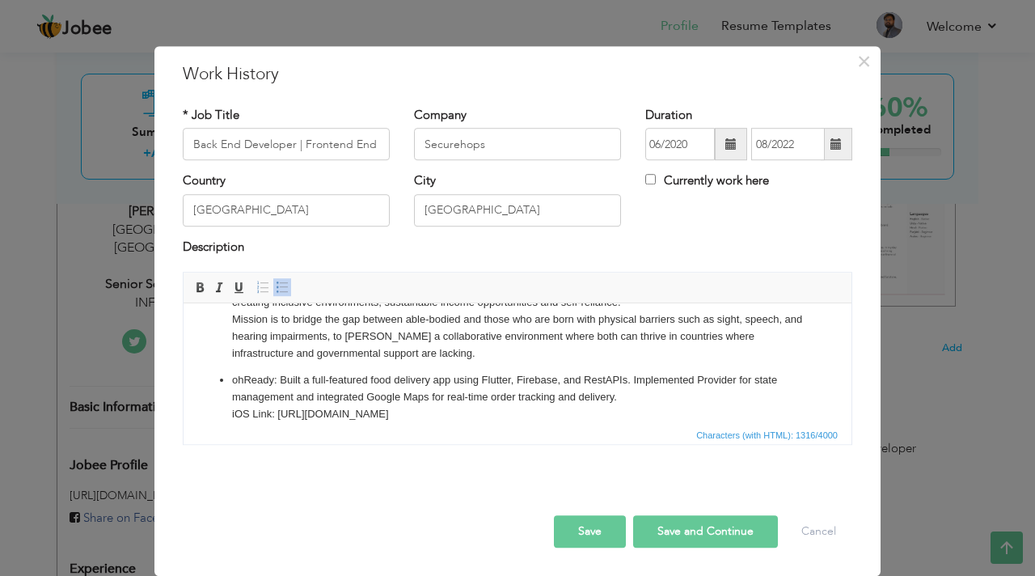
scroll to position [104, 0]
drag, startPoint x: 538, startPoint y: 415, endPoint x: 279, endPoint y: 386, distance: 261.0
click at [280, 386] on p "ohReady: Built a full-featured food delivery app using Flutter, Firebase, and R…" at bounding box center [517, 395] width 571 height 50
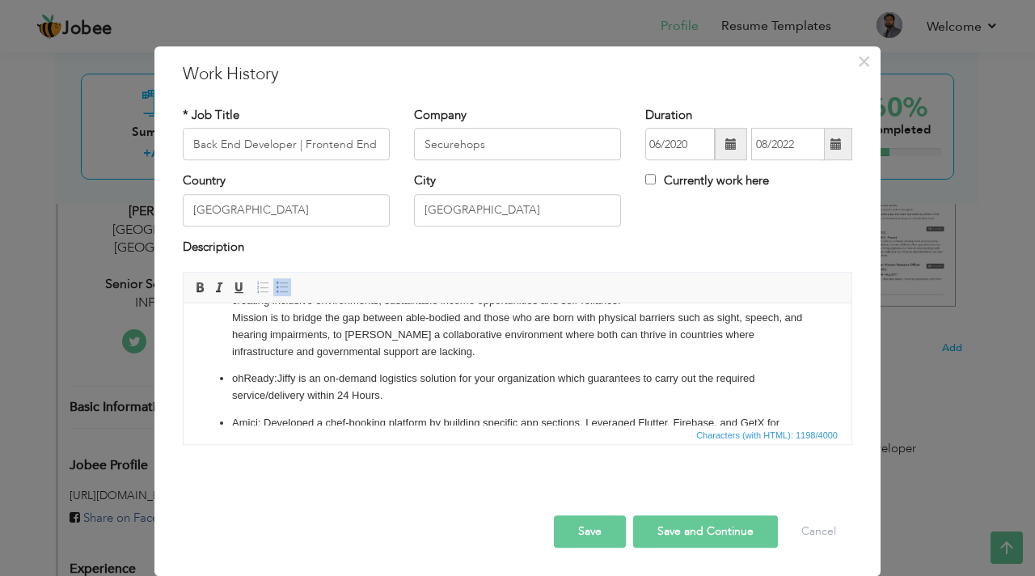
click at [250, 382] on p "ohReady: Jiffy is an on-demand logistics solution for your organization which g…" at bounding box center [517, 387] width 571 height 34
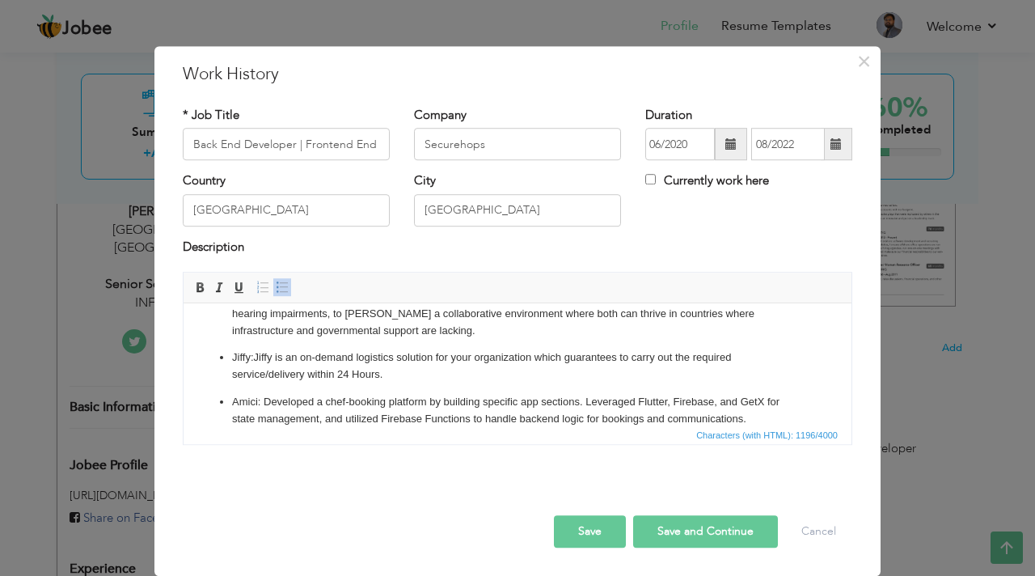
scroll to position [144, 0]
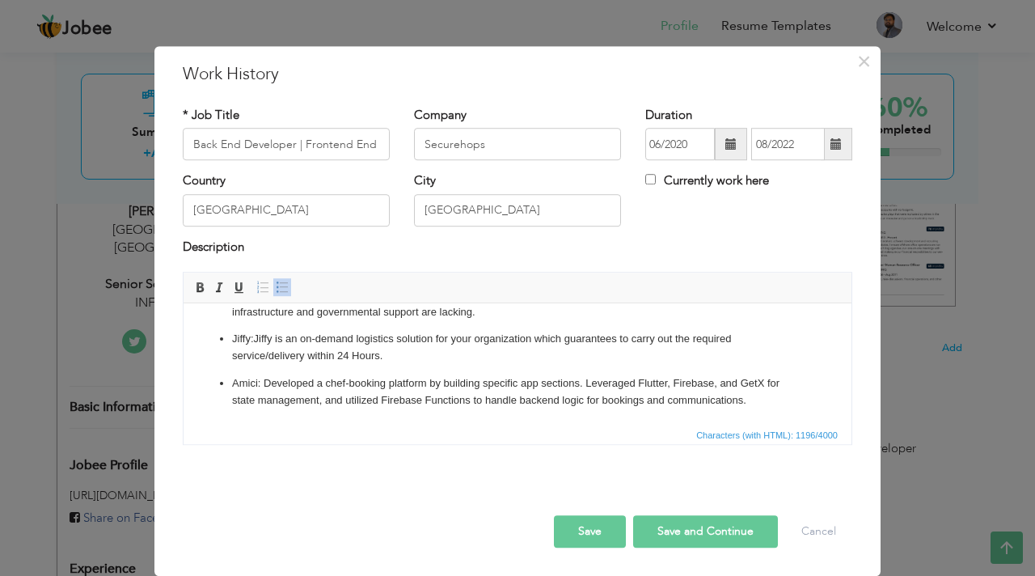
click at [766, 398] on p "Amici: Developed a chef-booking platform by building specific app sections. Lev…" at bounding box center [517, 392] width 571 height 34
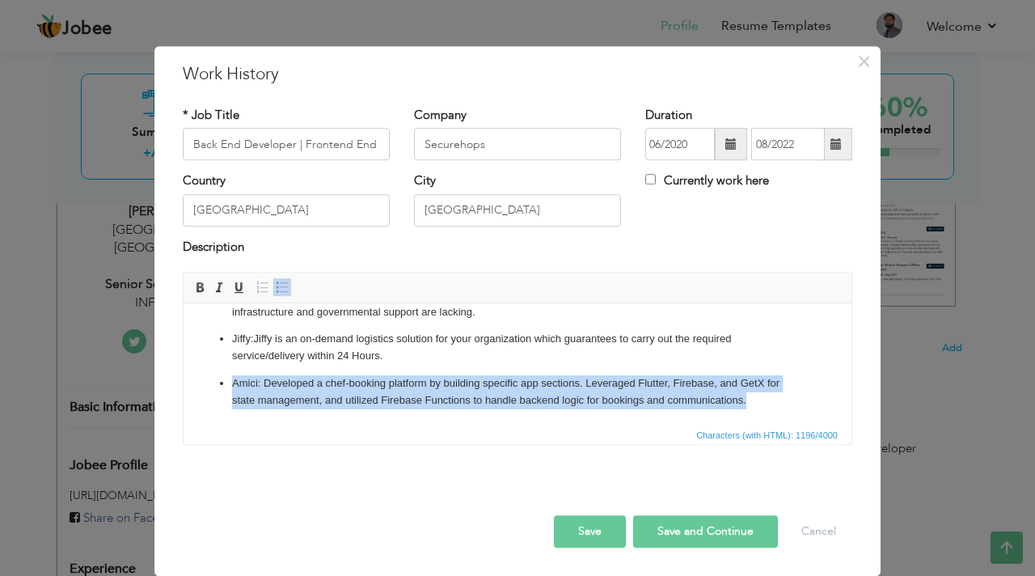
drag, startPoint x: 766, startPoint y: 398, endPoint x: 94, endPoint y: 373, distance: 672.3
click at [184, 373] on html "BargainEx: Developed and launched a complete e-commerce web application using r…" at bounding box center [518, 292] width 668 height 266
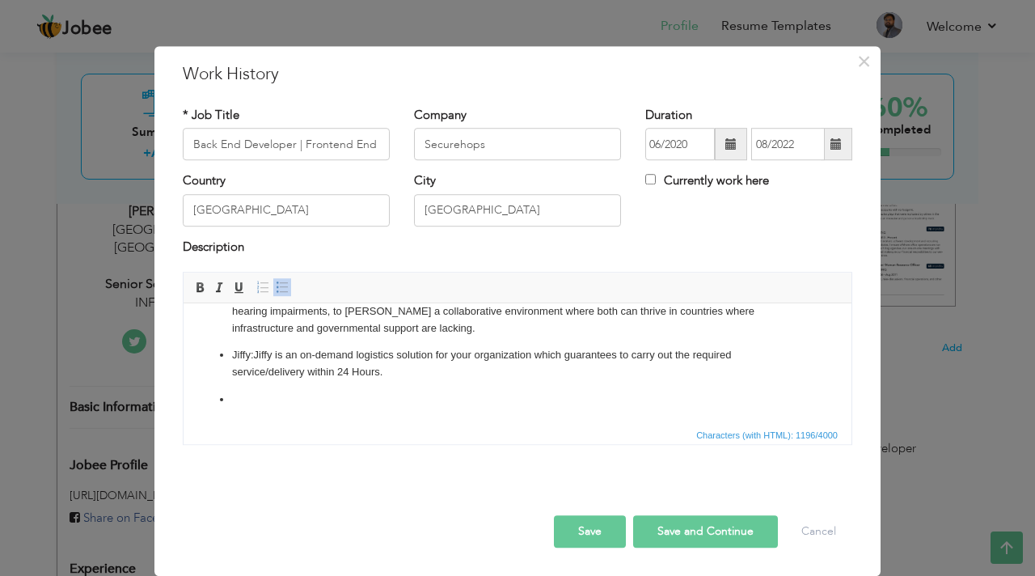
scroll to position [100, 0]
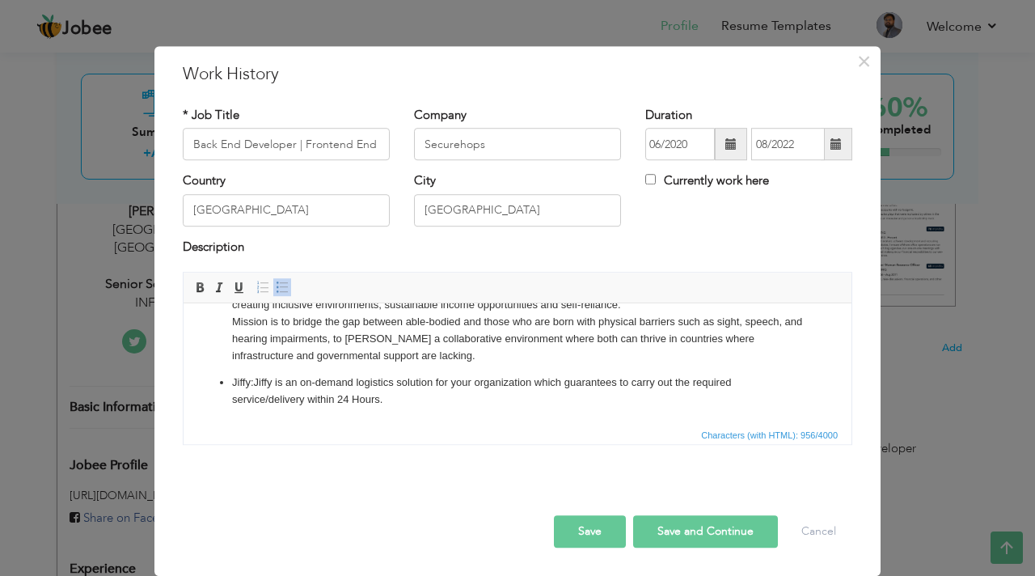
click at [562, 534] on button "Save" at bounding box center [590, 531] width 72 height 32
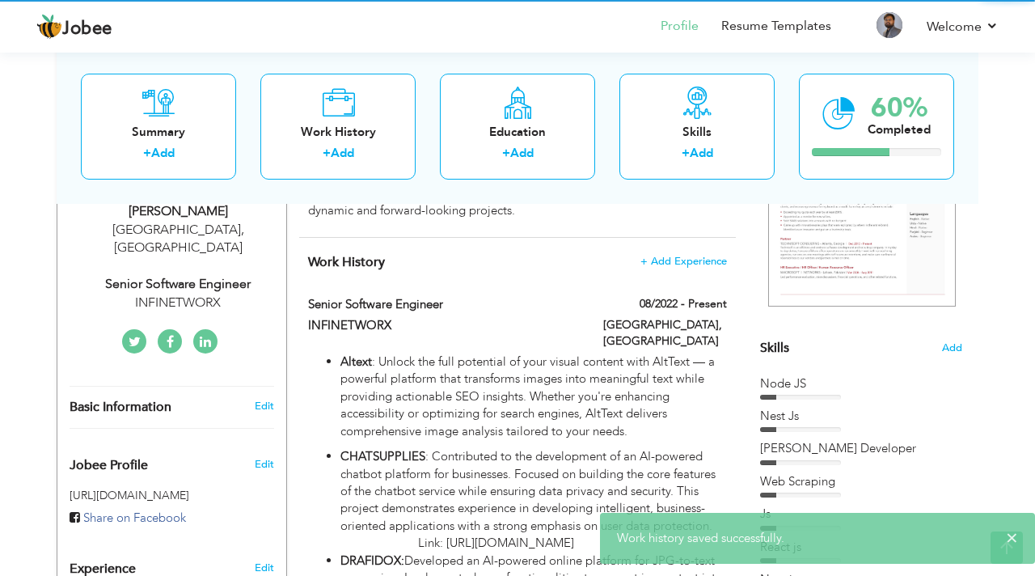
scroll to position [0, 0]
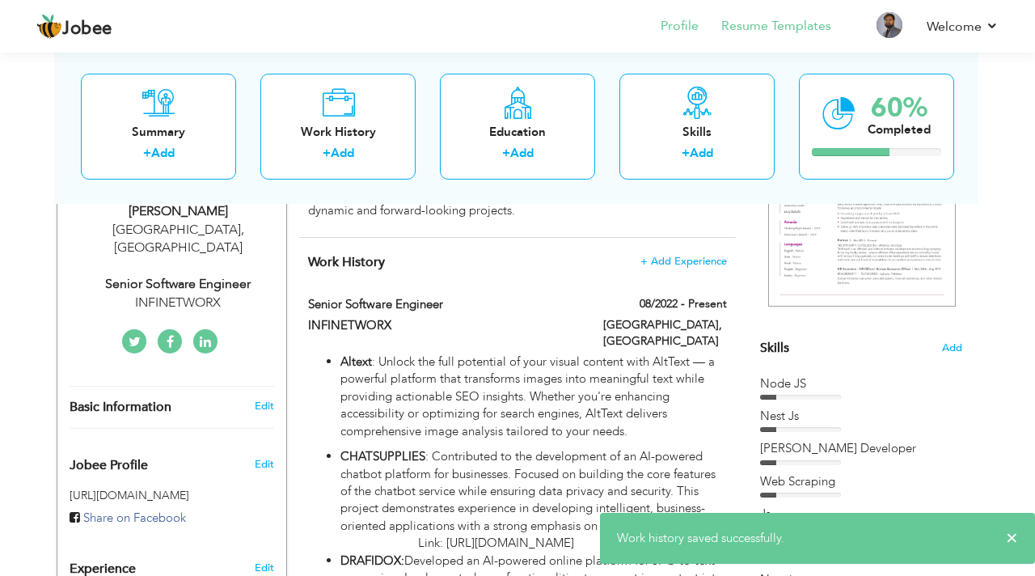
click at [770, 36] on li "Resume Templates" at bounding box center [764, 28] width 133 height 44
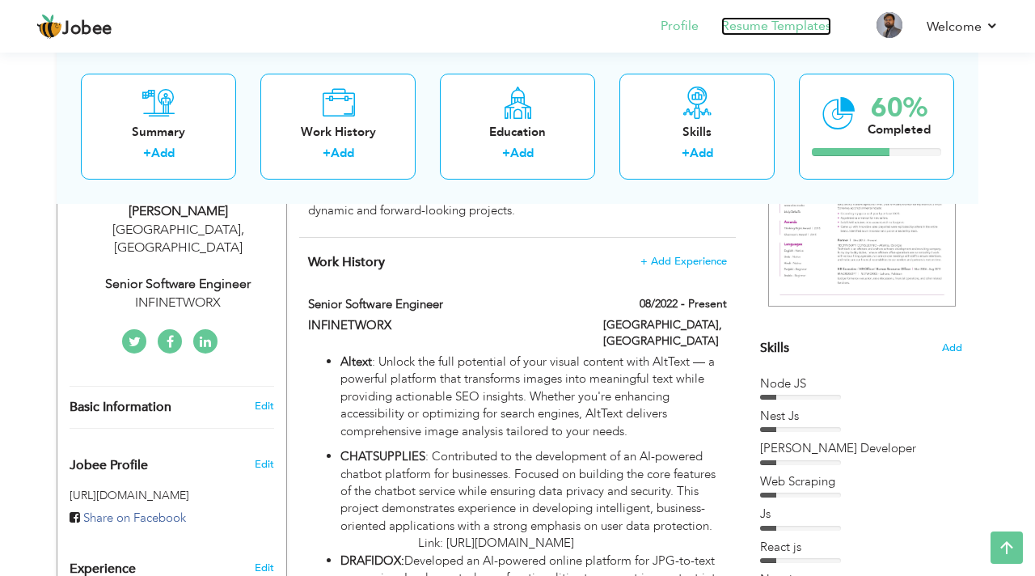
click at [772, 29] on link "Resume Templates" at bounding box center [776, 26] width 110 height 19
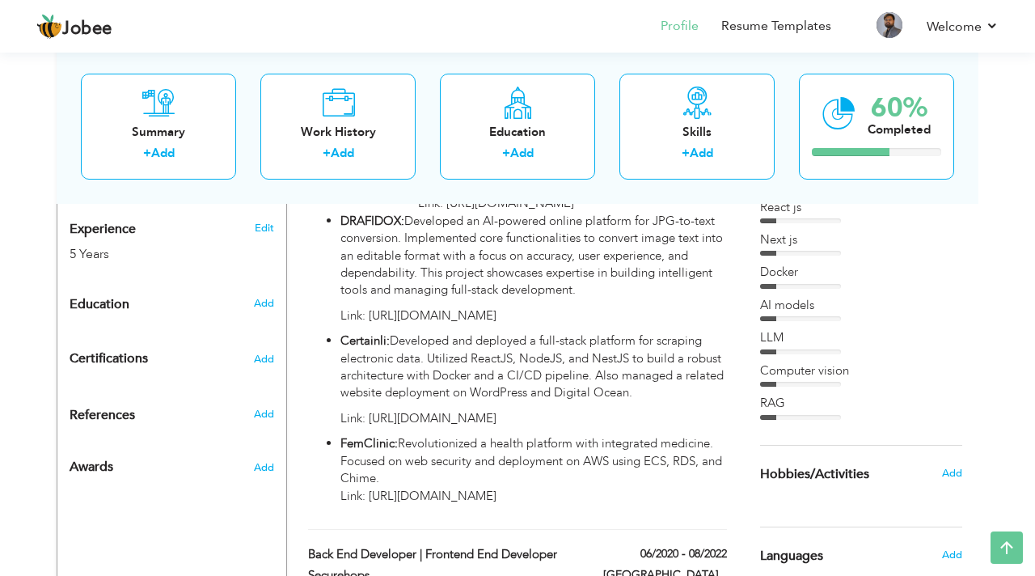
scroll to position [628, 0]
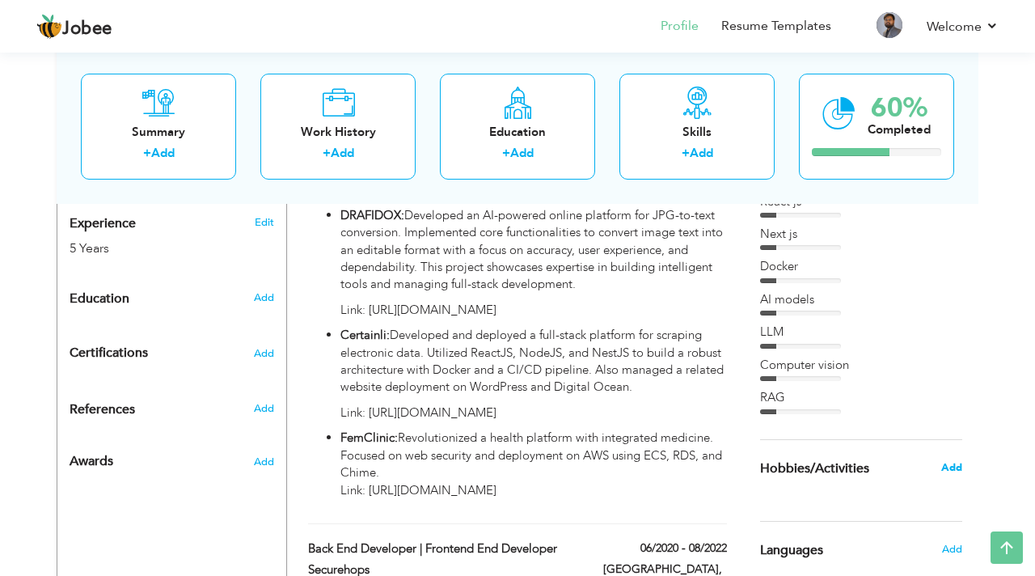
click at [947, 464] on span "Add" at bounding box center [951, 467] width 21 height 15
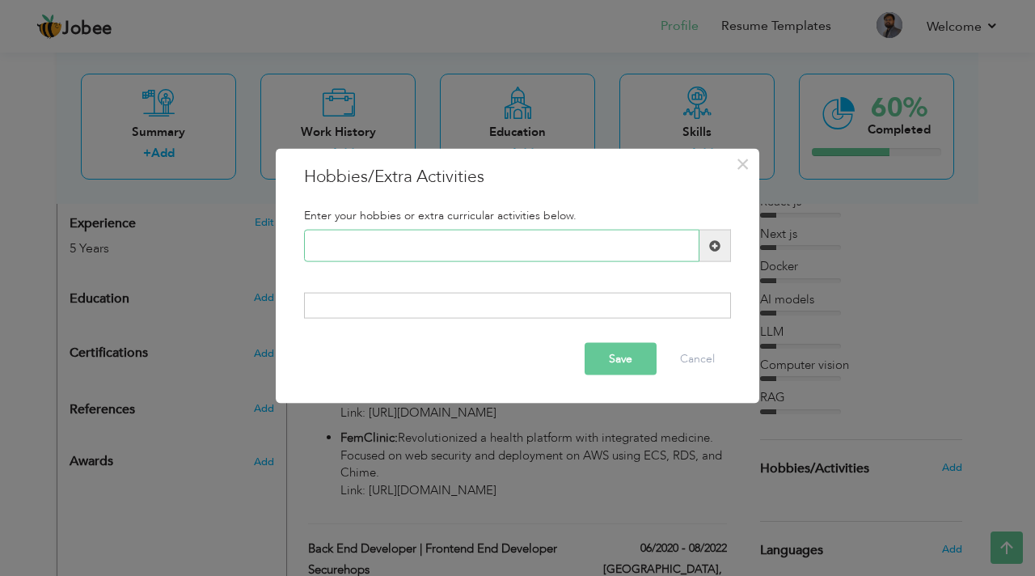
type input "06/2020"
type input "R"
click at [535, 253] on input "text" at bounding box center [501, 246] width 395 height 32
type input "Reading"
click at [655, 365] on button "Save" at bounding box center [620, 358] width 72 height 32
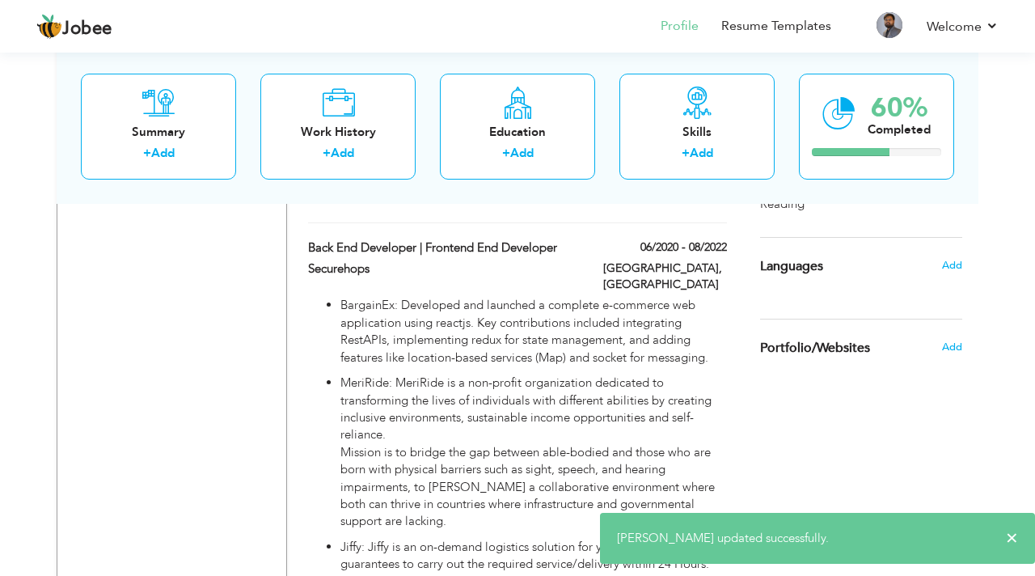
scroll to position [1043, 0]
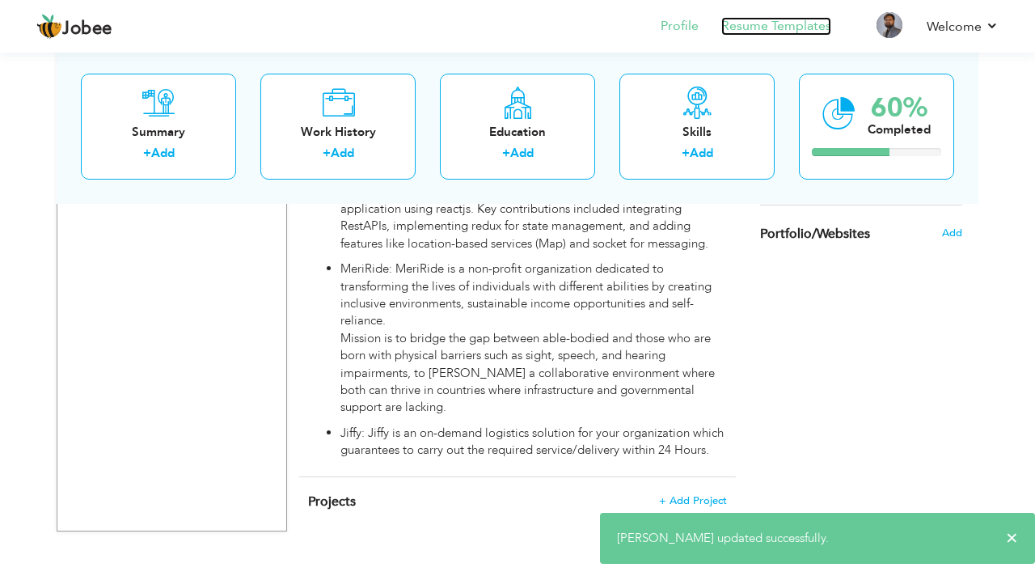
click at [770, 31] on link "Resume Templates" at bounding box center [776, 26] width 110 height 19
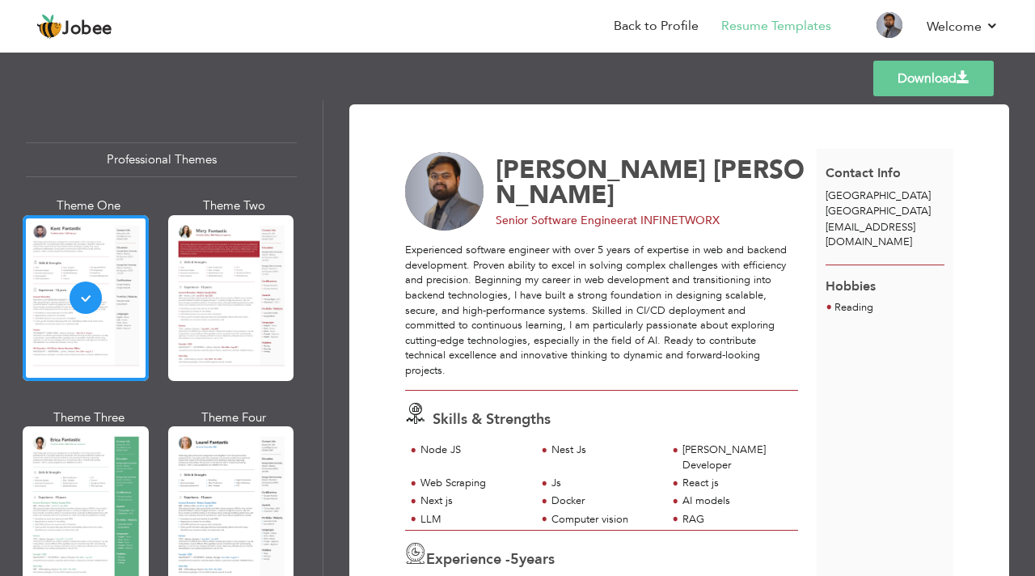
click at [896, 80] on link "Download" at bounding box center [933, 79] width 120 height 36
